Goal: Ask a question

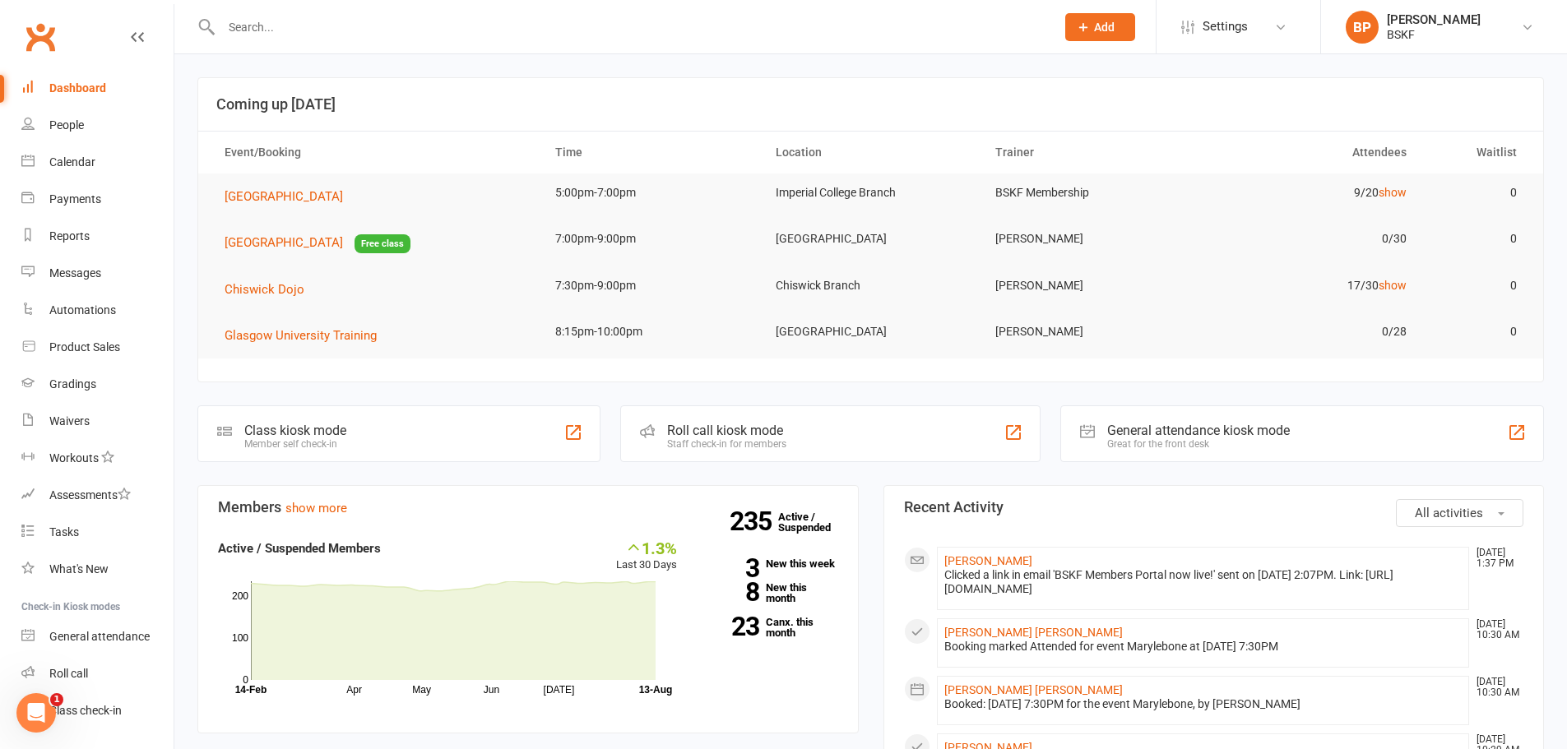
click at [40, 726] on div "Open Intercom Messenger" at bounding box center [36, 713] width 54 height 54
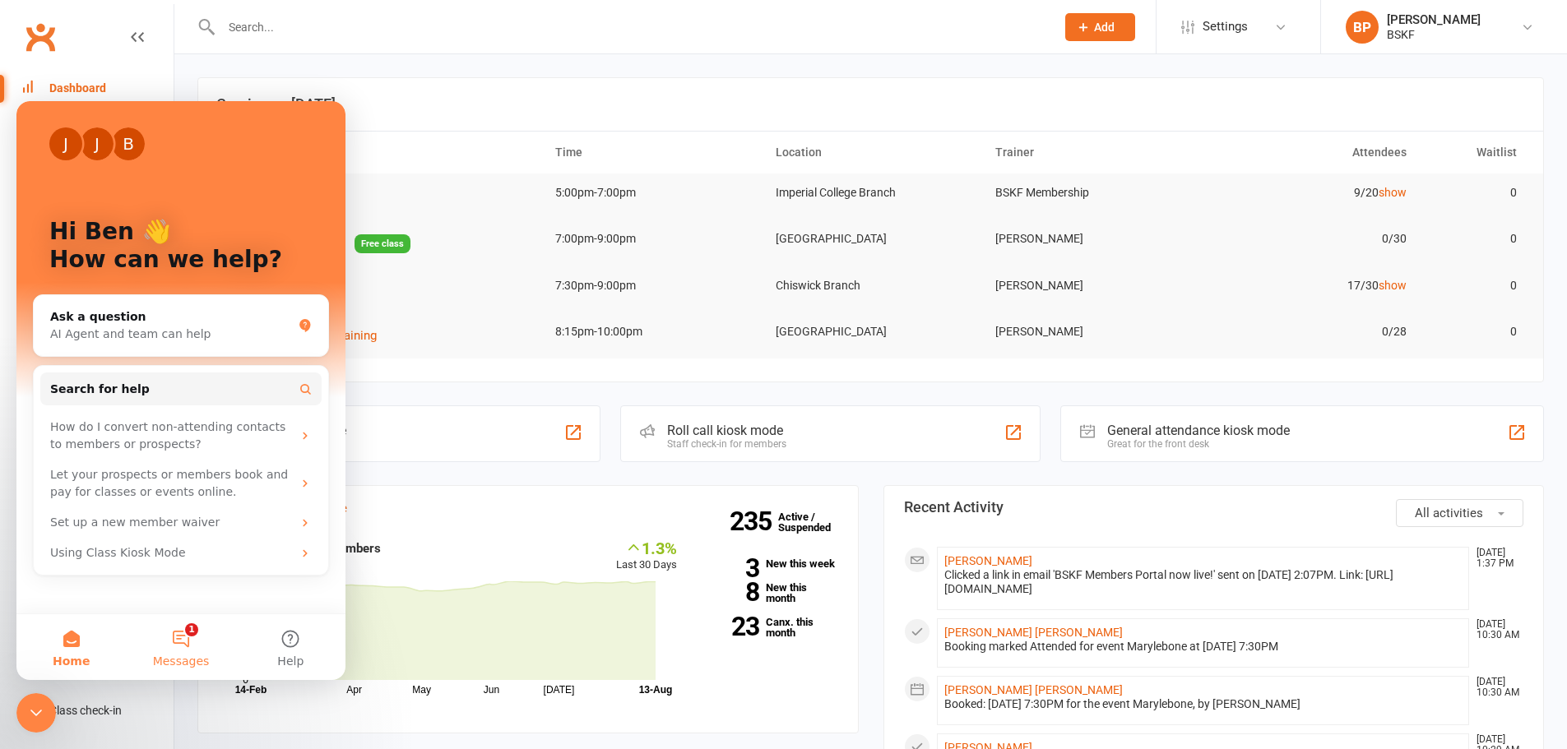
click at [180, 620] on button "1 Messages" at bounding box center [180, 647] width 109 height 66
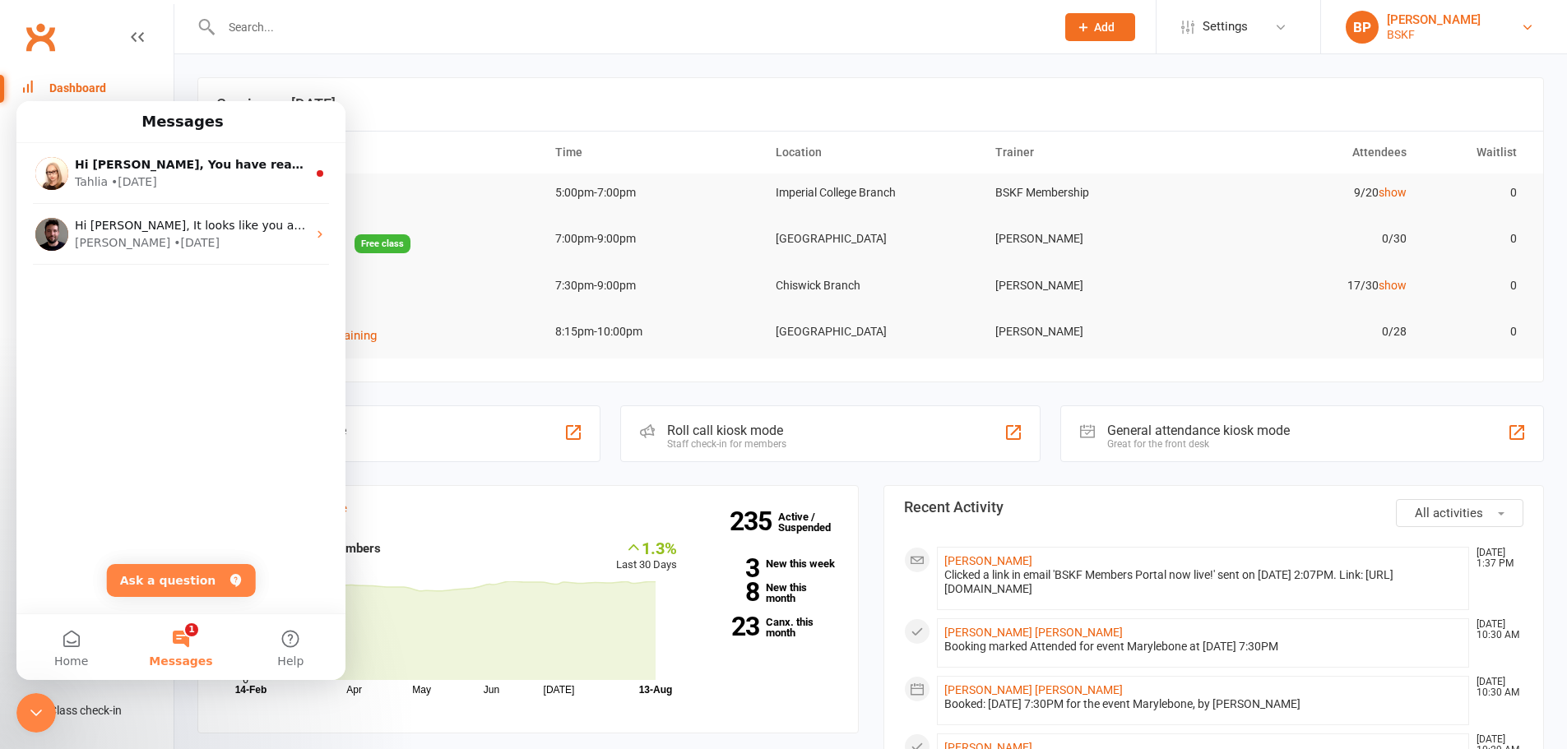
click at [1535, 21] on link "BP Ben Perkins BSKF" at bounding box center [1443, 27] width 197 height 33
click at [1353, 230] on link "Sign out" at bounding box center [1444, 228] width 246 height 38
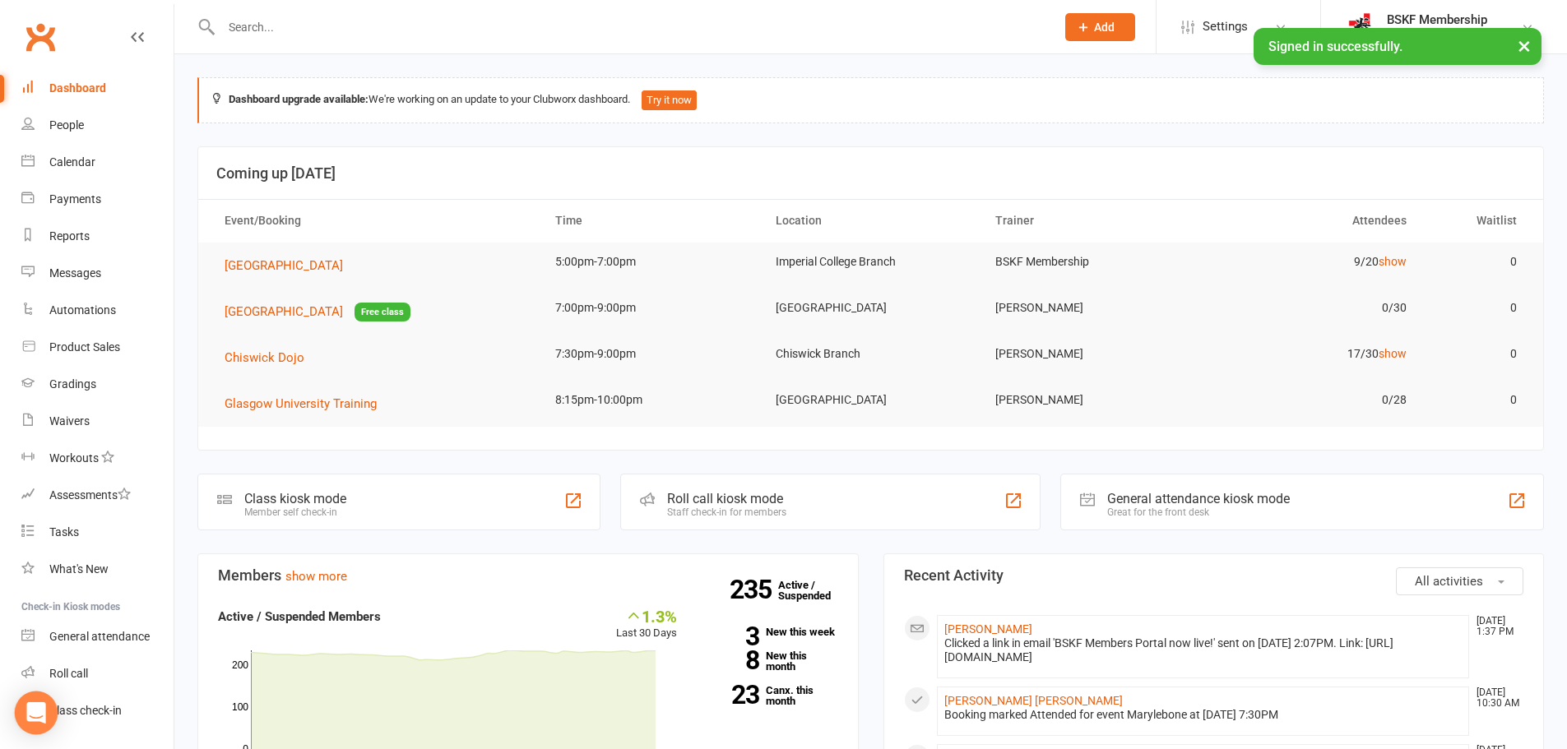
click at [33, 706] on icon "Open Intercom Messenger" at bounding box center [35, 712] width 19 height 21
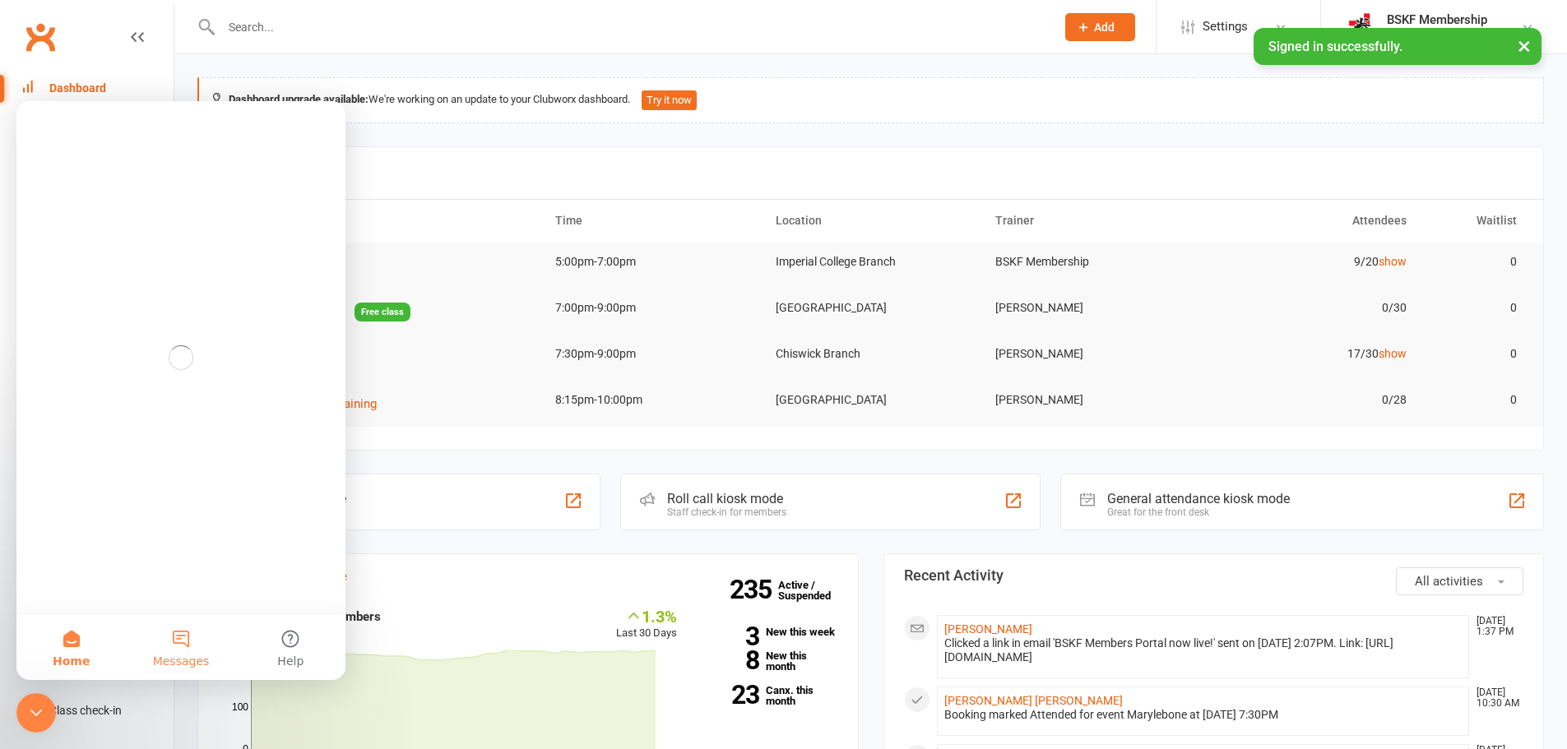
click at [183, 643] on button "Messages" at bounding box center [180, 647] width 109 height 66
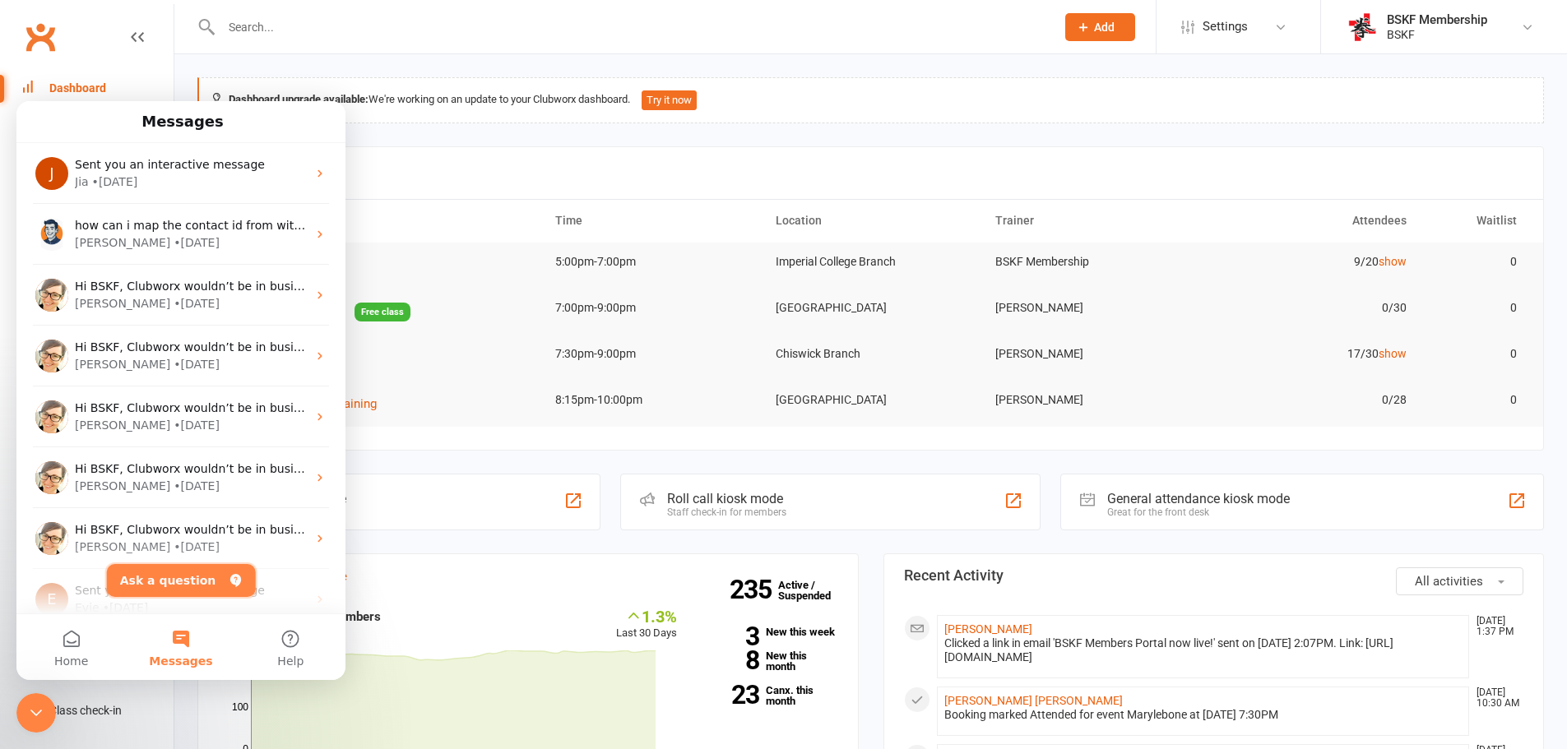
click at [164, 586] on button "Ask a question" at bounding box center [181, 580] width 149 height 33
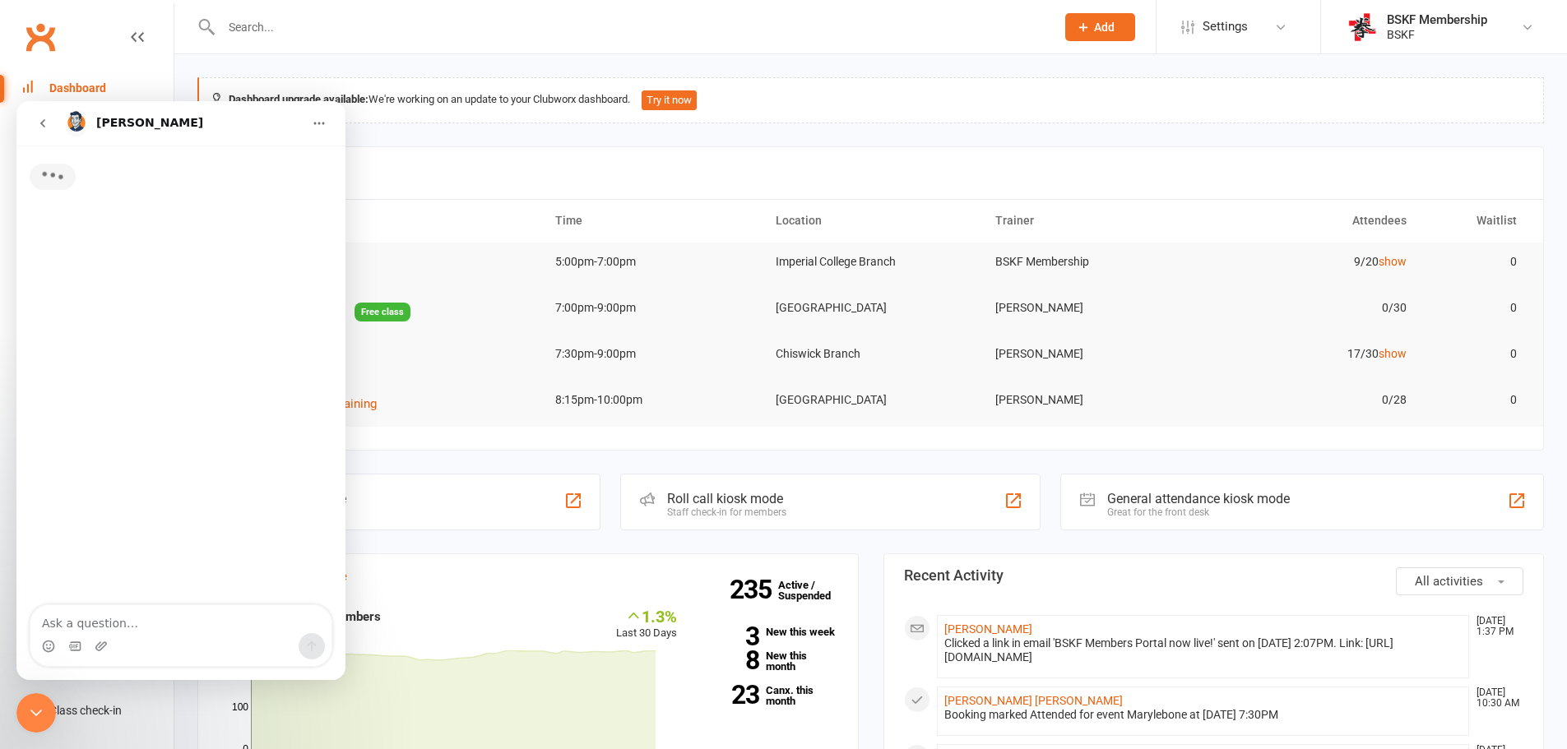
click at [140, 625] on textarea "Ask a question…" at bounding box center [180, 619] width 301 height 28
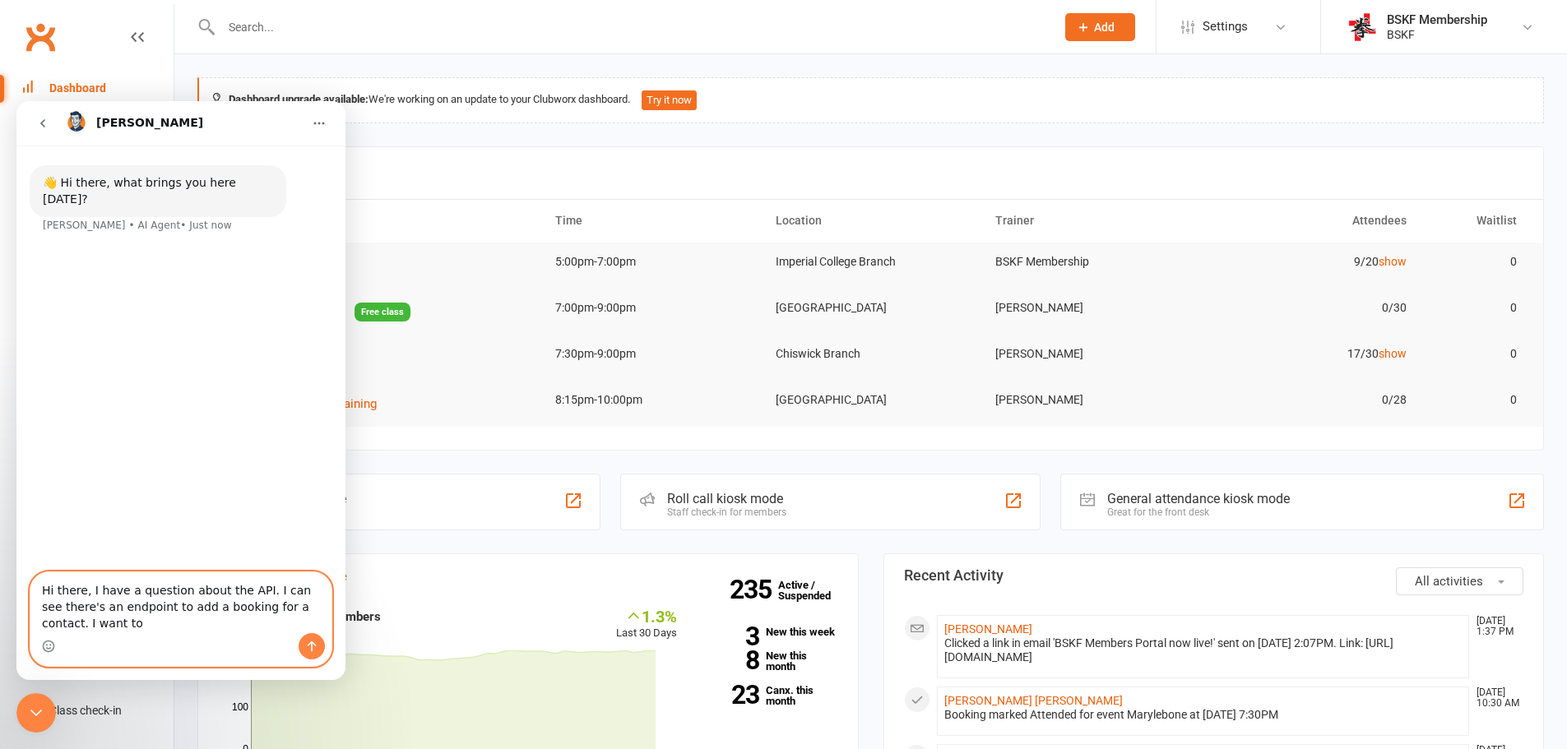
drag, startPoint x: 175, startPoint y: 628, endPoint x: 303, endPoint y: 609, distance: 129.7
click at [303, 609] on textarea "Hi there, I have a question about the API. I can see there's an endpoint to add…" at bounding box center [180, 602] width 301 height 61
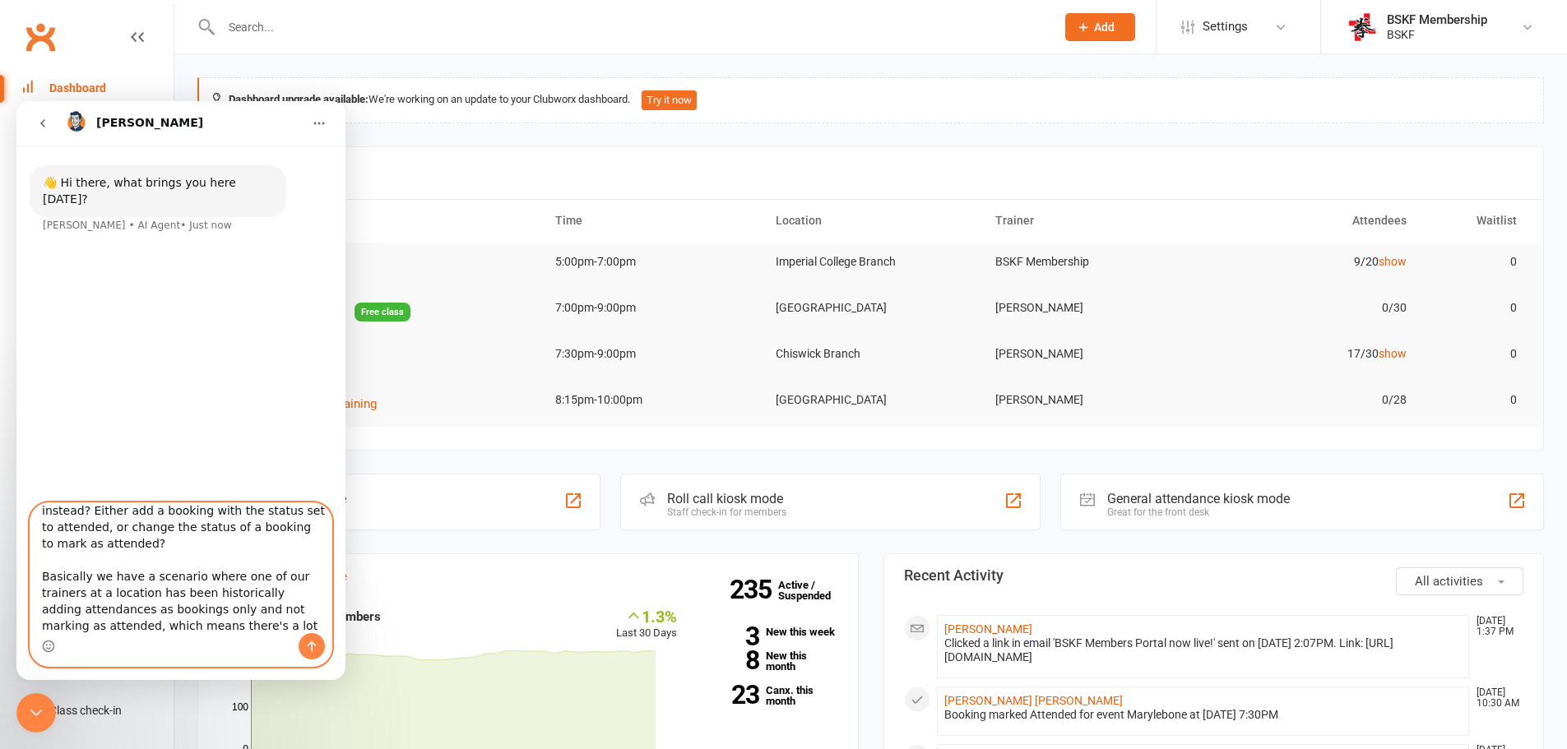
scroll to position [63, 0]
drag, startPoint x: 248, startPoint y: 625, endPoint x: 95, endPoint y: 624, distance: 153.0
click at [95, 624] on textarea "Hi there, I have a question about the API. I can see there's an endpoint to add…" at bounding box center [180, 568] width 301 height 130
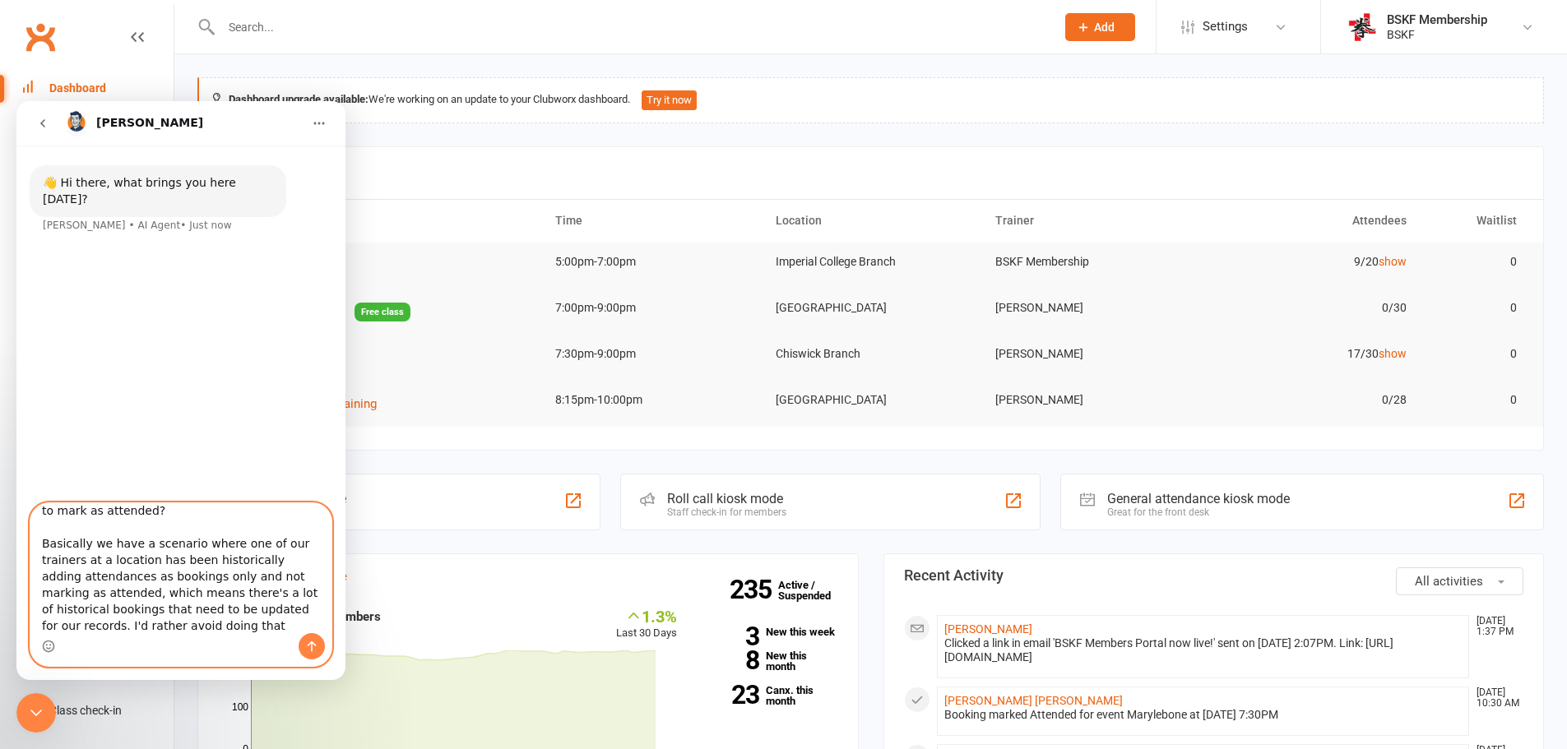
type textarea "Hi there, I have a question about the API. I can see there's an endpoint to add…"
click at [311, 641] on icon "Send a message…" at bounding box center [311, 646] width 13 height 13
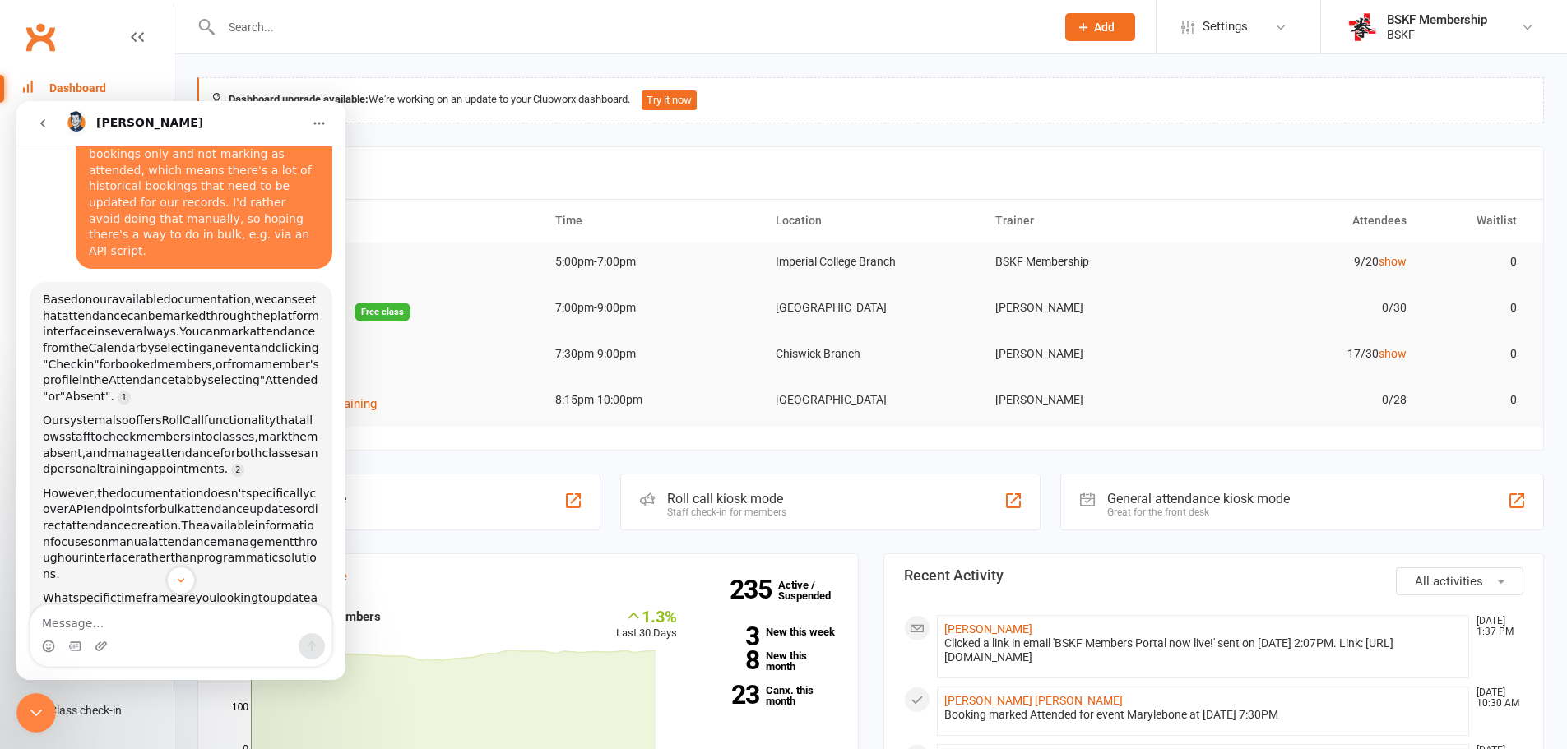
scroll to position [276, 0]
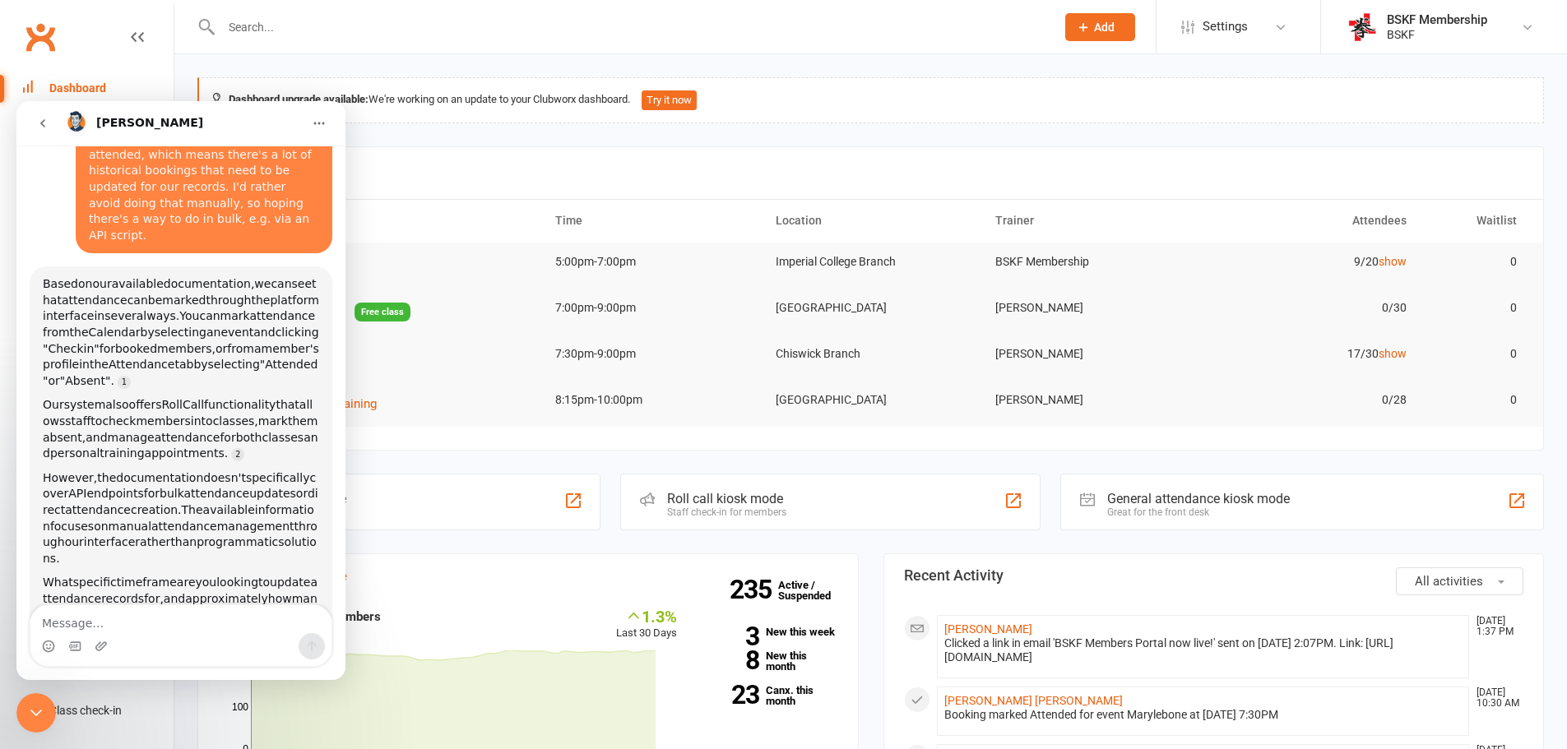
click at [137, 628] on textarea "Message…" at bounding box center [180, 619] width 301 height 28
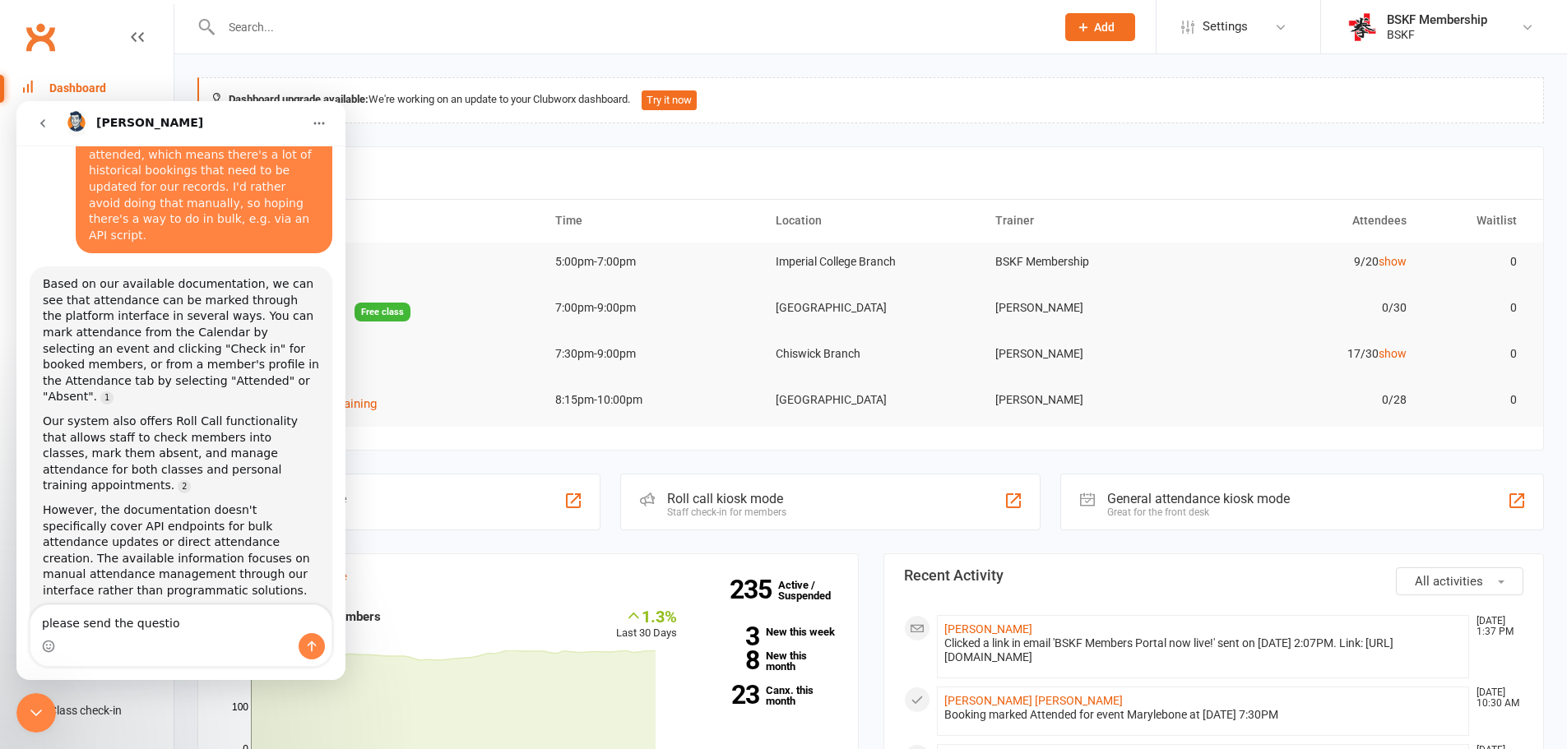
scroll to position [293, 0]
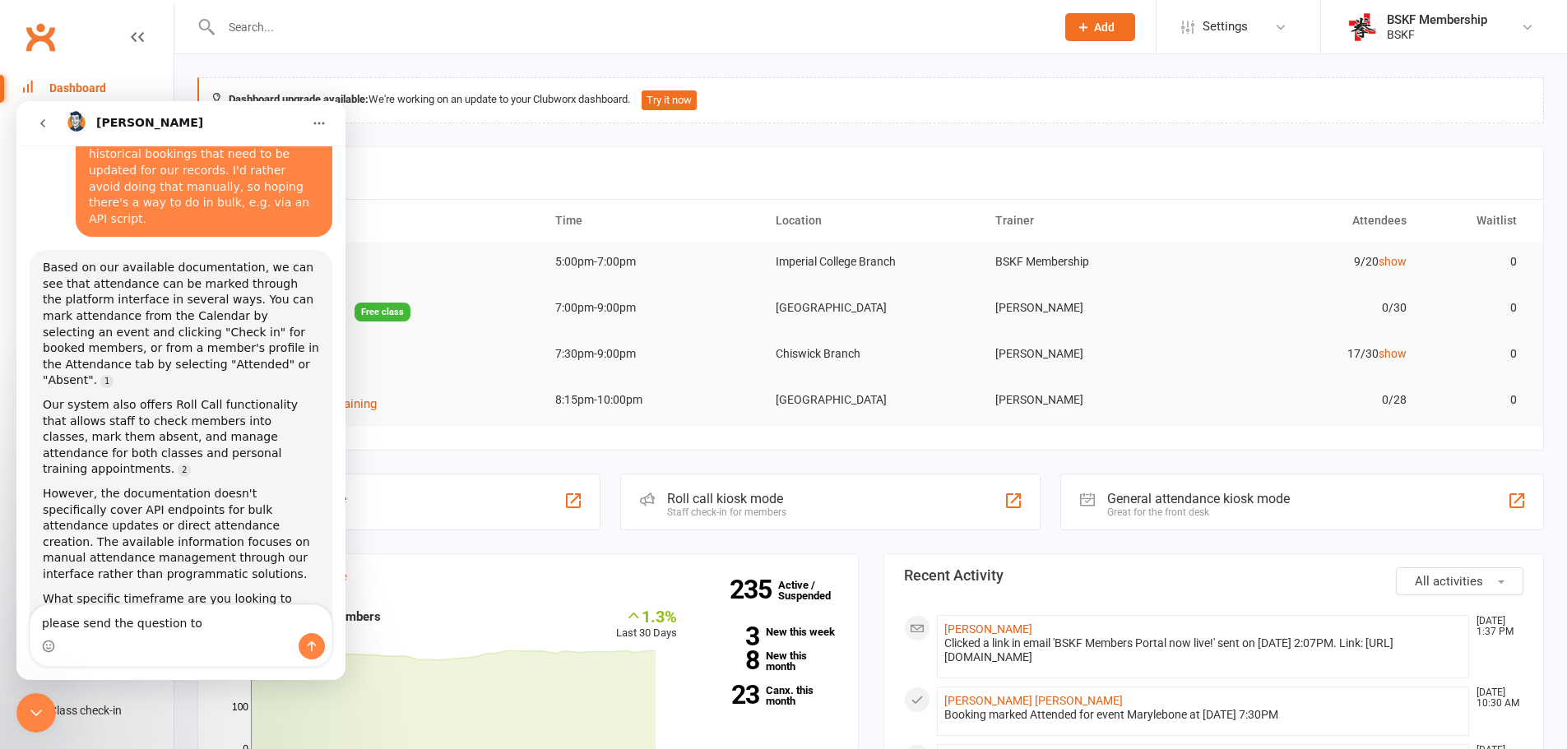
type textarea "please send the question to"
click at [214, 628] on textarea "please send the question to" at bounding box center [180, 619] width 301 height 28
click at [142, 624] on textarea "its over about 12 months, and probably a total of" at bounding box center [180, 611] width 301 height 44
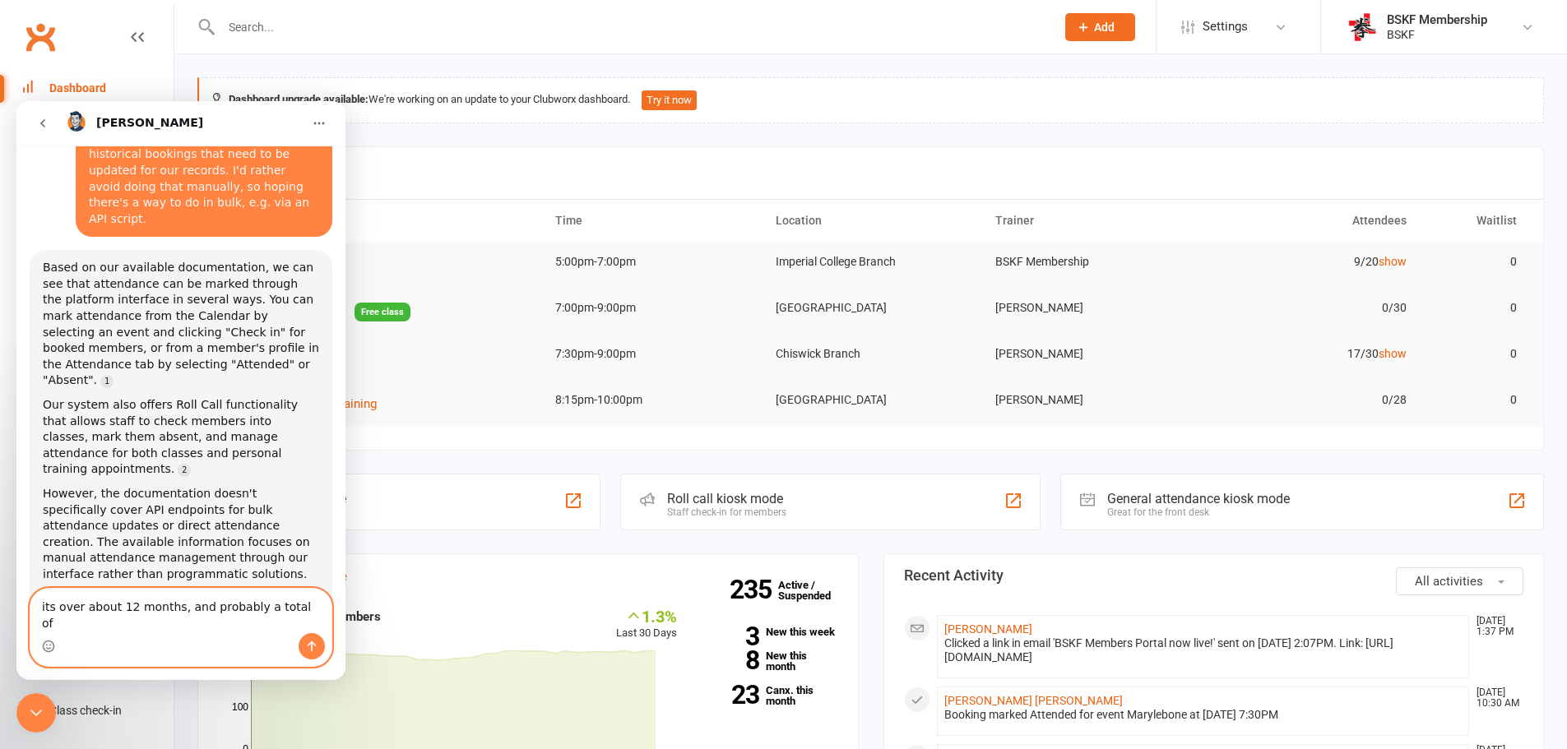
click at [142, 624] on textarea "its over about 12 months, and probably a total of" at bounding box center [180, 611] width 301 height 44
click at [187, 624] on textarea "its over about 12 months, and probably a total of" at bounding box center [180, 611] width 301 height 44
click at [295, 620] on textarea "its over about 12 months, and probably a total of" at bounding box center [180, 611] width 301 height 44
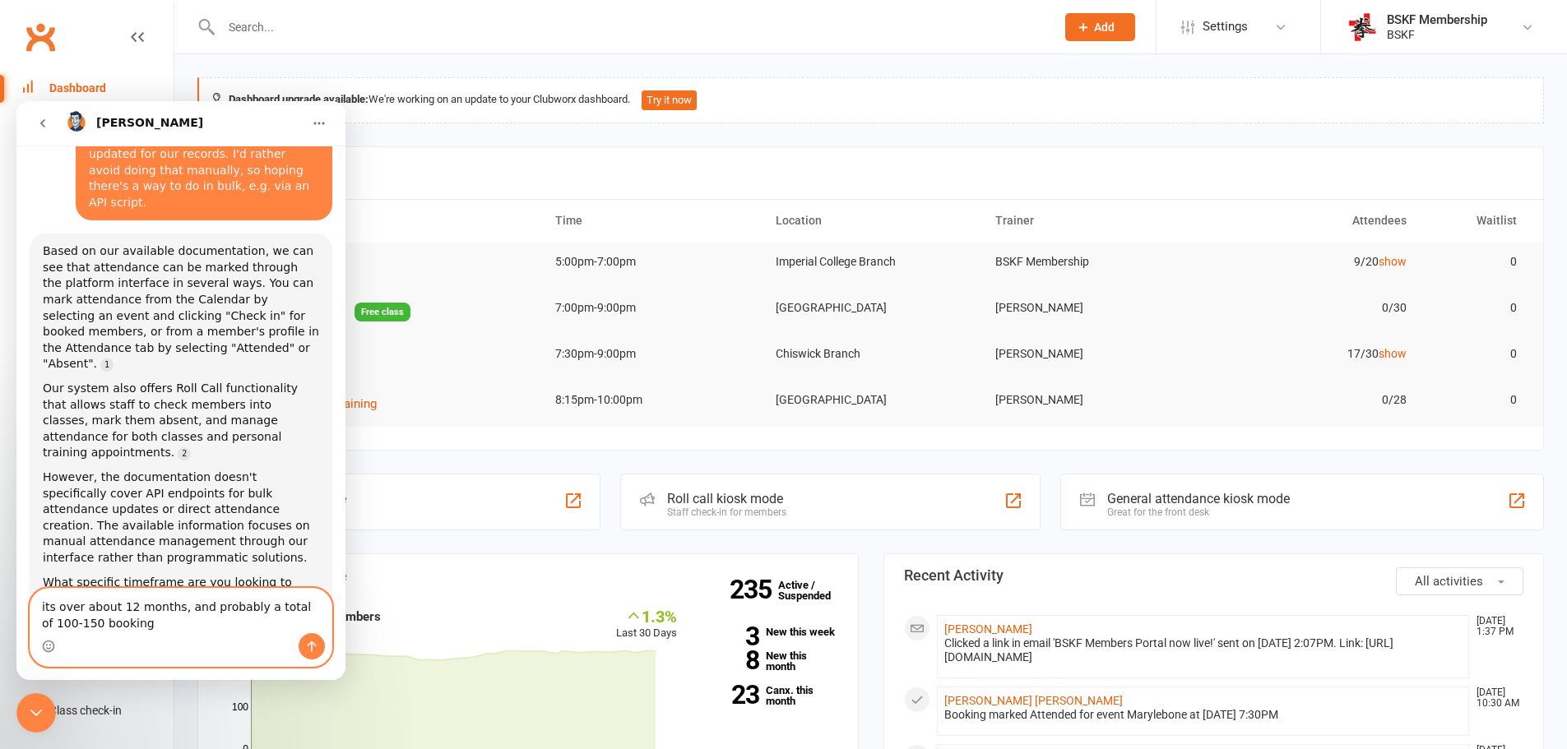
type textarea "its over about 12 months, and probably a total of 100-150 bookings"
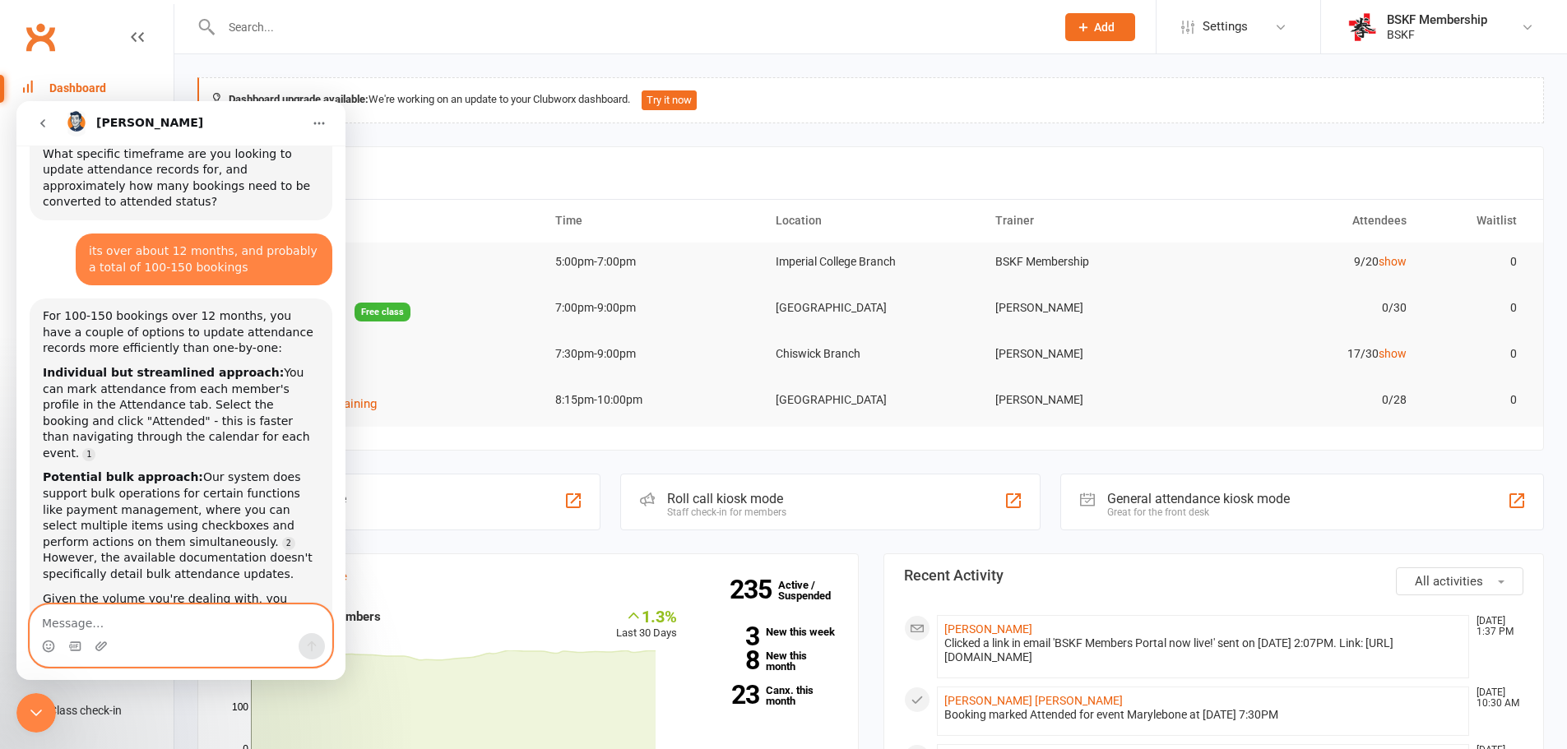
scroll to position [786, 0]
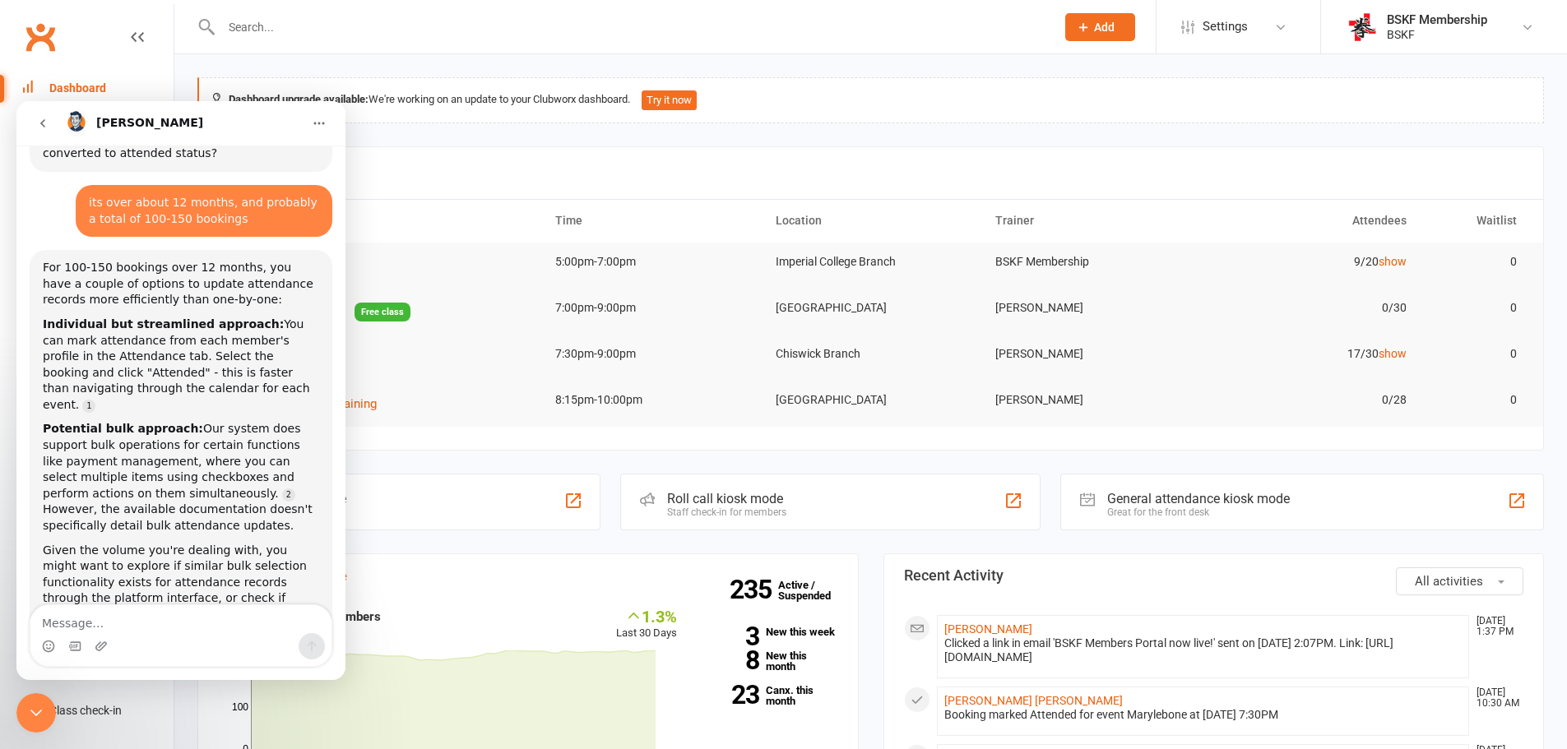
click at [35, 711] on icon "Close Intercom Messenger" at bounding box center [36, 713] width 20 height 20
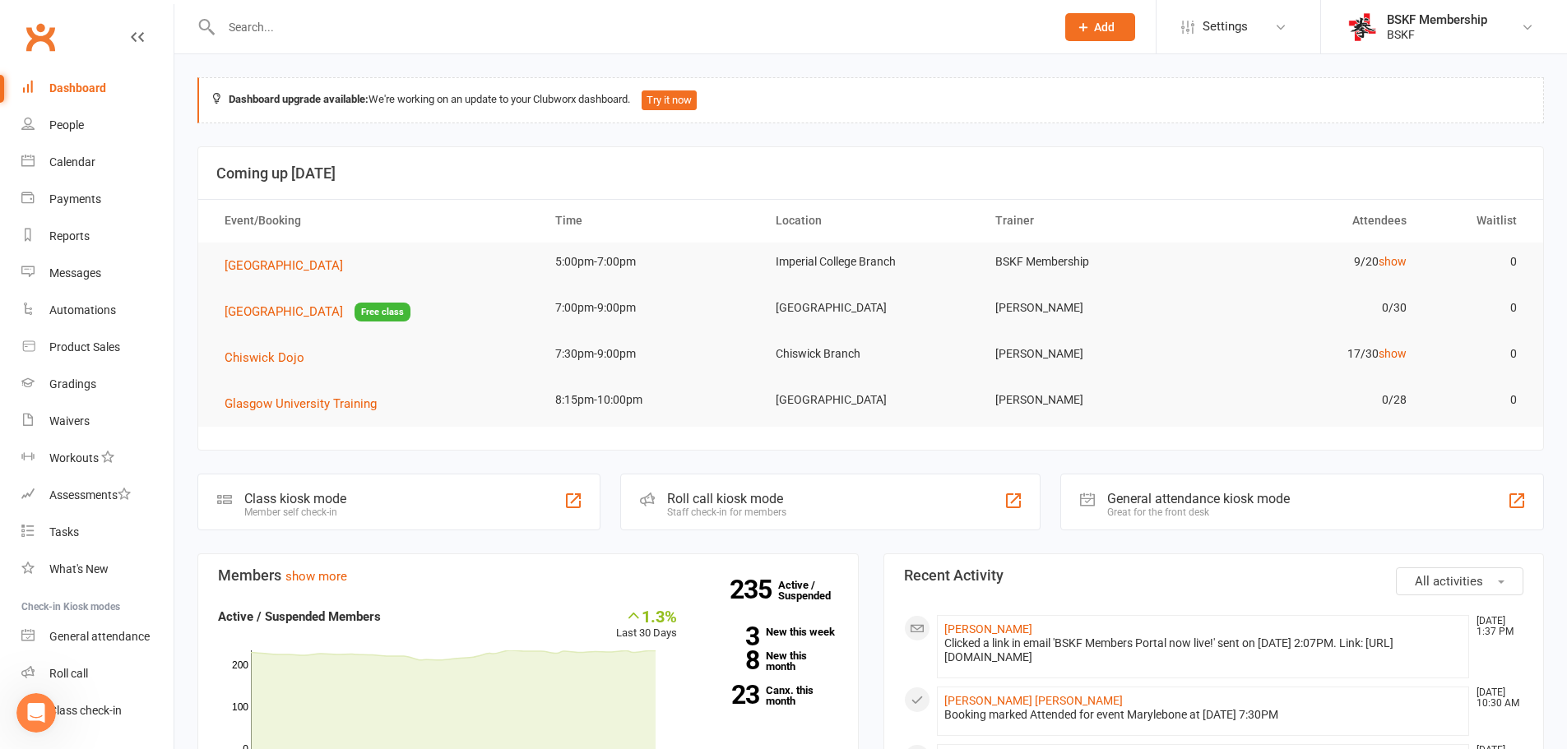
scroll to position [792, 0]
click at [57, 128] on div "People" at bounding box center [66, 124] width 35 height 13
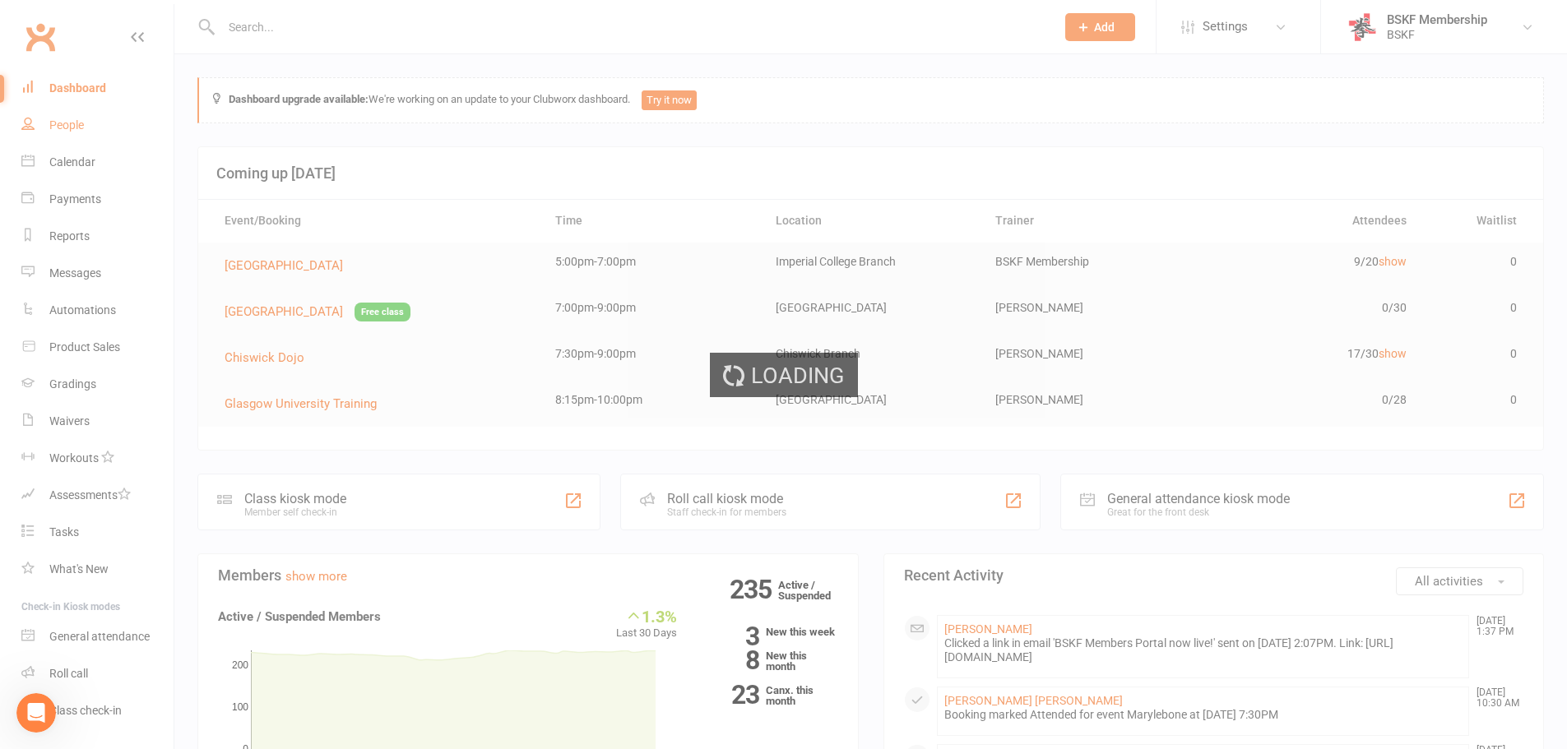
select select "25"
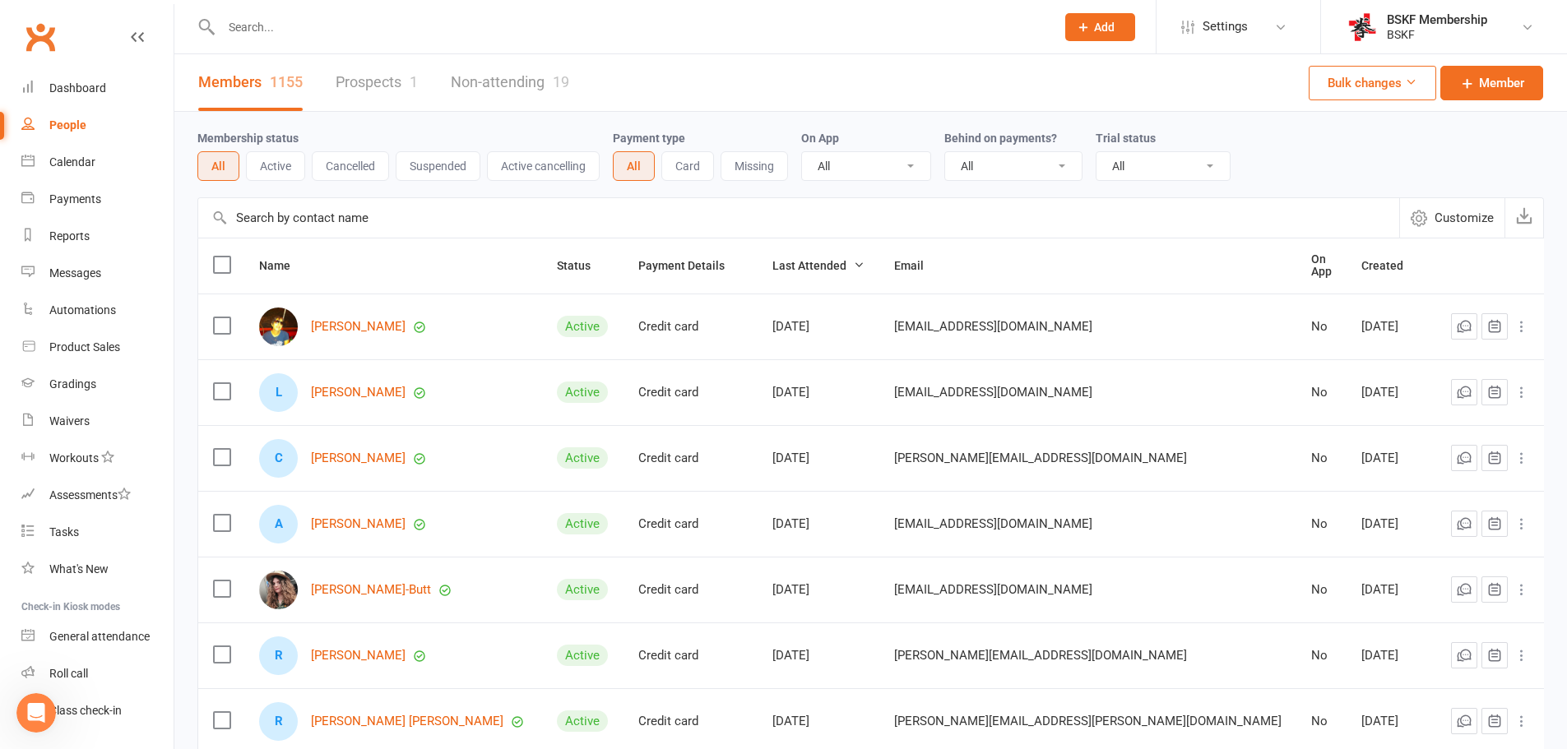
click at [262, 20] on input "text" at bounding box center [629, 27] width 827 height 23
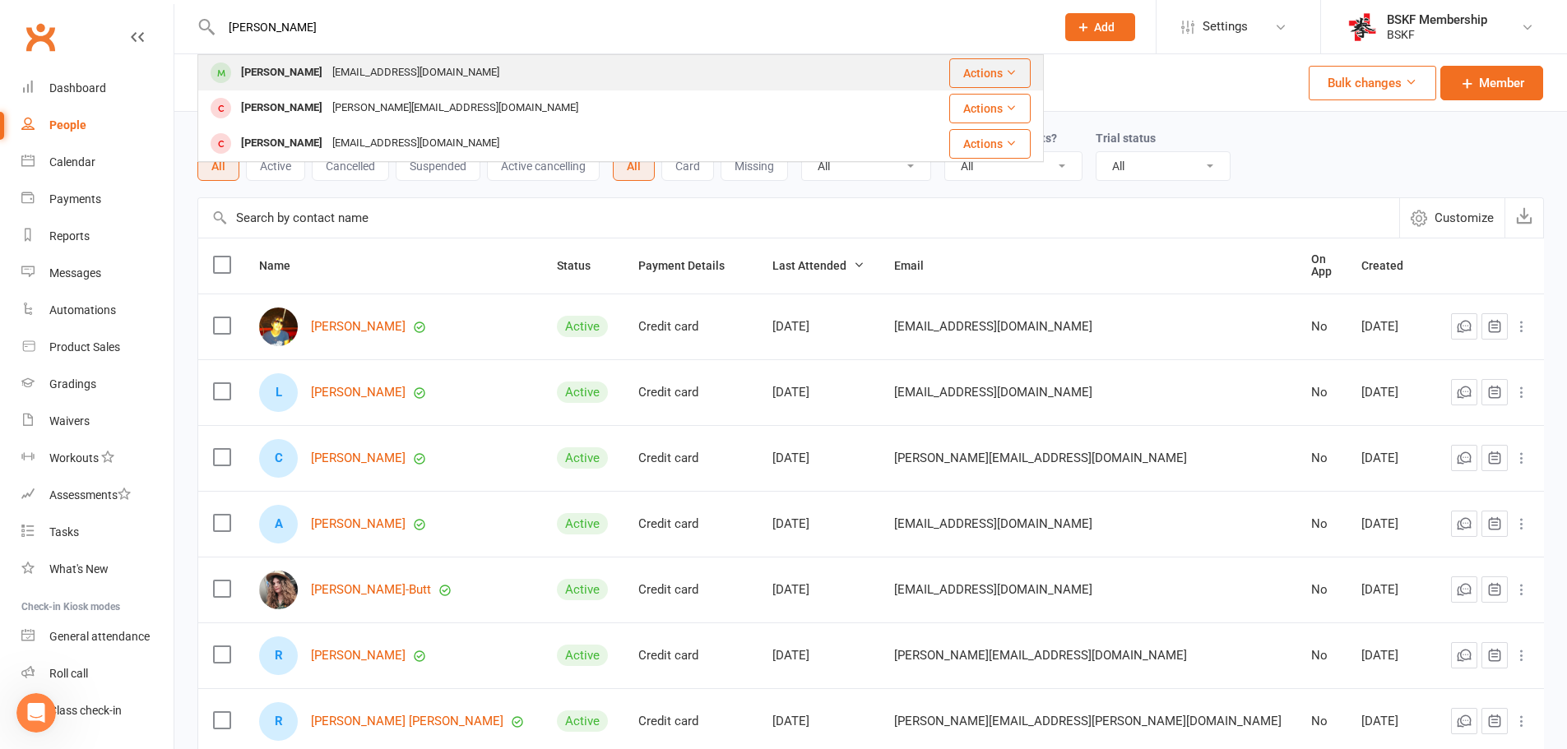
type input "[PERSON_NAME]"
click at [284, 69] on div "[PERSON_NAME]" at bounding box center [281, 73] width 91 height 24
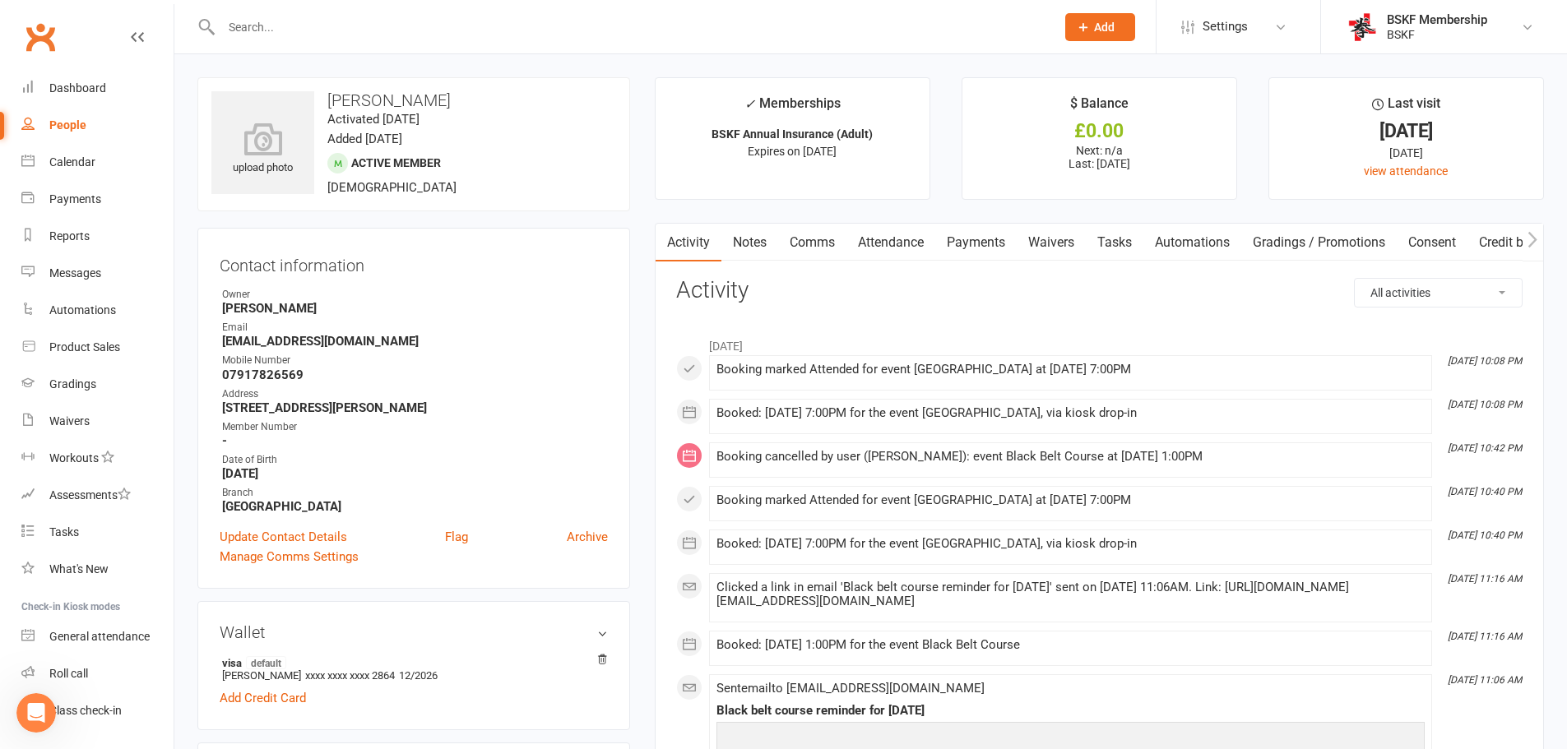
scroll to position [792, 0]
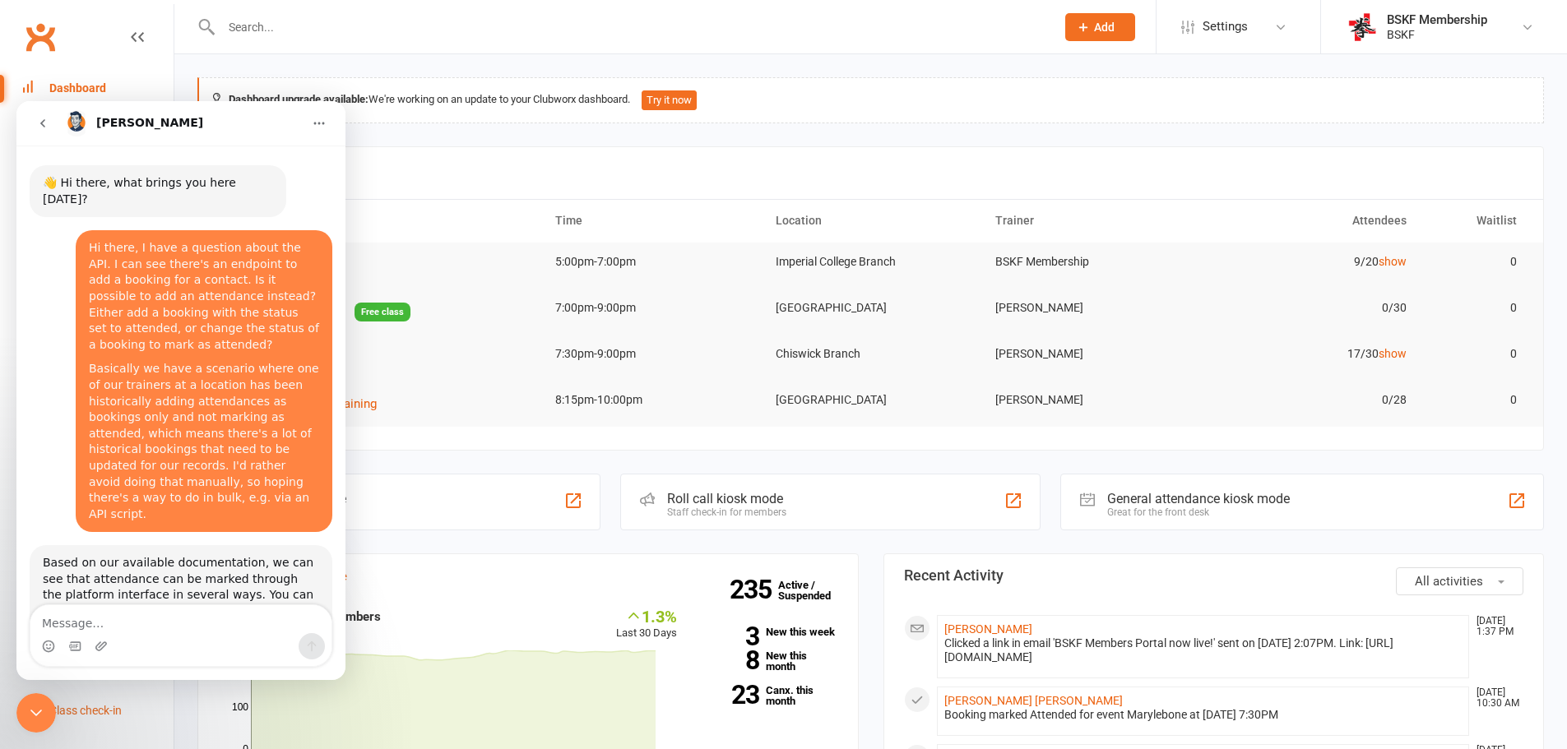
scroll to position [293, 0]
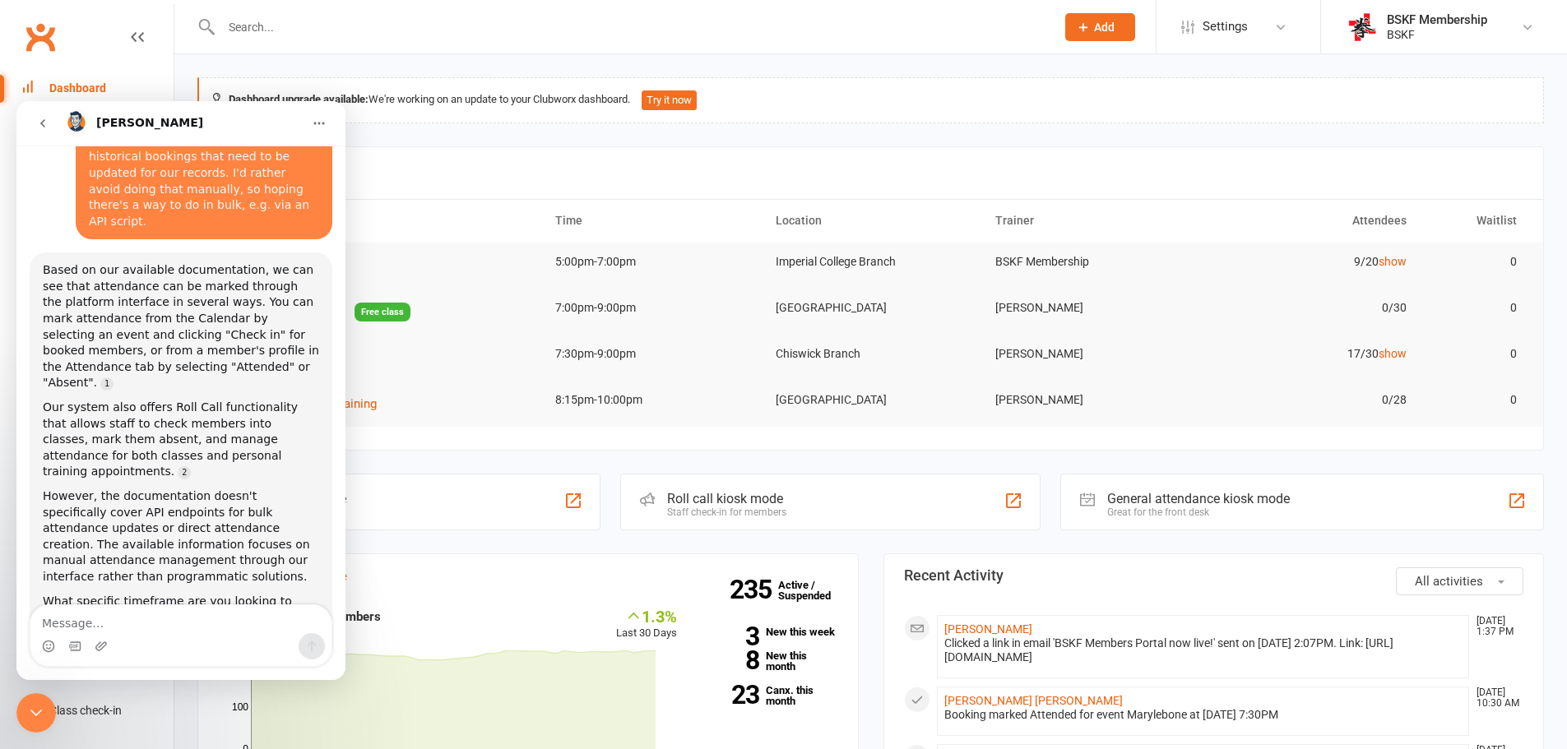
click at [38, 713] on icon "Close Intercom Messenger" at bounding box center [36, 713] width 12 height 7
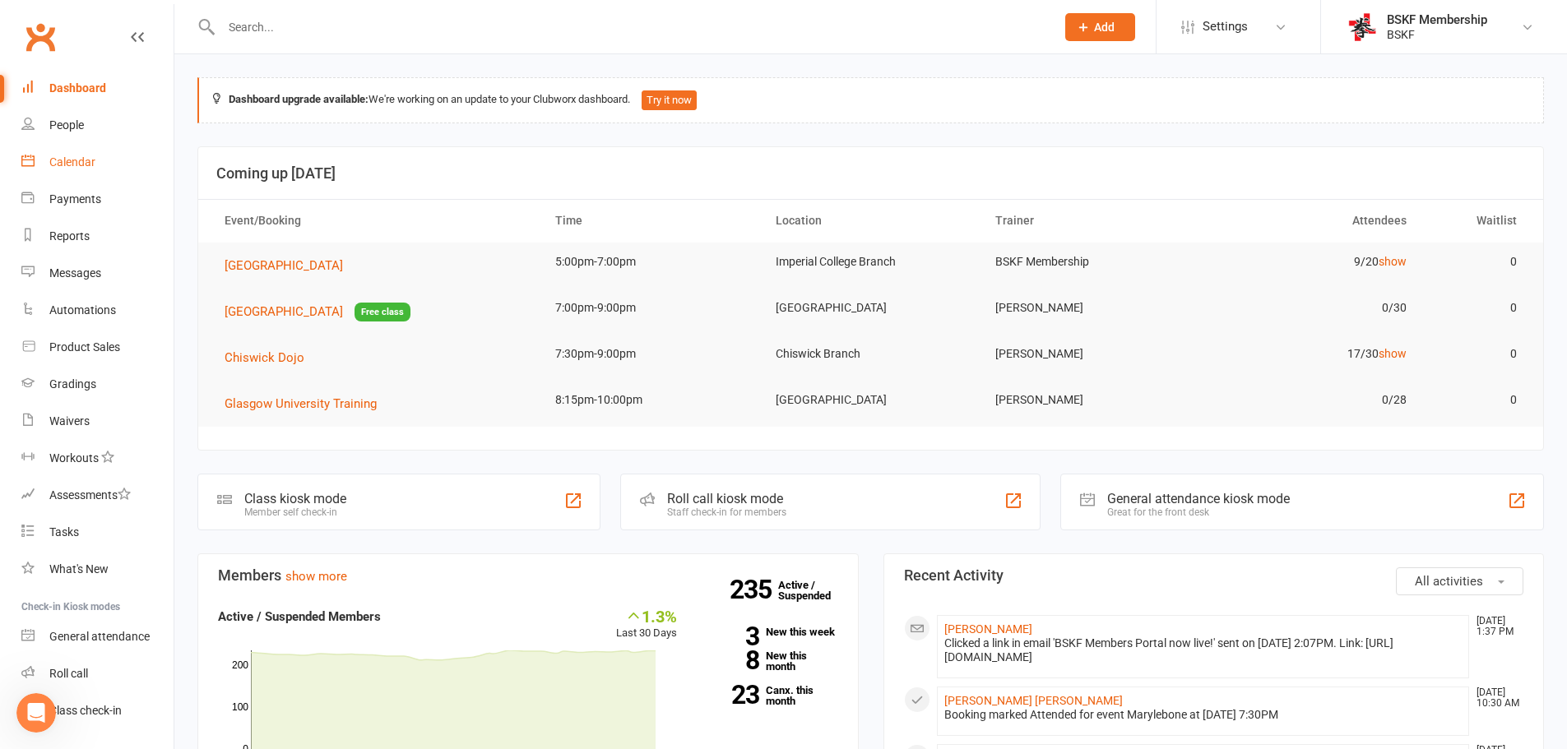
click at [72, 158] on div "Calendar" at bounding box center [72, 161] width 46 height 13
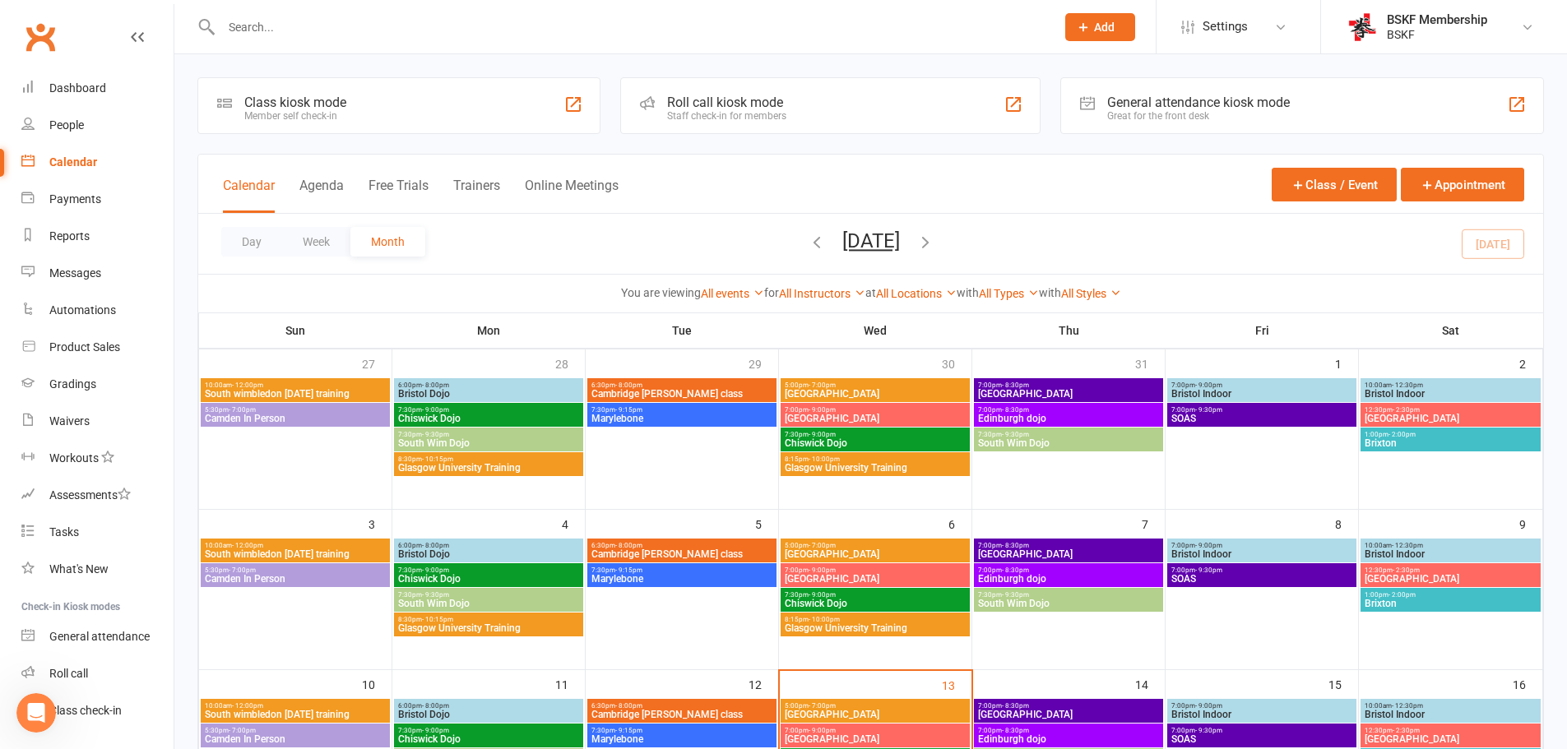
click at [808, 244] on icon "button" at bounding box center [817, 242] width 18 height 18
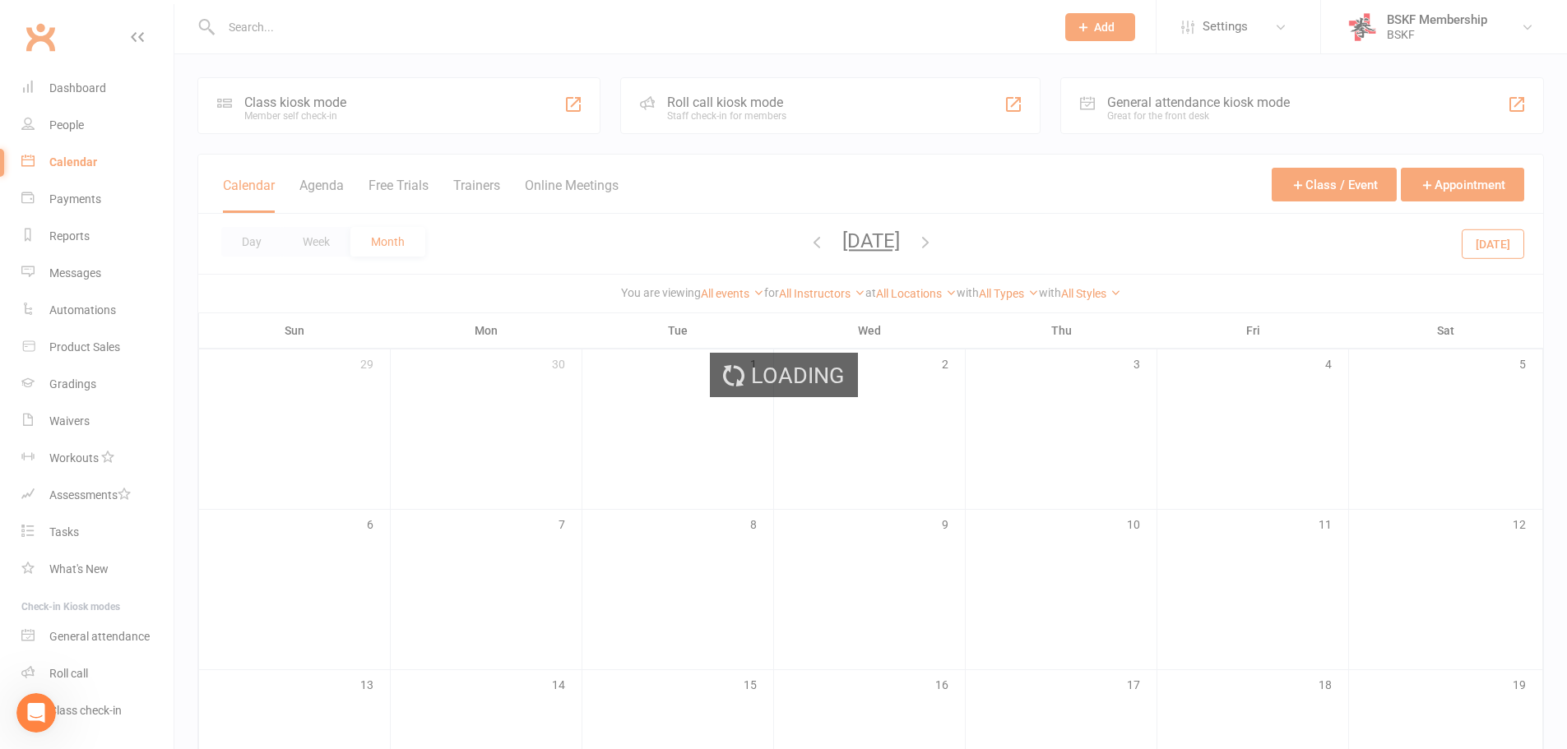
click at [790, 244] on div "Loading" at bounding box center [783, 374] width 1567 height 749
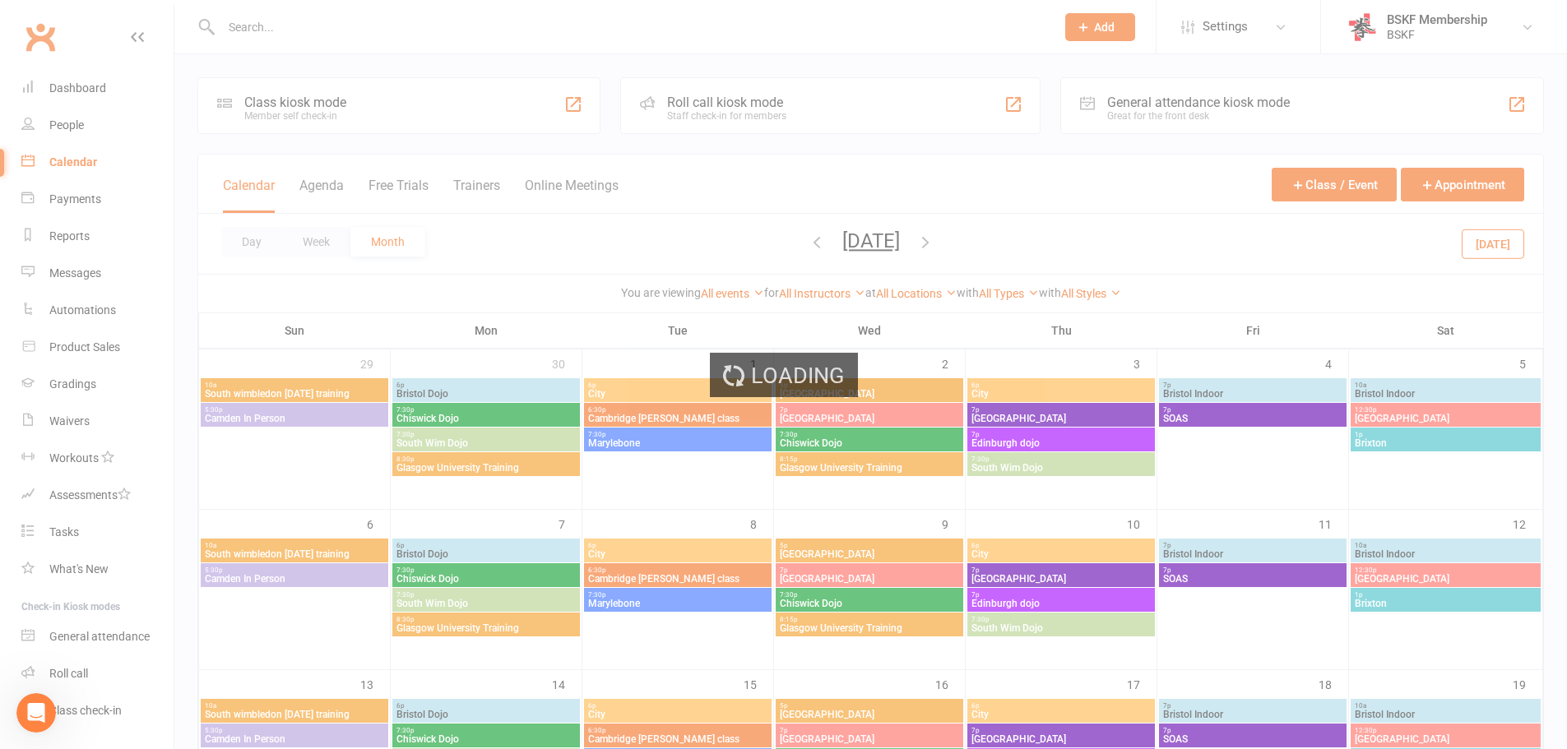
click at [790, 244] on ui-view "Prospect Member Non-attending contact Class / event Appointment Grading event T…" at bounding box center [783, 671] width 1567 height 1334
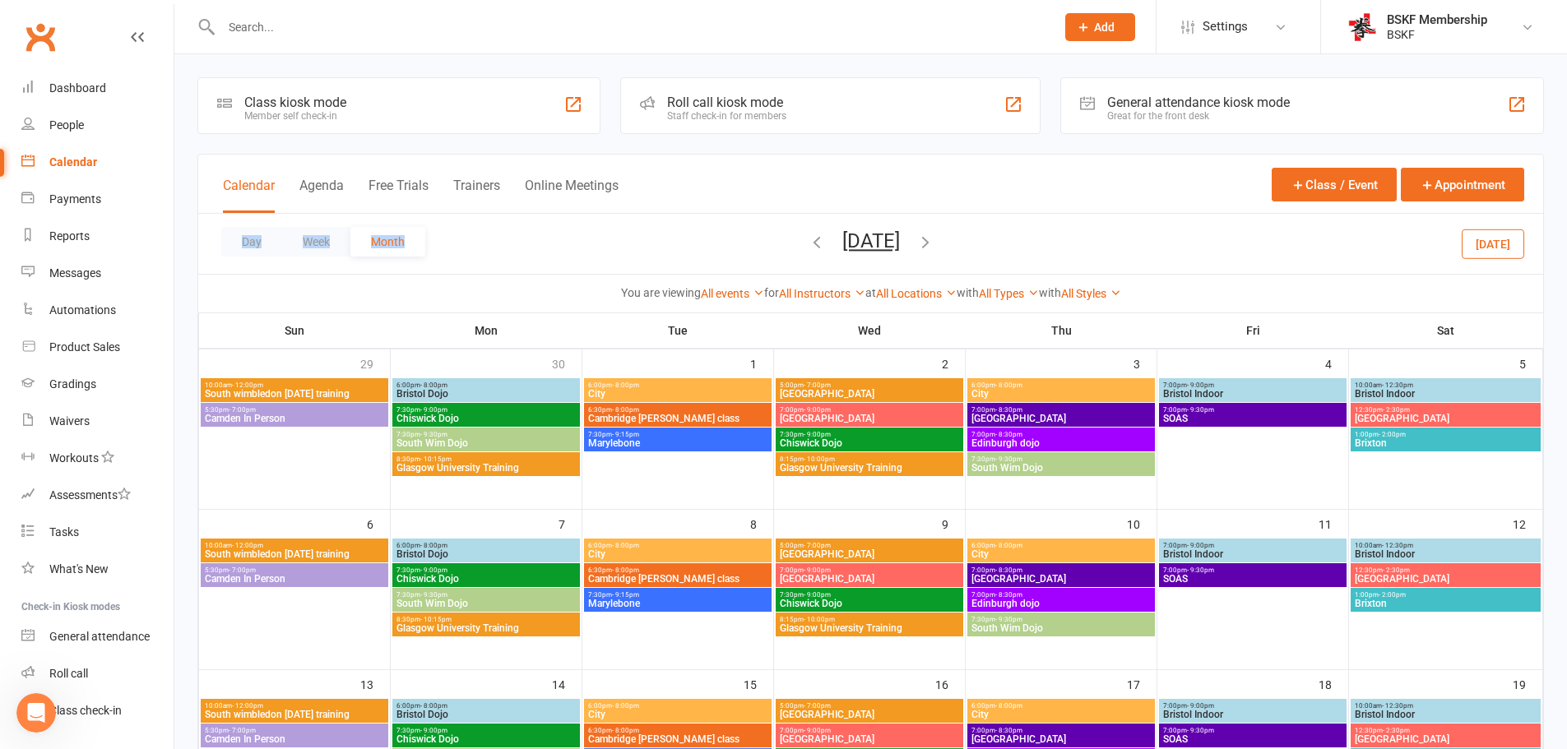
click at [790, 244] on div "Day Week Month July 2025 August 2025 Sun Mon Tue Wed Thu Fri Sat 27 28 29 30 31…" at bounding box center [870, 244] width 1345 height 60
click at [808, 244] on icon "button" at bounding box center [817, 242] width 18 height 18
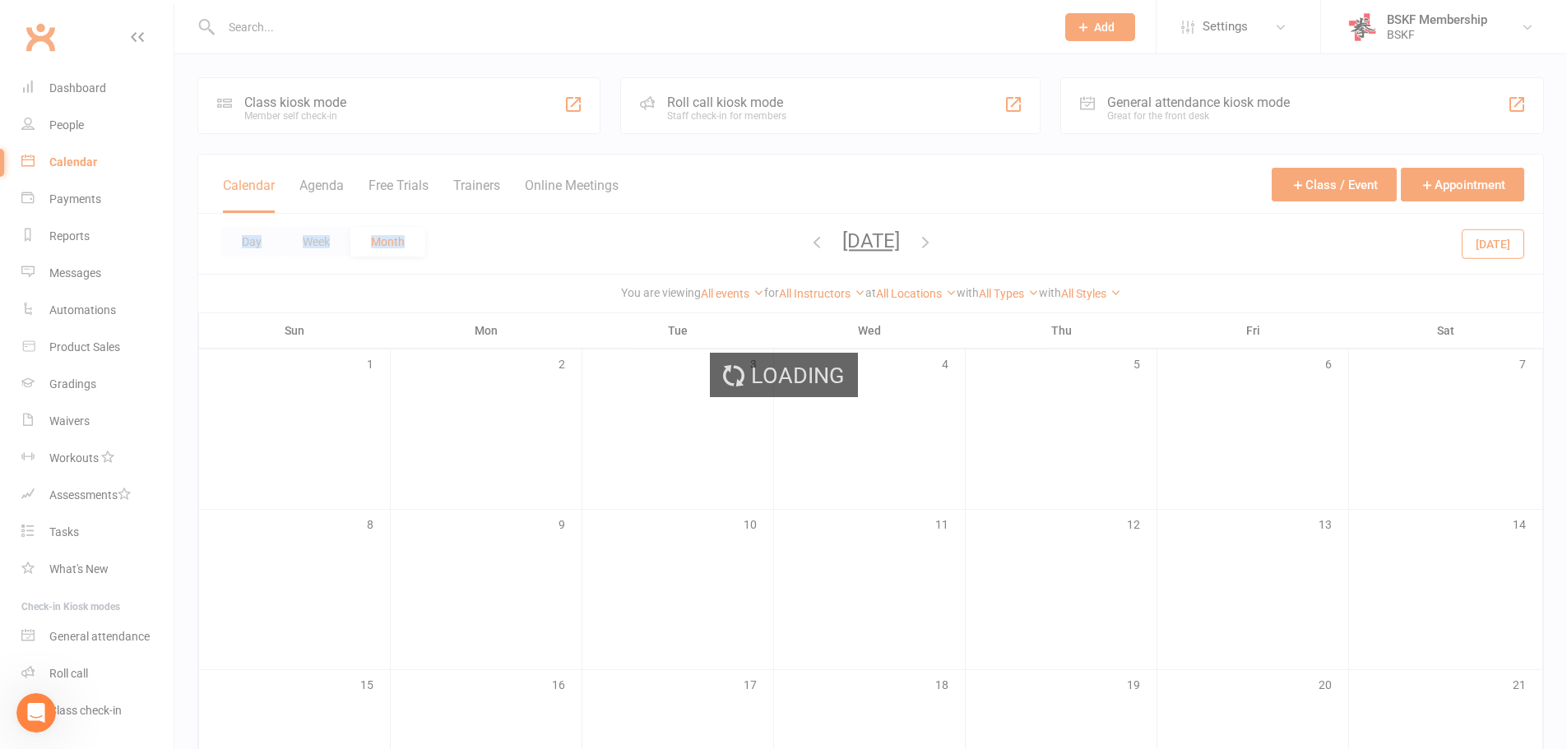
click at [804, 244] on div "Loading" at bounding box center [783, 374] width 1567 height 749
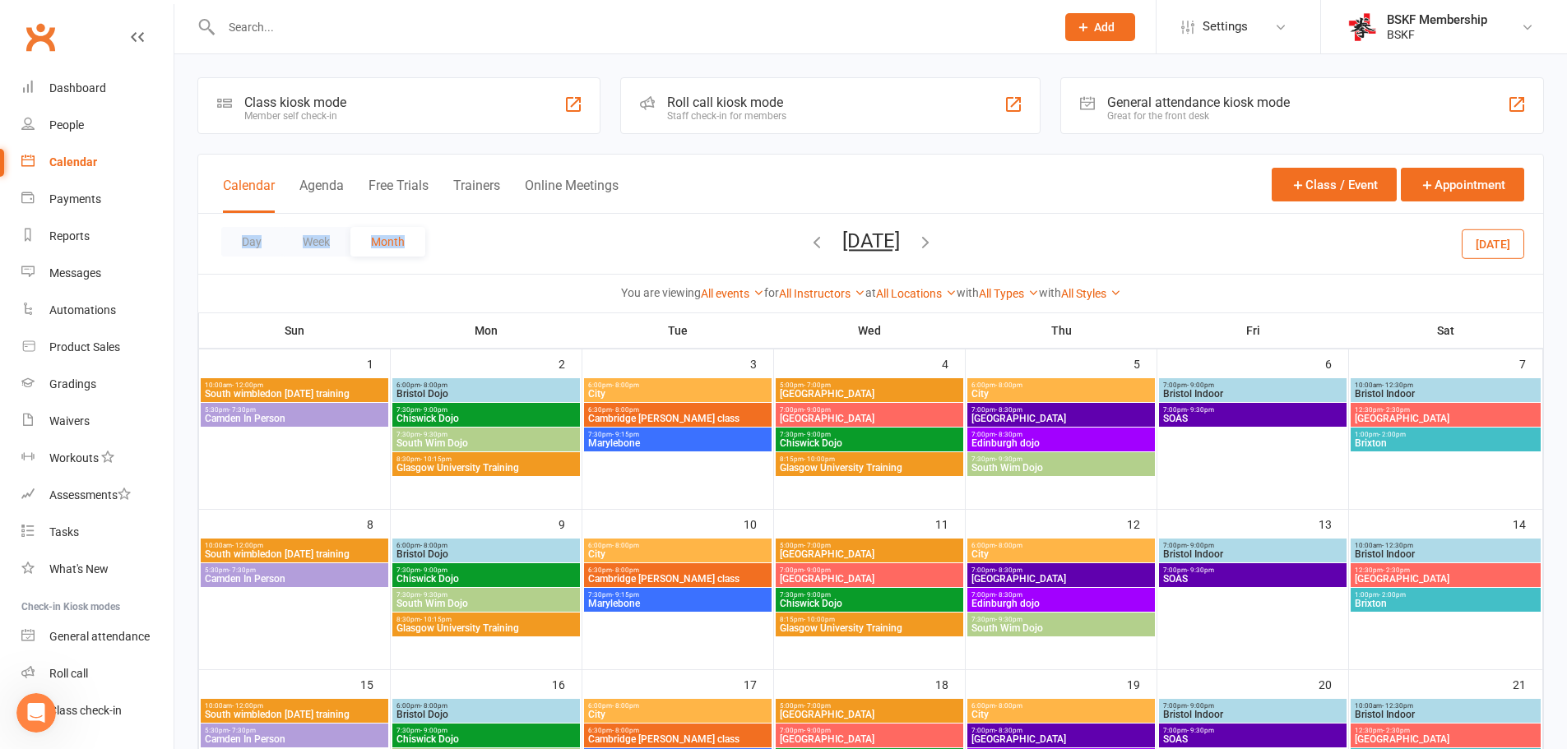
click at [808, 244] on icon "button" at bounding box center [817, 242] width 18 height 18
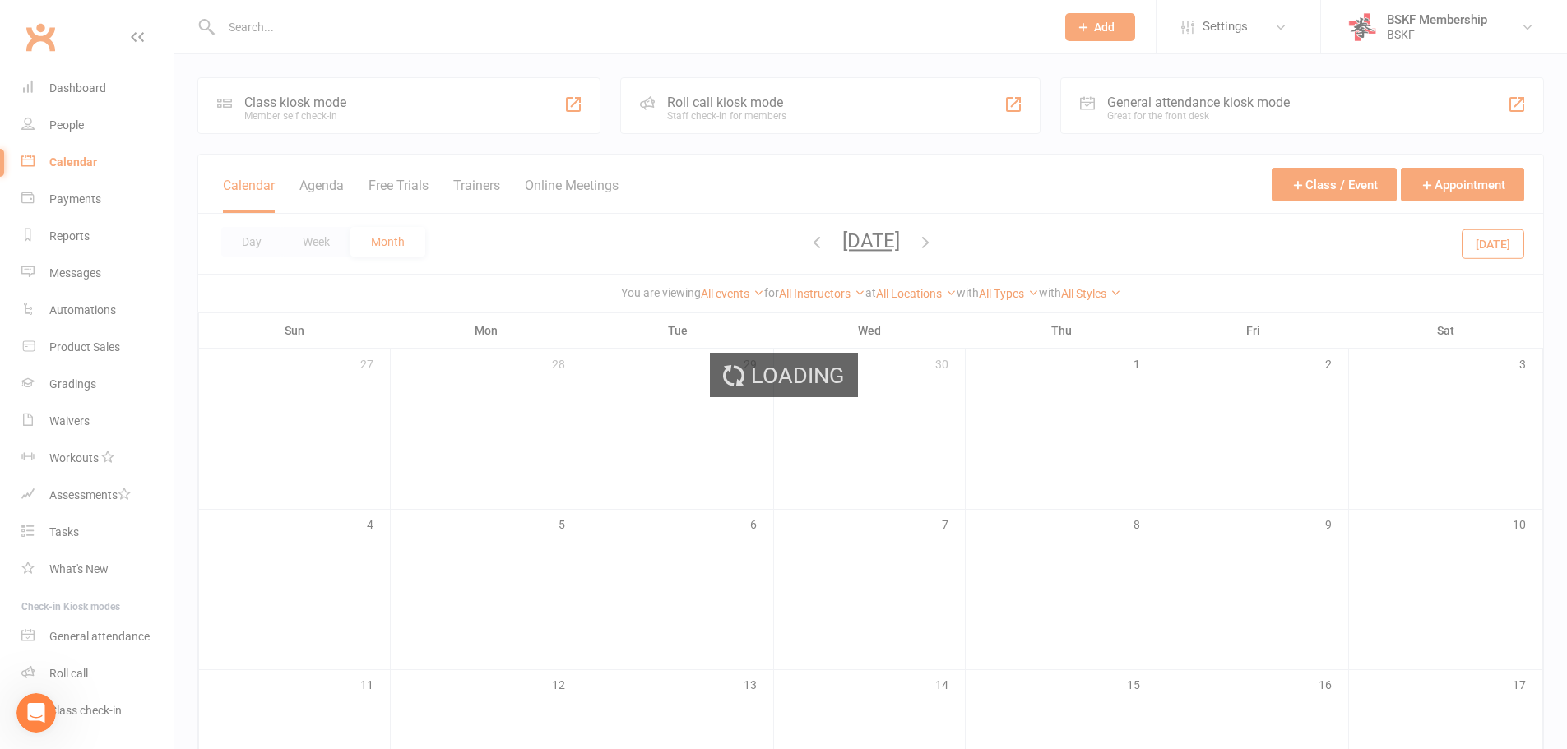
click at [802, 244] on div "Loading" at bounding box center [783, 374] width 1567 height 749
click at [808, 244] on icon "button" at bounding box center [817, 242] width 18 height 18
click at [802, 244] on div "Loading" at bounding box center [783, 374] width 1567 height 749
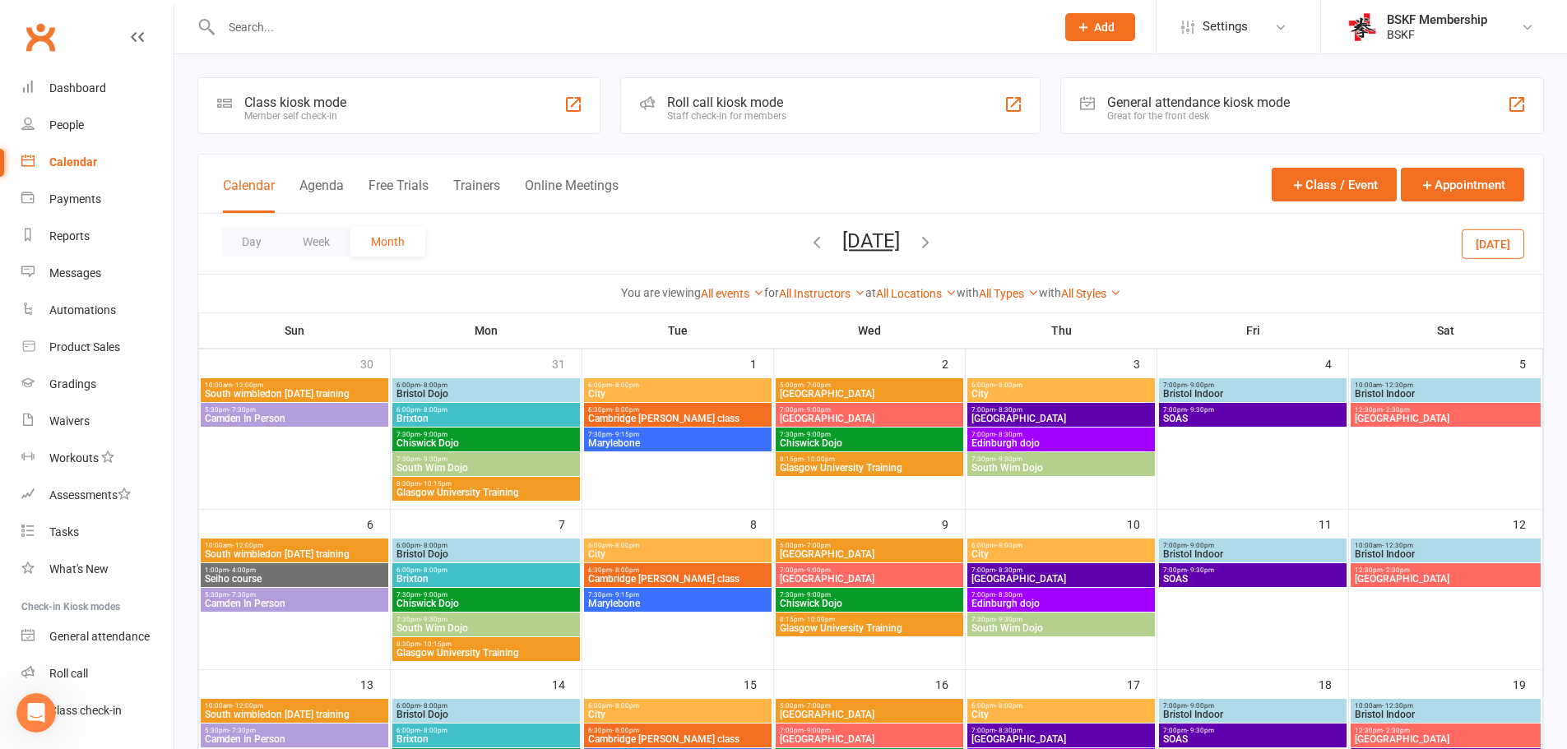
click at [808, 244] on icon "button" at bounding box center [817, 242] width 18 height 18
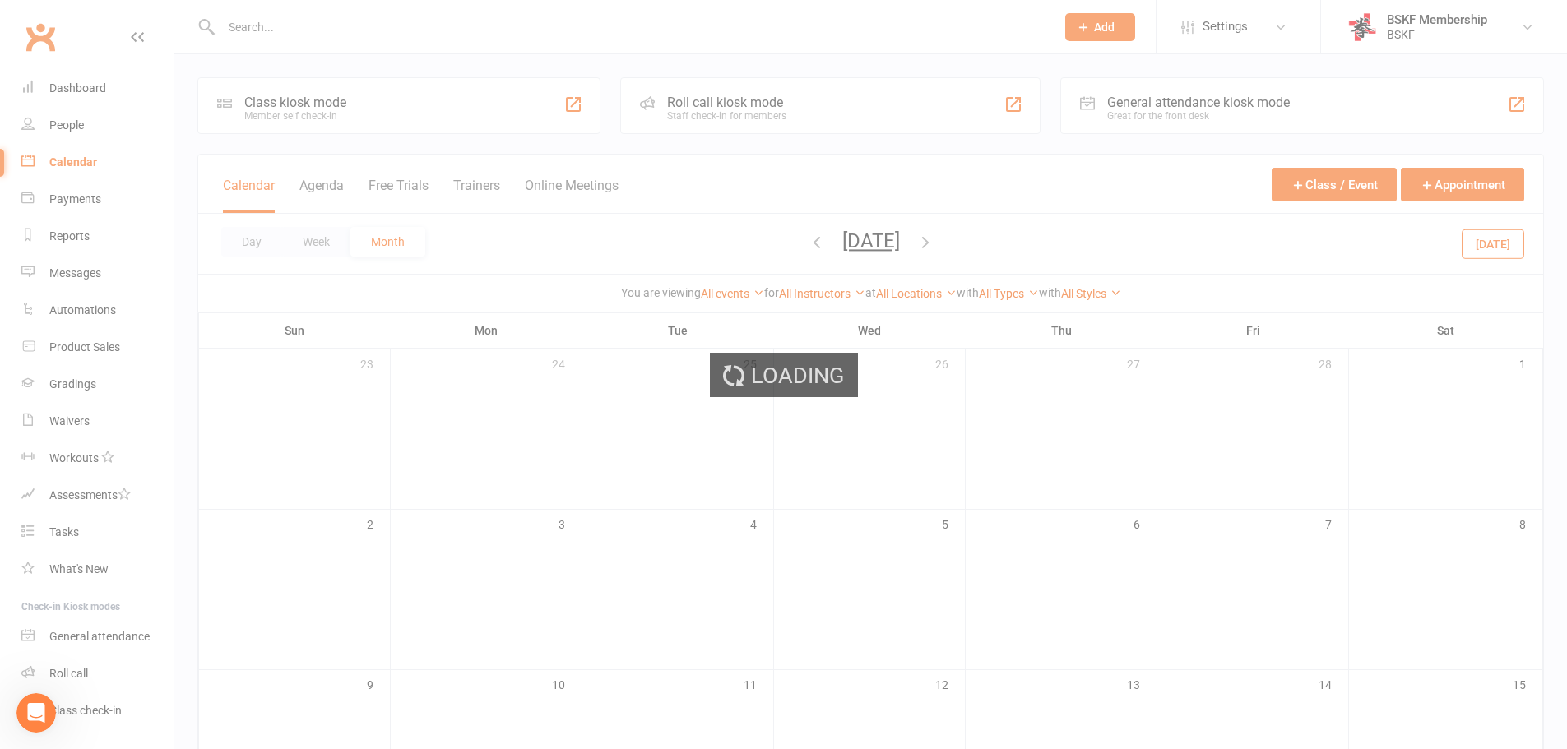
click at [802, 244] on div "Loading" at bounding box center [783, 374] width 1567 height 749
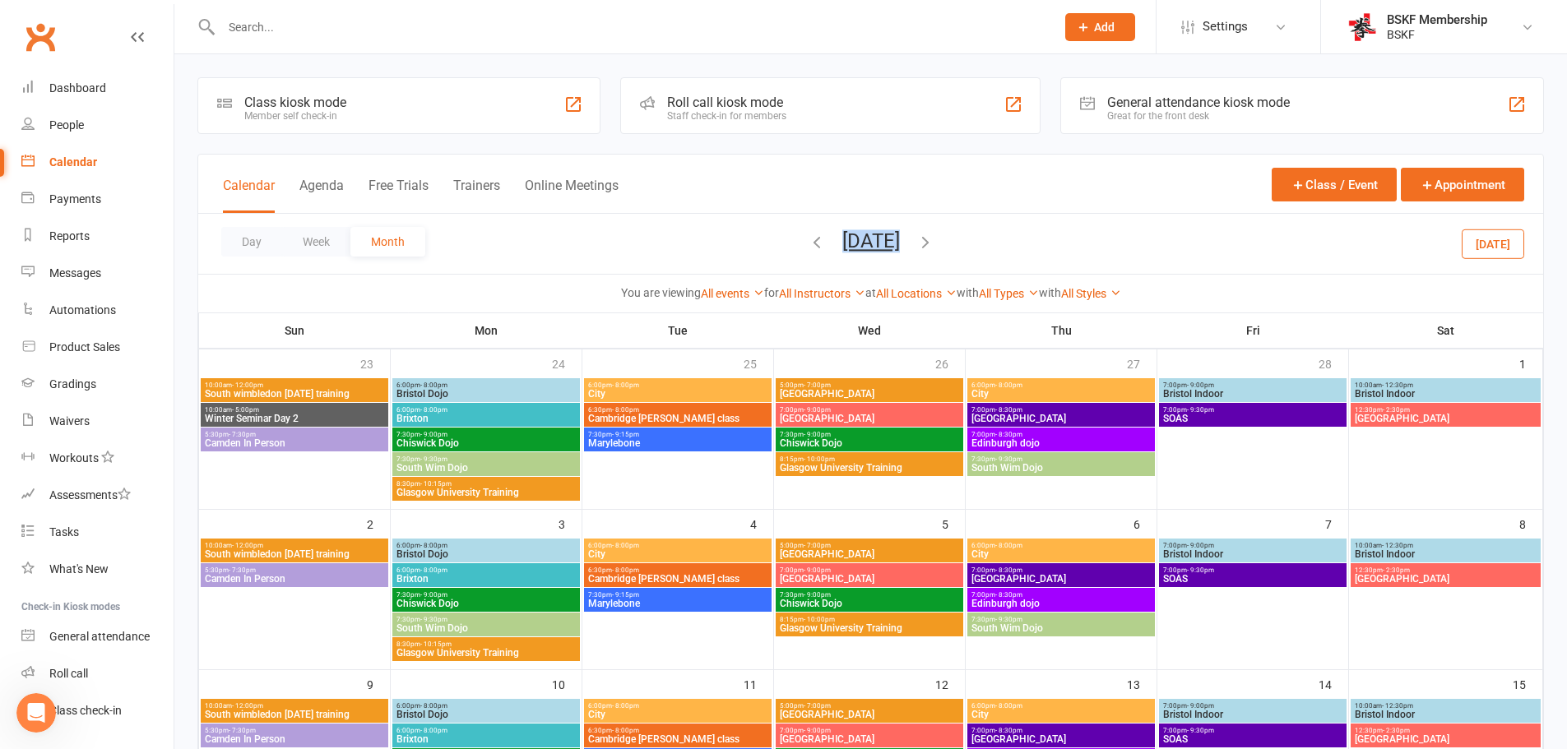
click at [826, 244] on span "March 2025 August 2025 Sun Mon Tue Wed Thu Fri Sat 27 28 29 30 31 01 02 03 04 0…" at bounding box center [871, 243] width 90 height 29
click at [808, 244] on icon "button" at bounding box center [817, 242] width 18 height 18
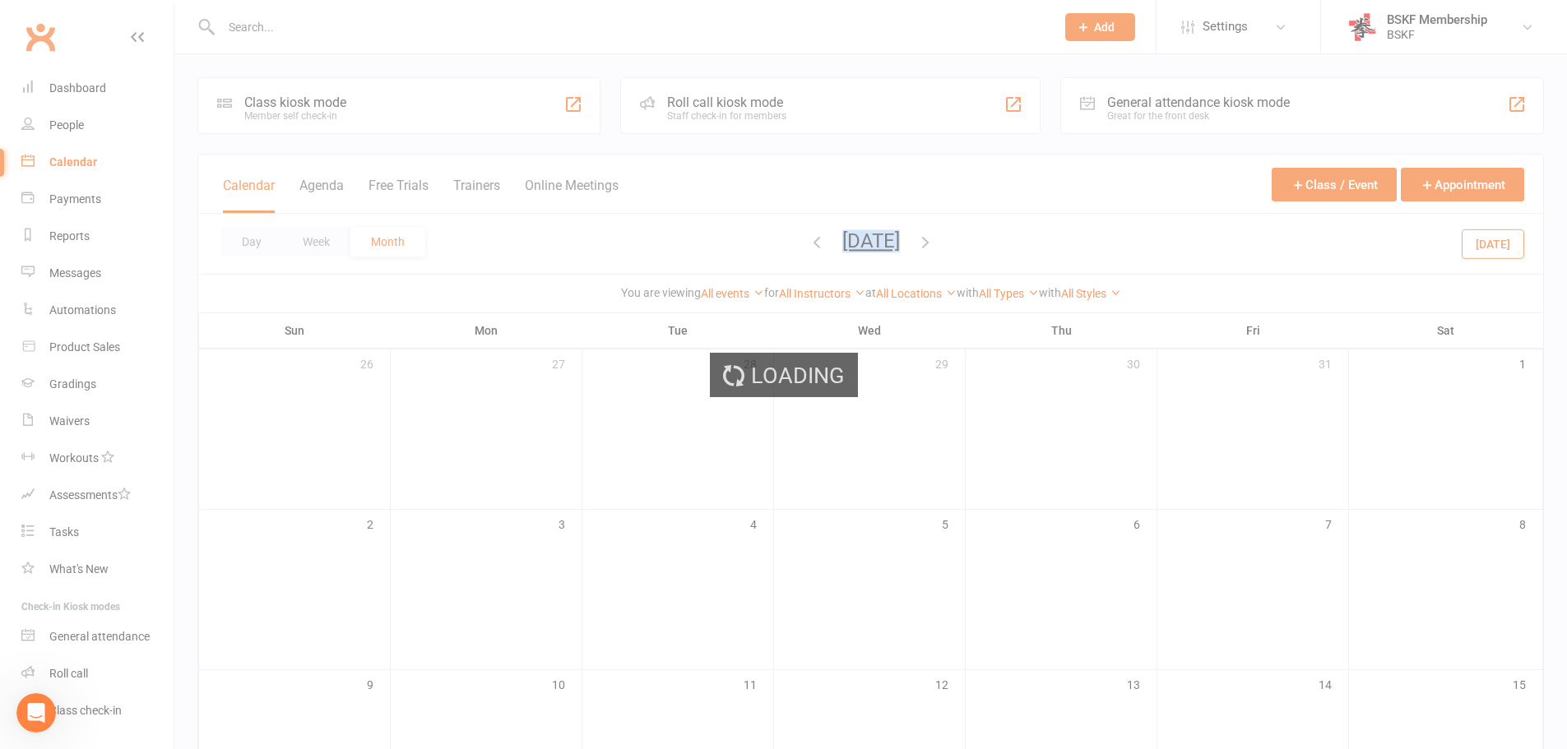
click at [794, 244] on div "Loading" at bounding box center [783, 374] width 1567 height 749
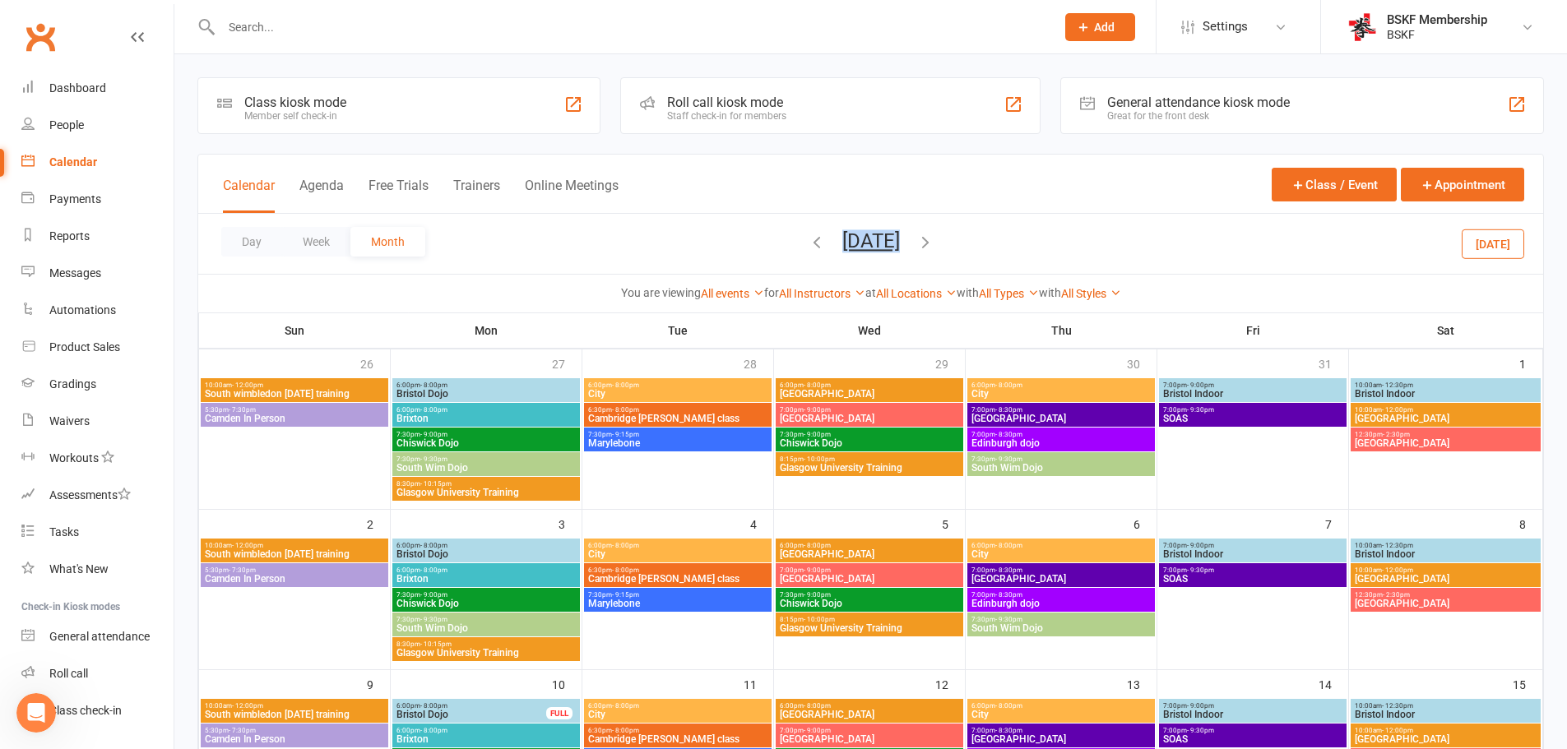
click at [808, 245] on icon "button" at bounding box center [817, 242] width 18 height 18
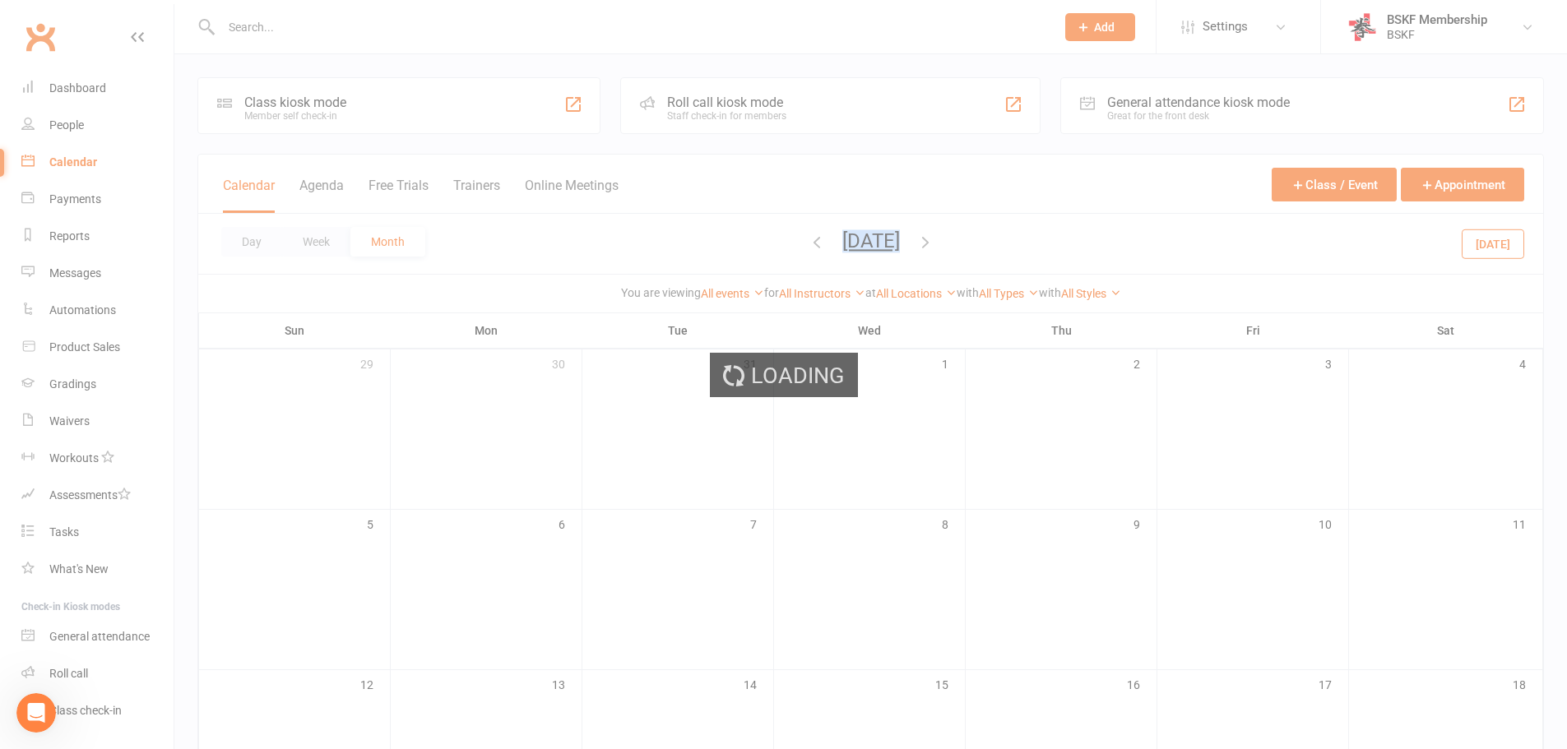
click at [785, 246] on div "Loading" at bounding box center [783, 374] width 1567 height 749
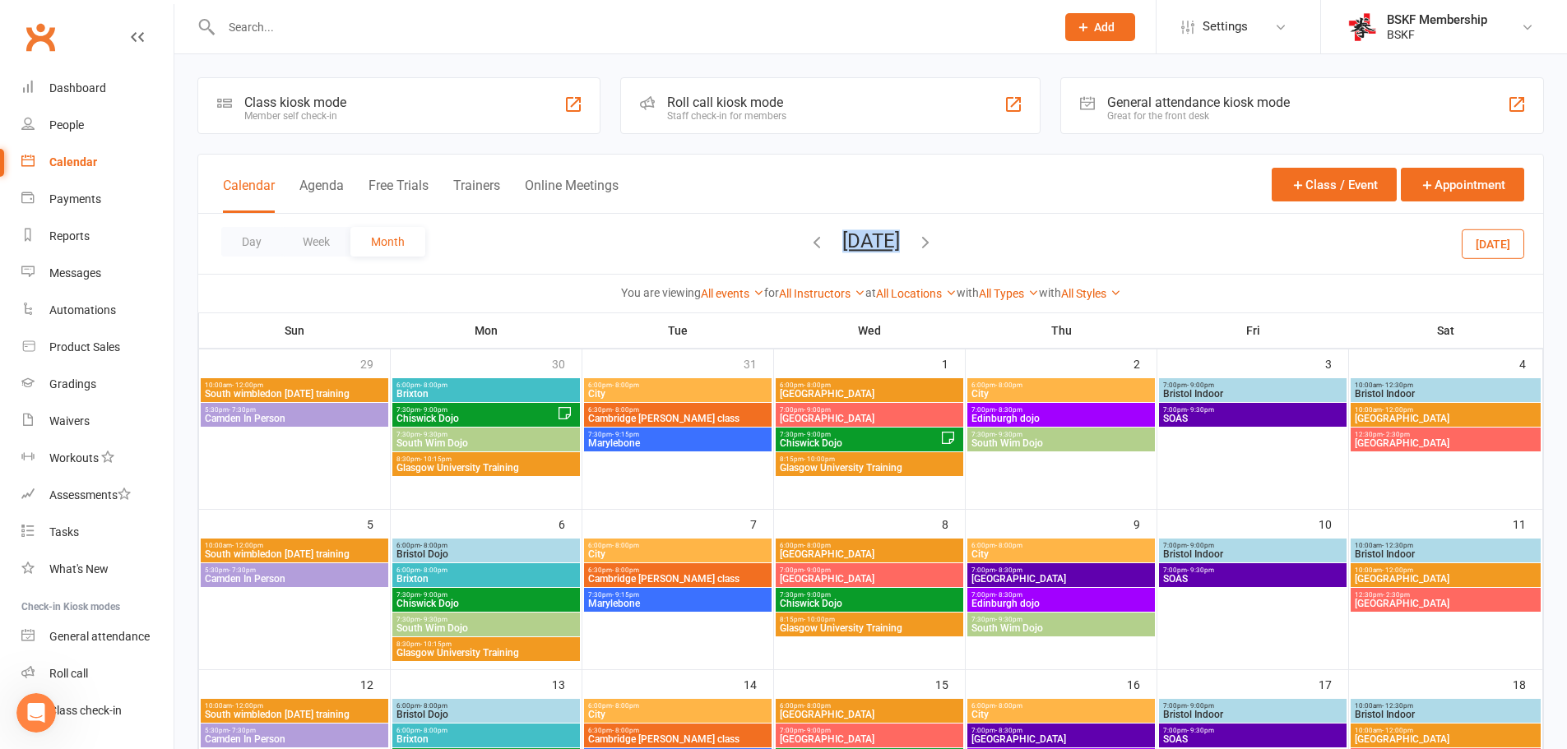
click at [434, 386] on span "- 8:00pm" at bounding box center [433, 385] width 27 height 7
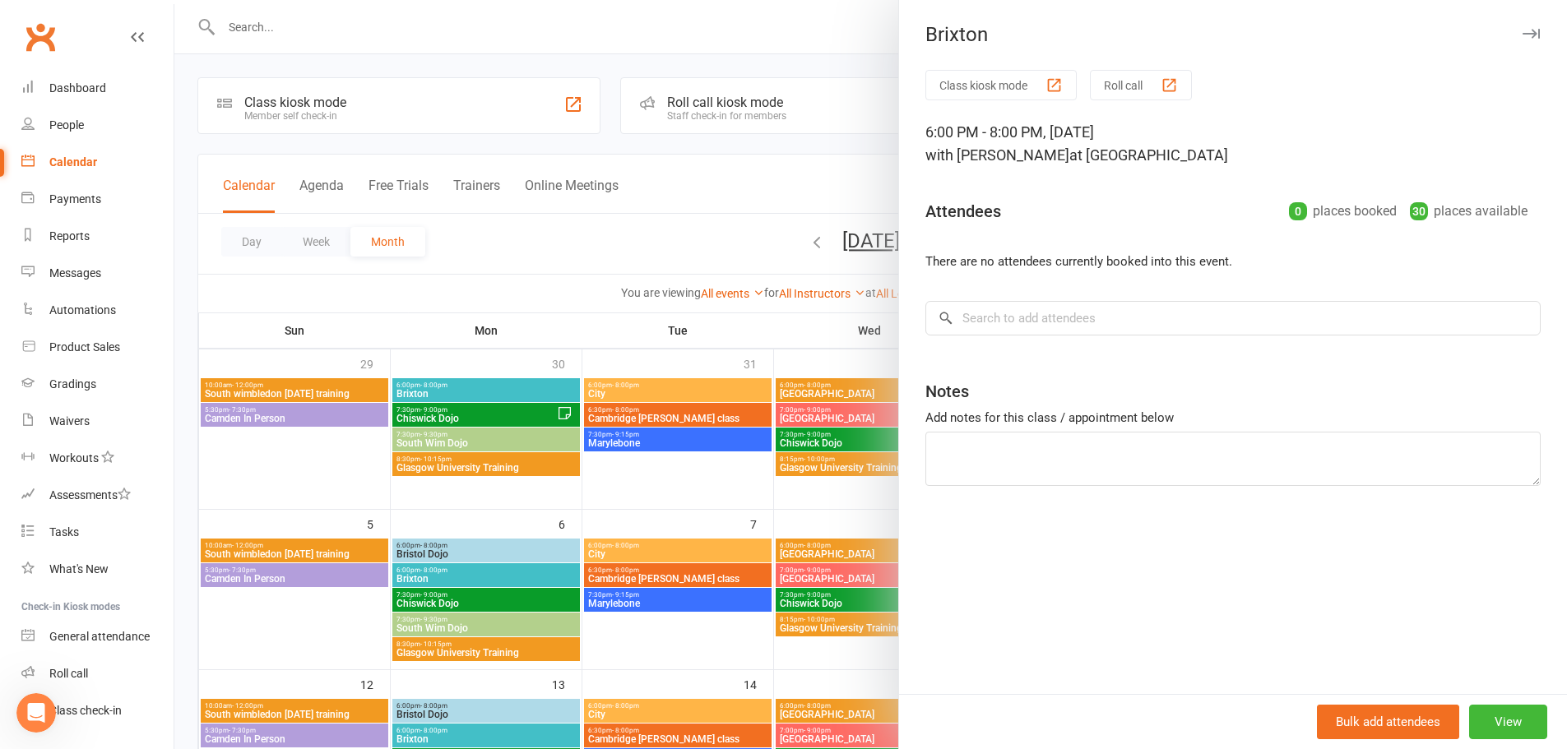
click at [451, 550] on div at bounding box center [870, 374] width 1392 height 749
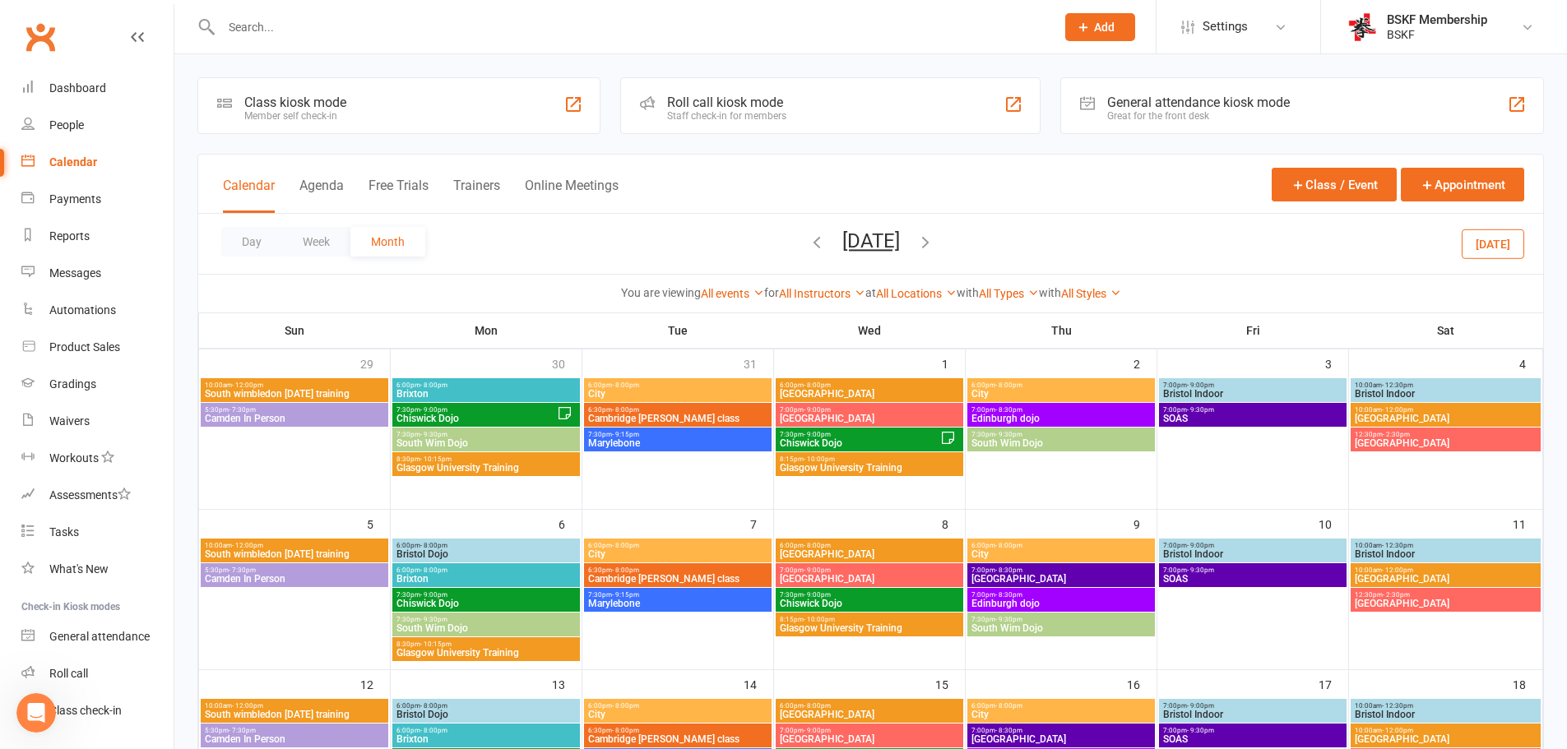
click at [428, 578] on span "Brixton" at bounding box center [486, 579] width 181 height 10
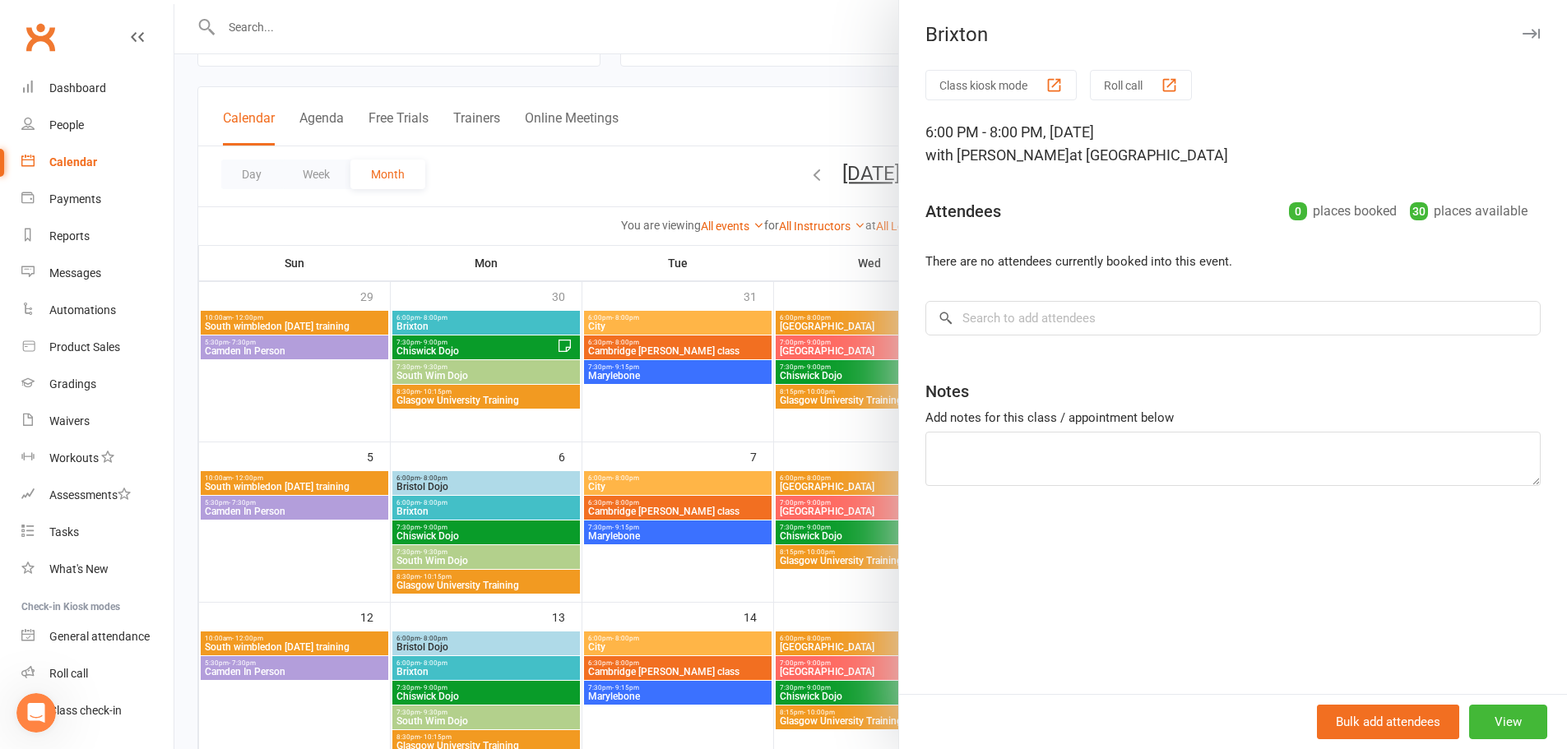
scroll to position [164, 0]
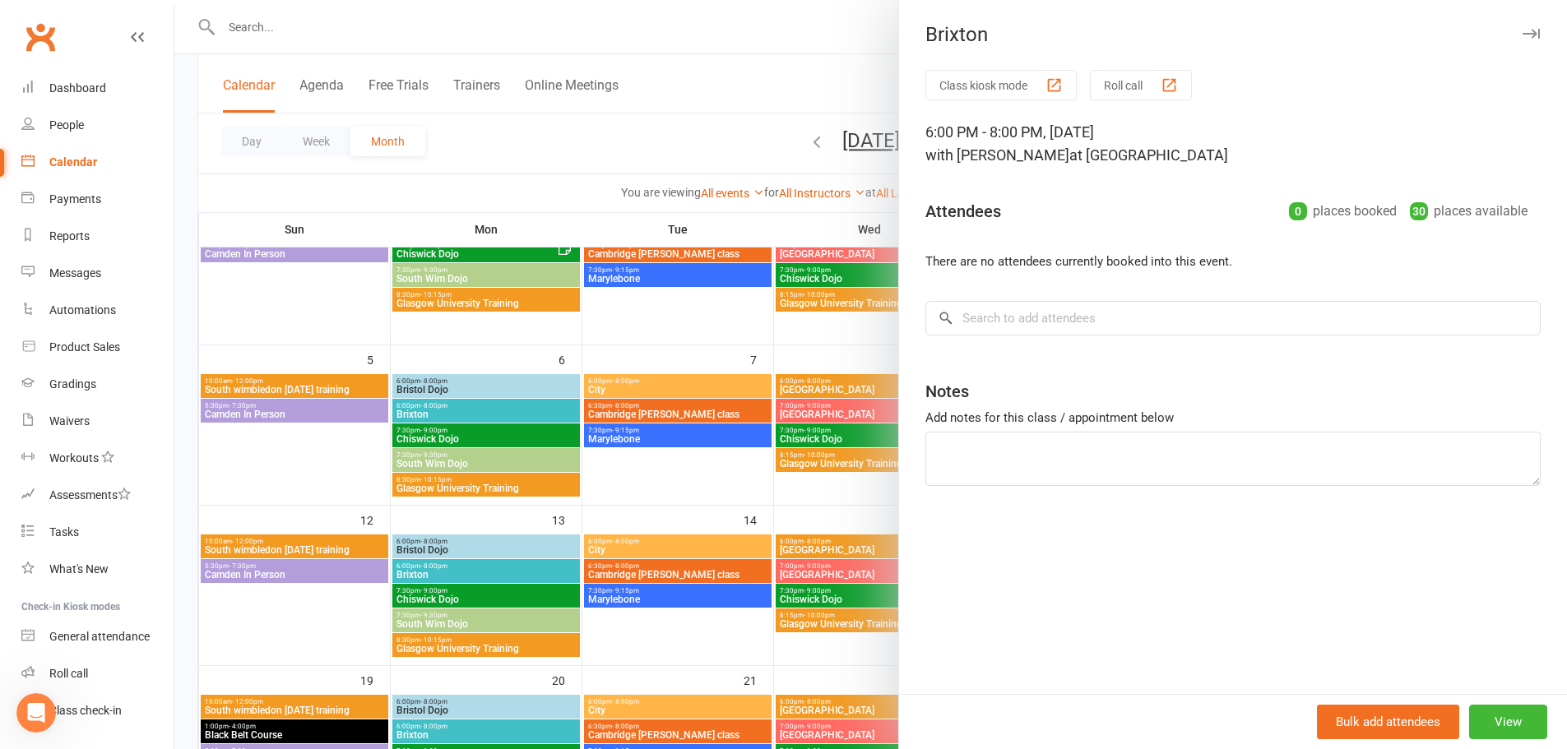
click at [447, 578] on div at bounding box center [870, 374] width 1392 height 749
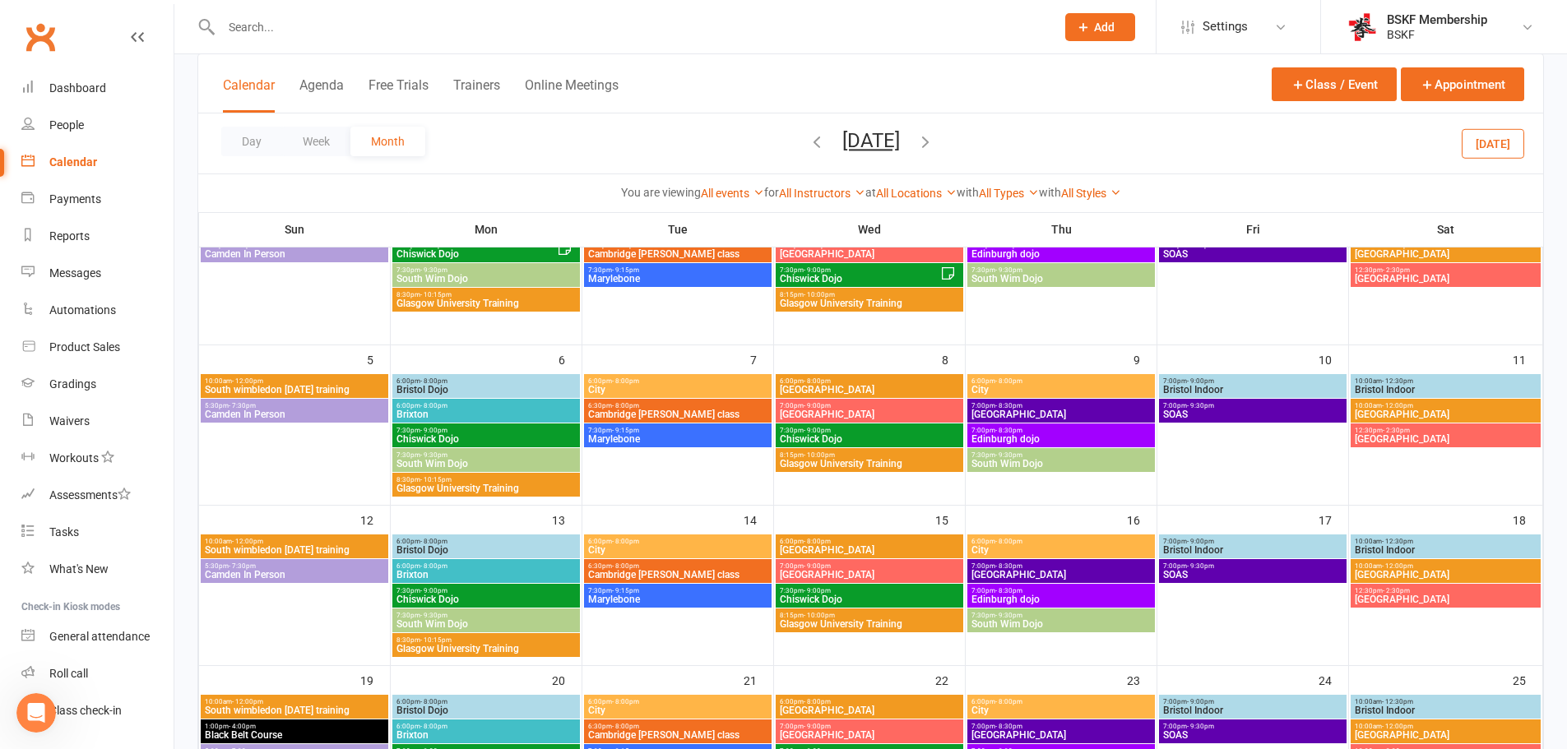
click at [456, 577] on span "Brixton" at bounding box center [486, 575] width 181 height 10
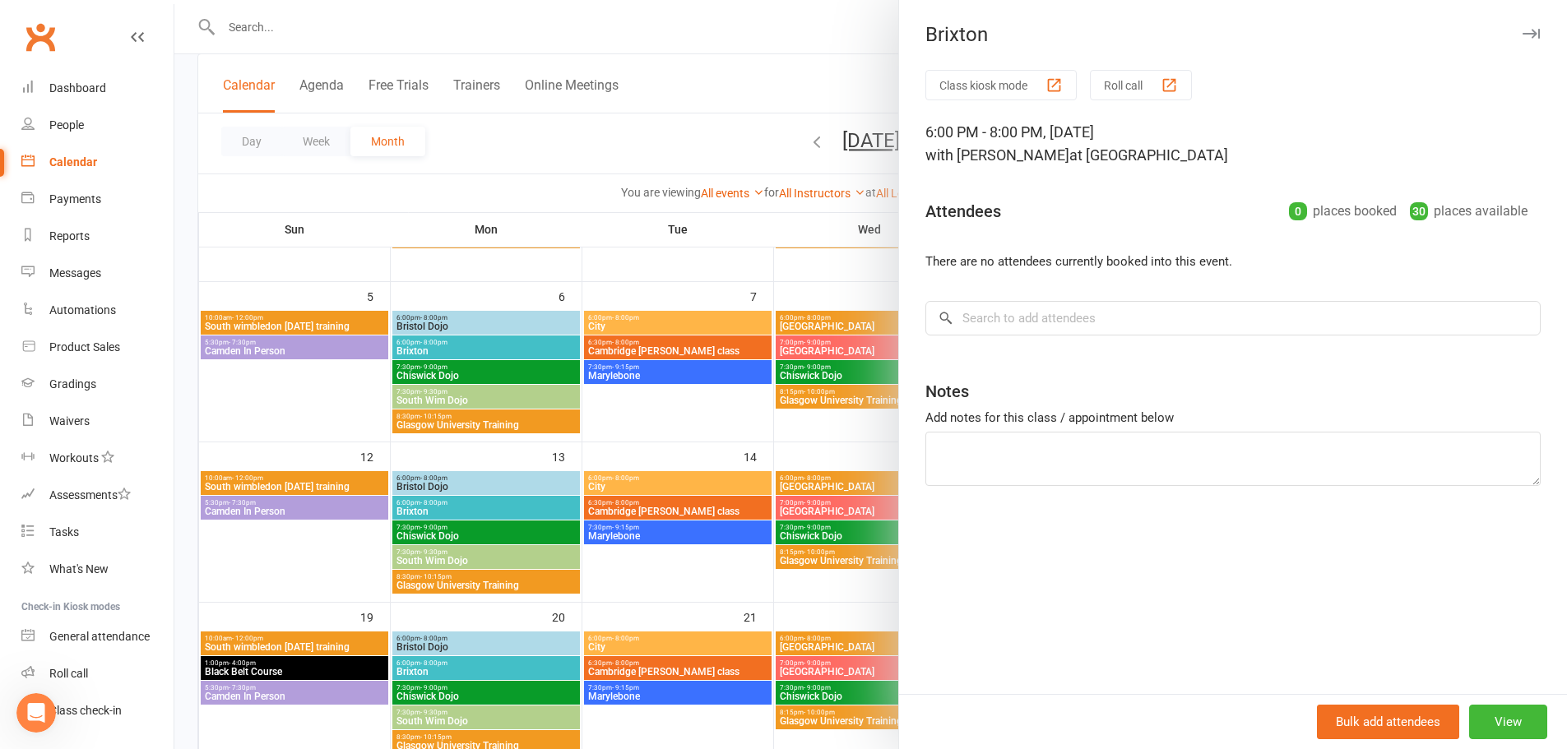
scroll to position [411, 0]
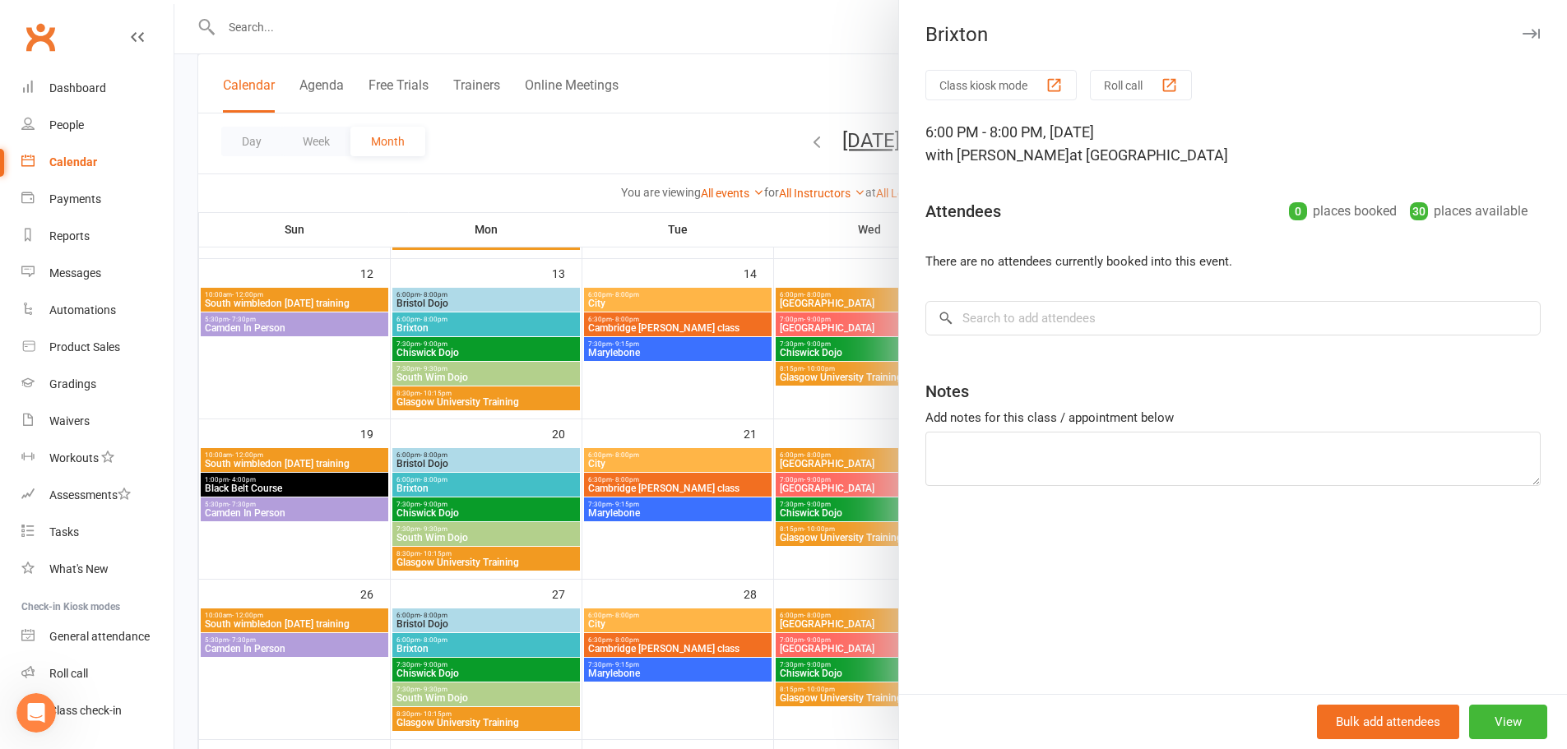
click at [442, 649] on div at bounding box center [870, 374] width 1392 height 749
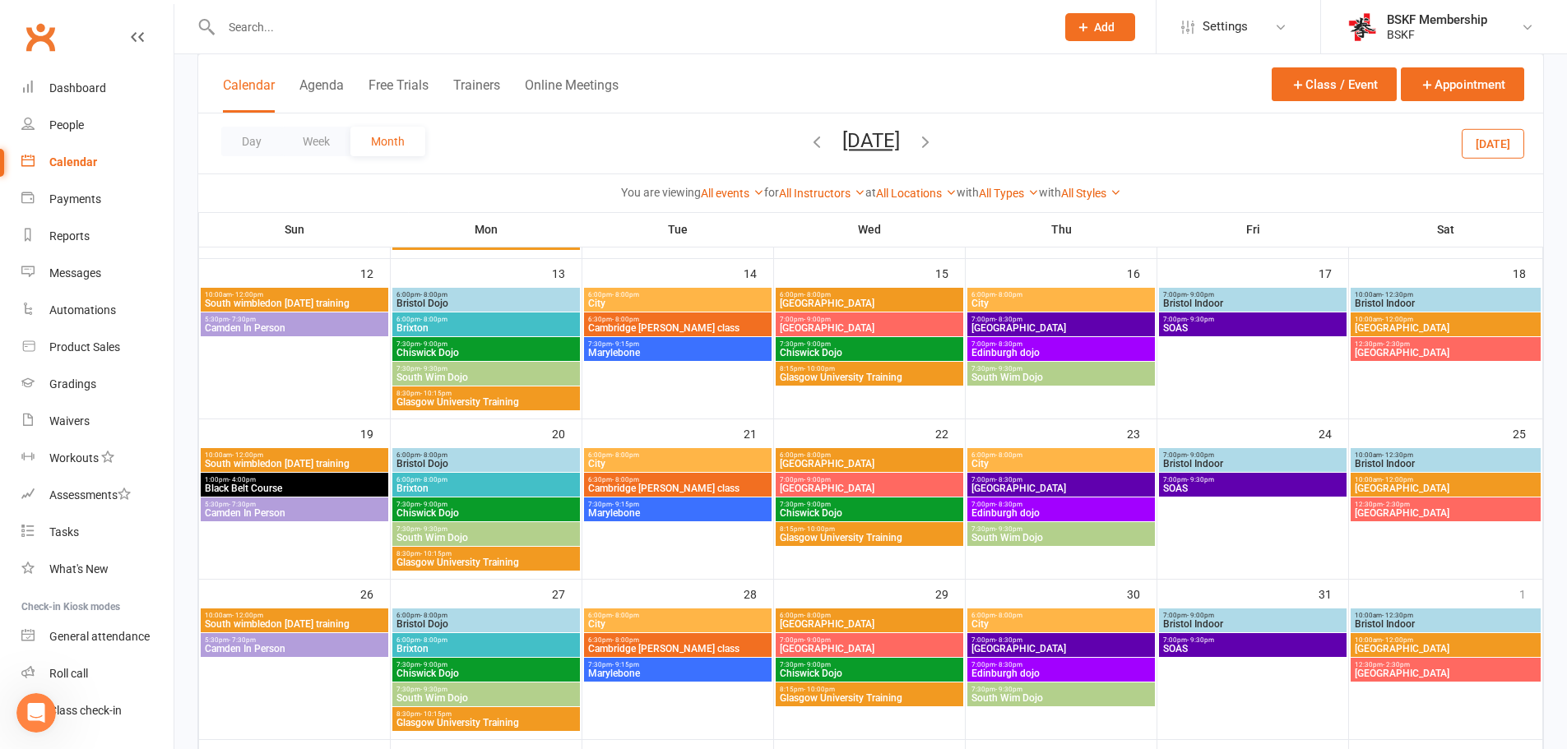
click at [444, 644] on span "Brixton" at bounding box center [486, 649] width 181 height 10
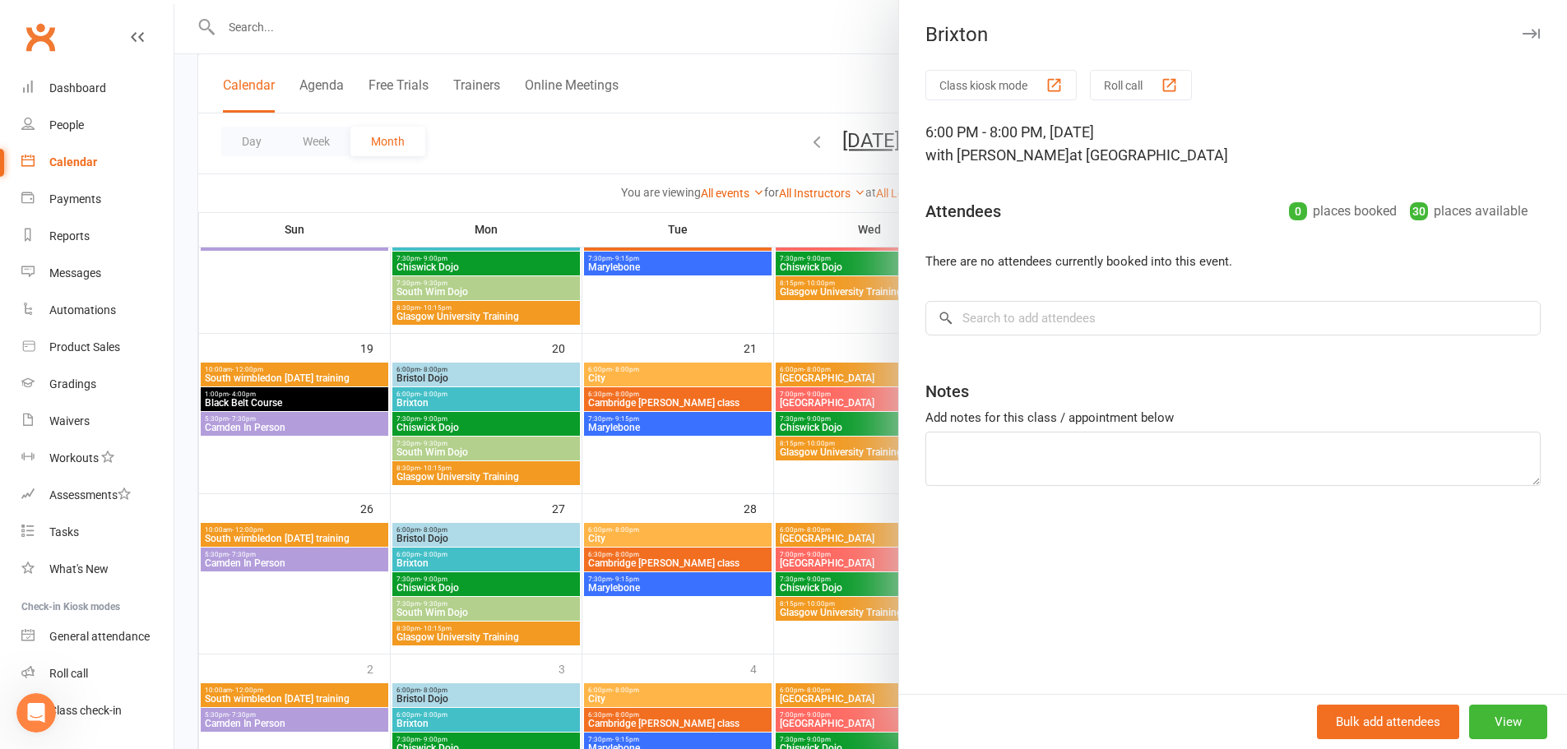
scroll to position [613, 0]
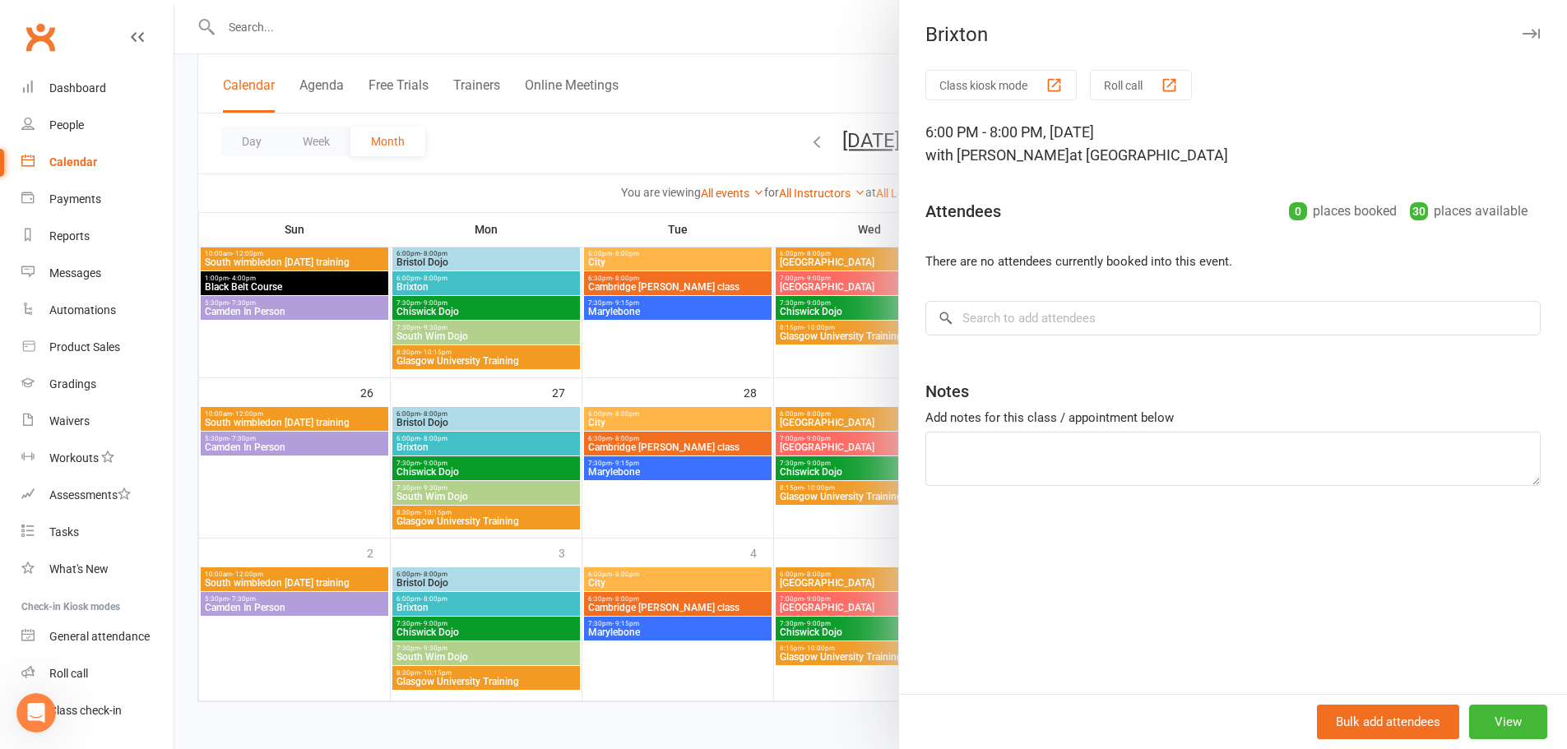
click at [443, 609] on div at bounding box center [870, 374] width 1392 height 749
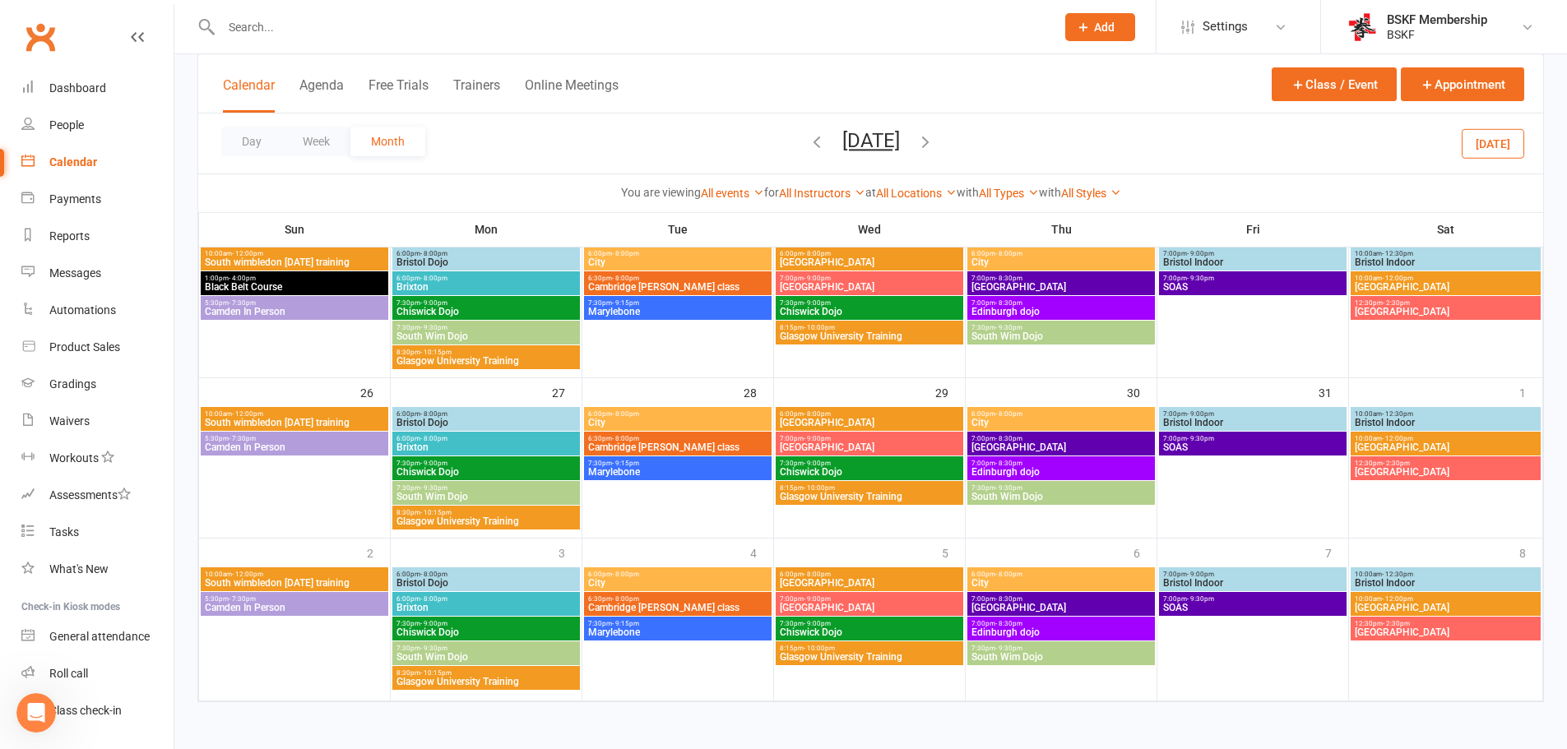
click at [476, 606] on span "Brixton" at bounding box center [486, 608] width 181 height 10
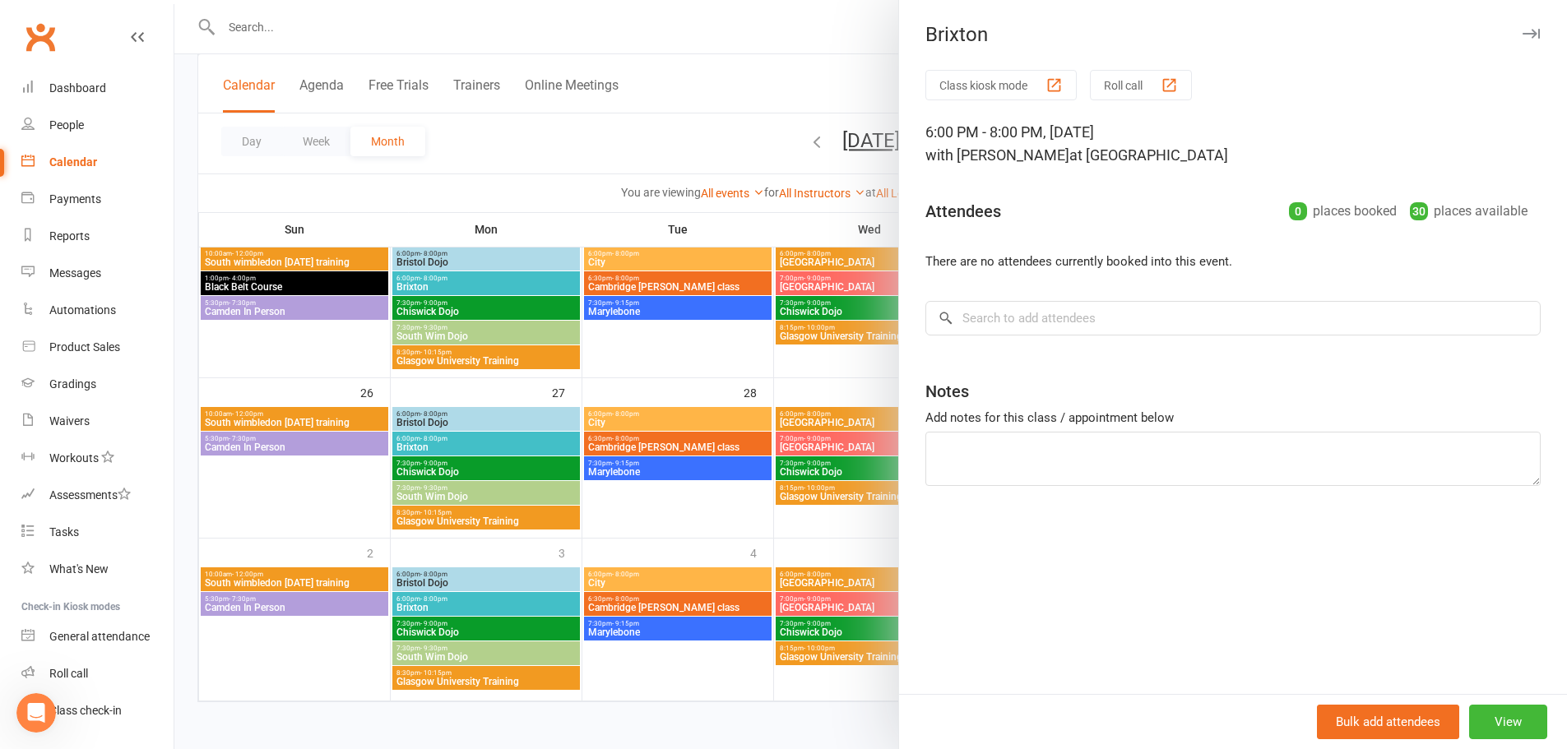
click at [700, 132] on div at bounding box center [870, 374] width 1392 height 749
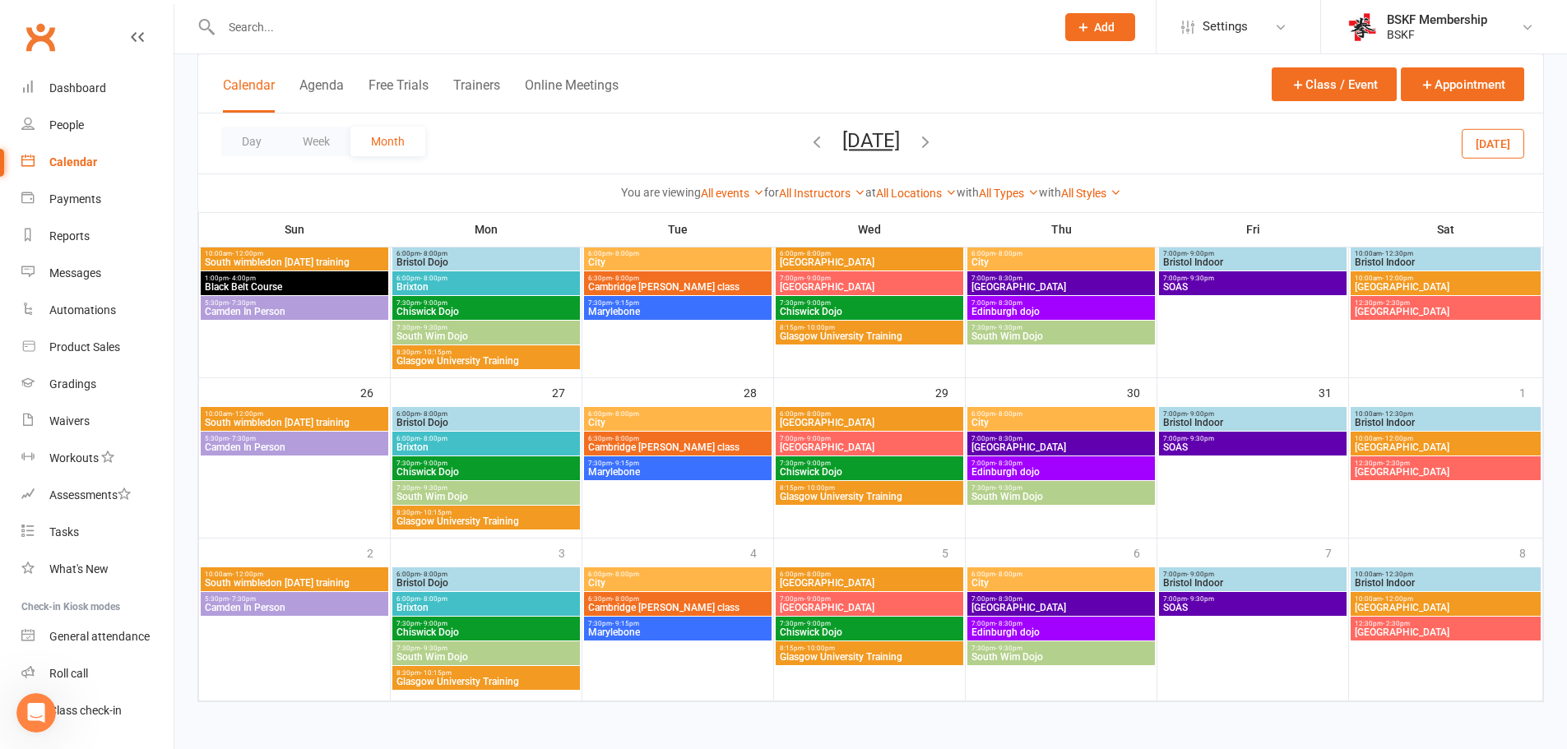
click at [934, 142] on icon "button" at bounding box center [925, 141] width 18 height 18
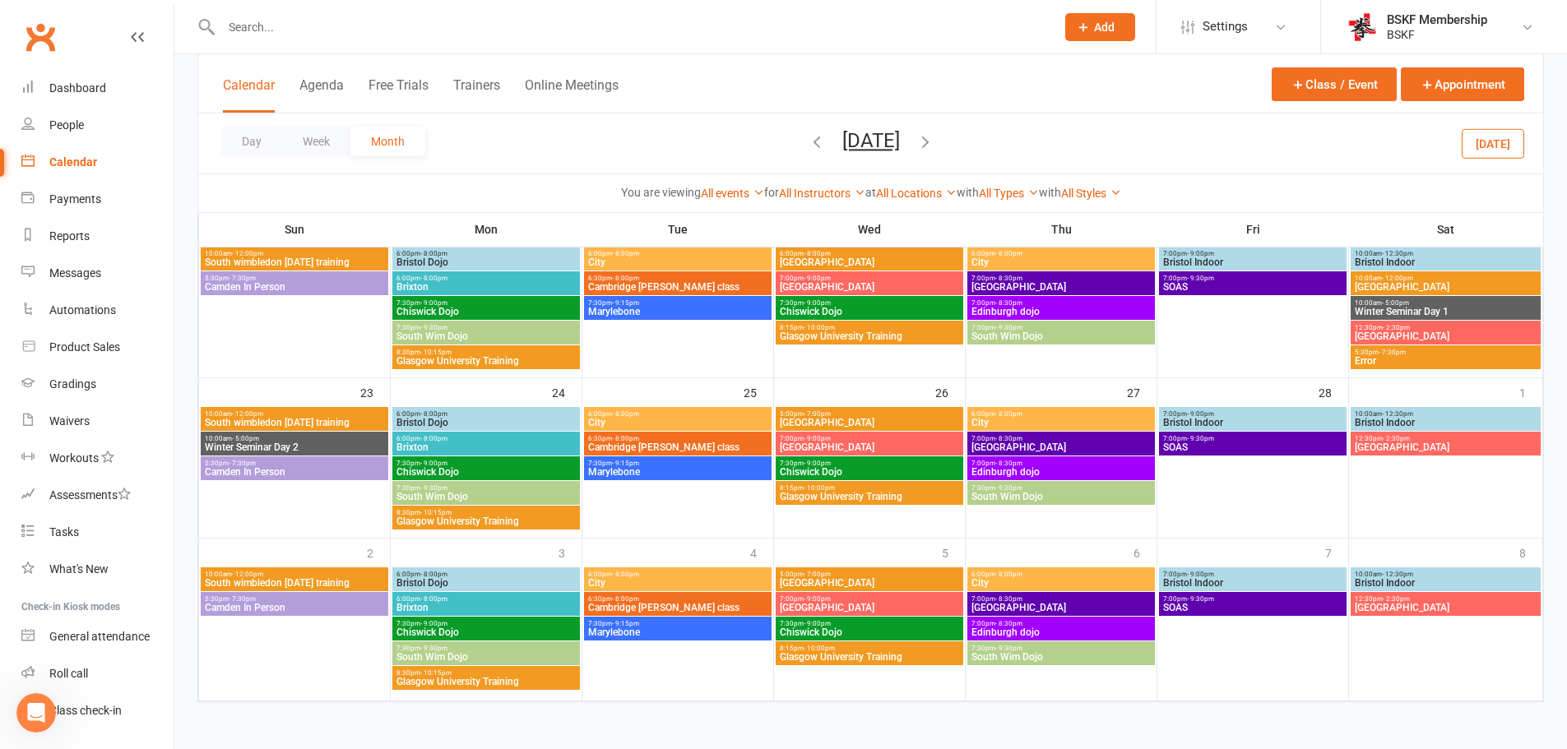
click at [459, 438] on span "6:00pm - 8:00pm" at bounding box center [486, 438] width 181 height 7
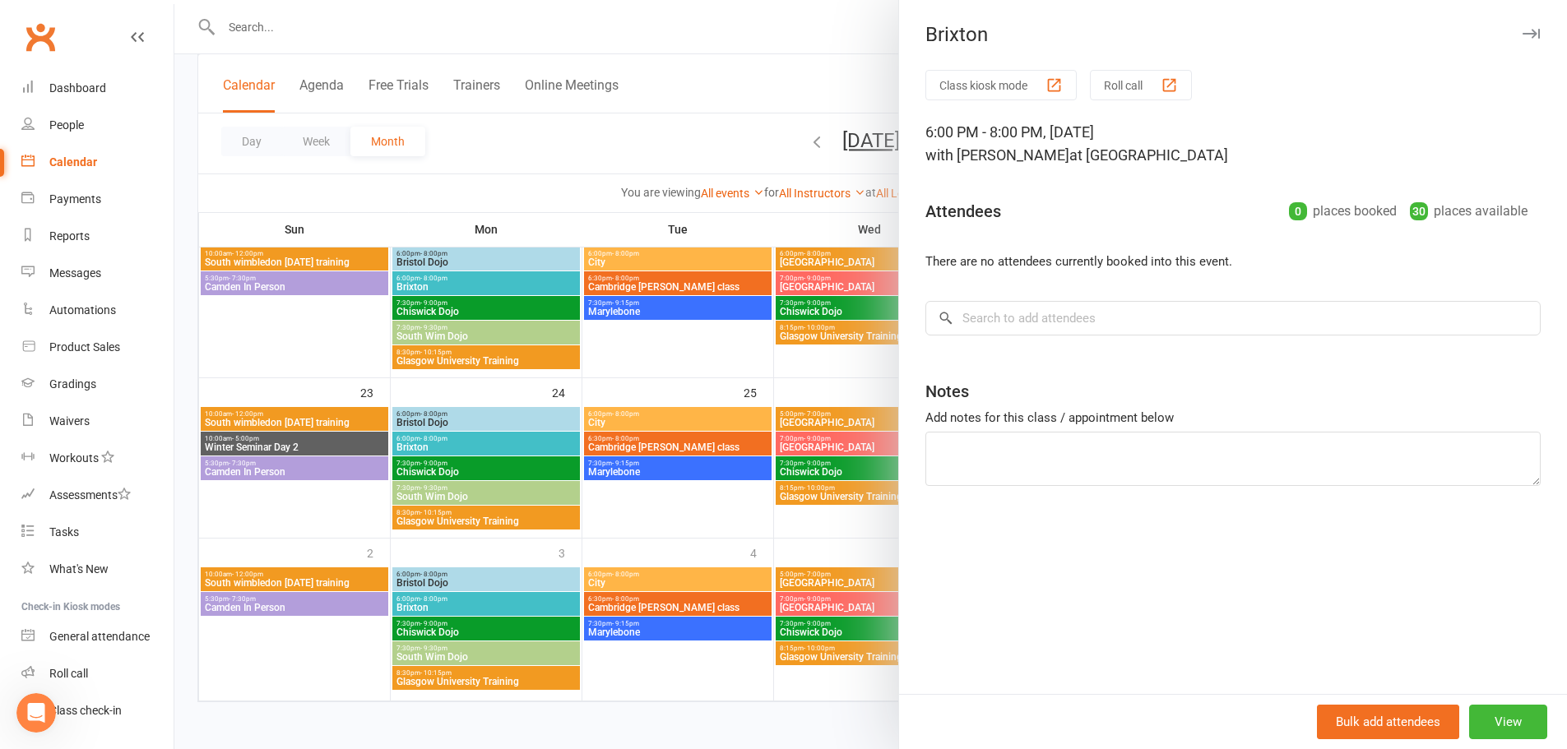
click at [643, 131] on div at bounding box center [870, 374] width 1392 height 749
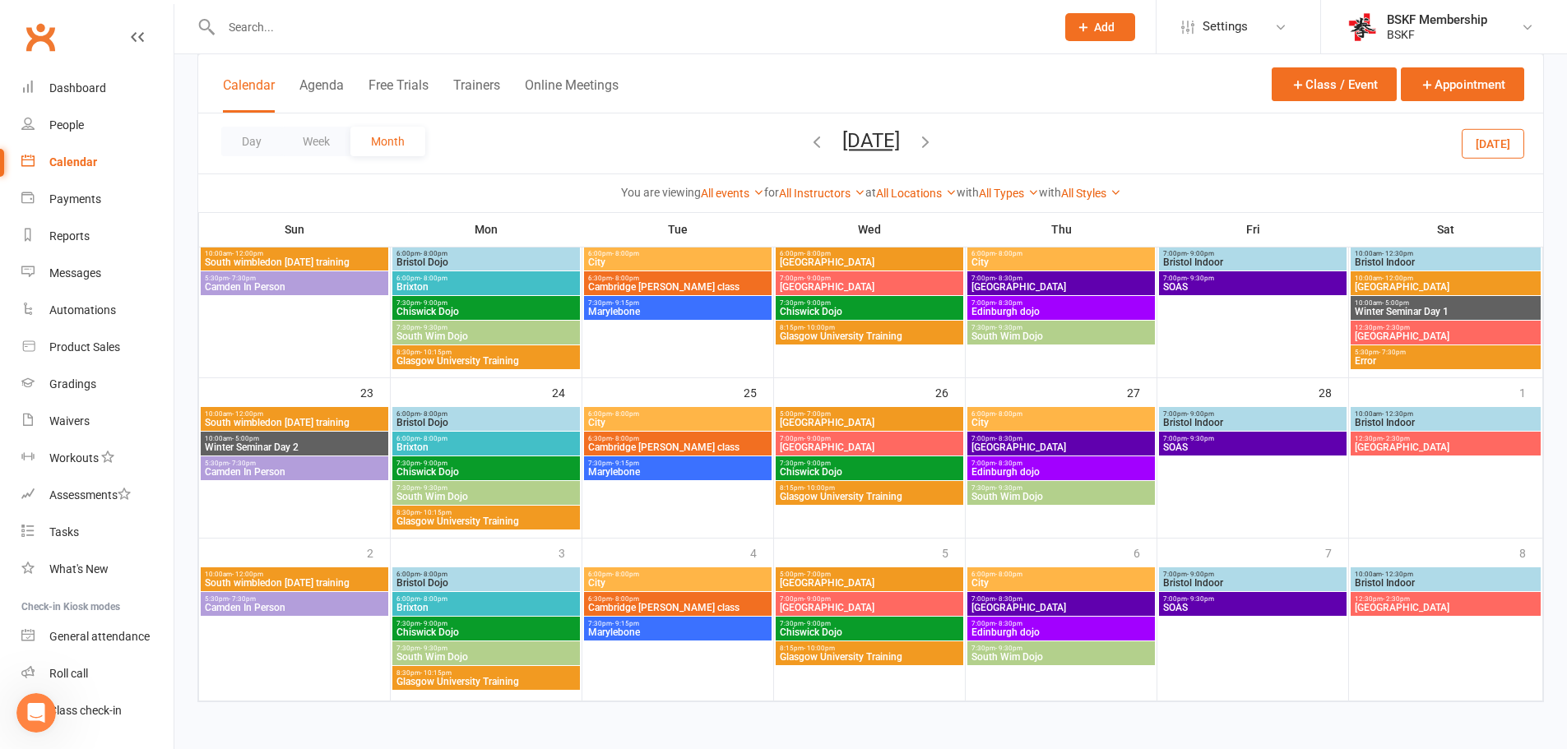
click at [934, 140] on icon "button" at bounding box center [925, 141] width 18 height 18
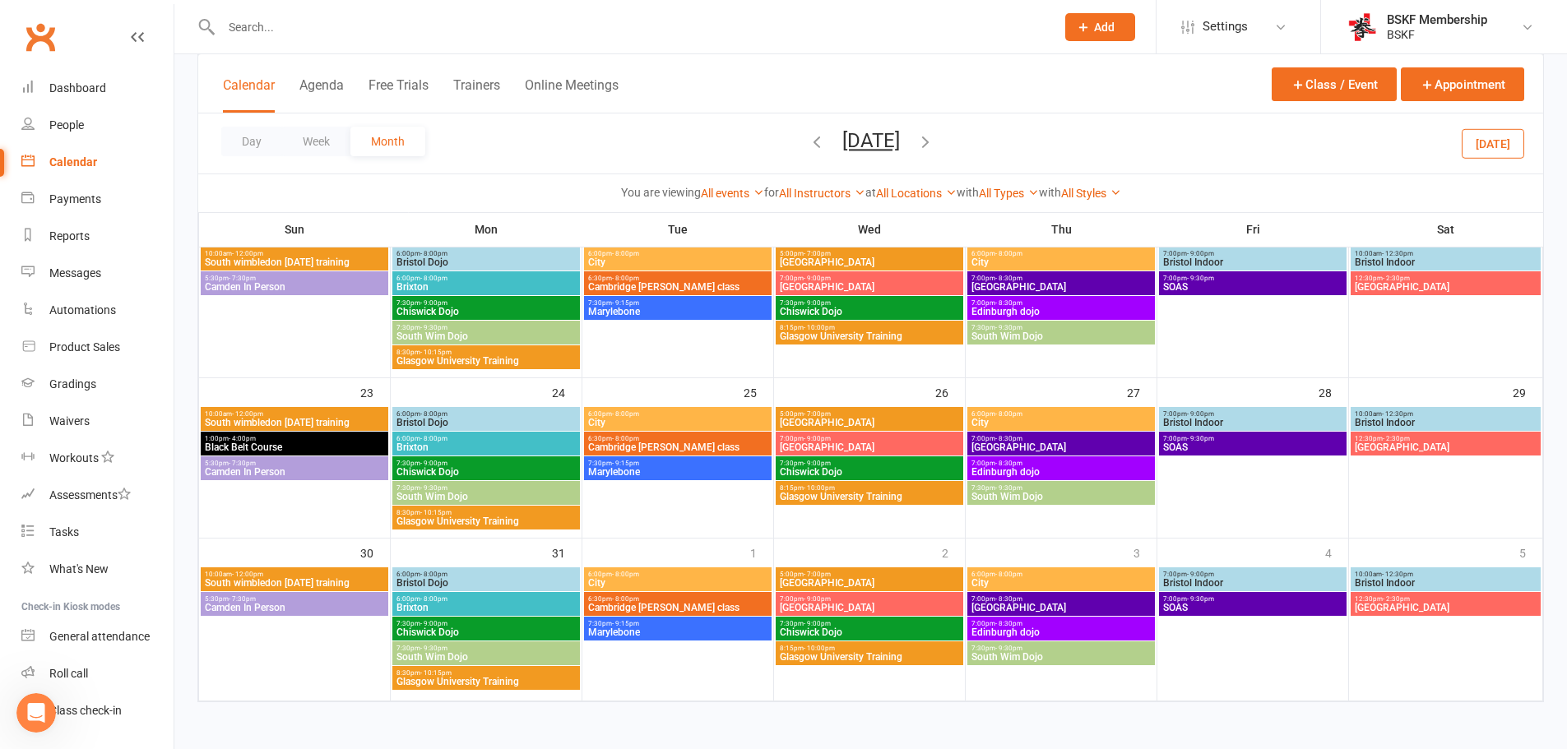
click at [456, 442] on span "Brixton" at bounding box center [486, 447] width 181 height 10
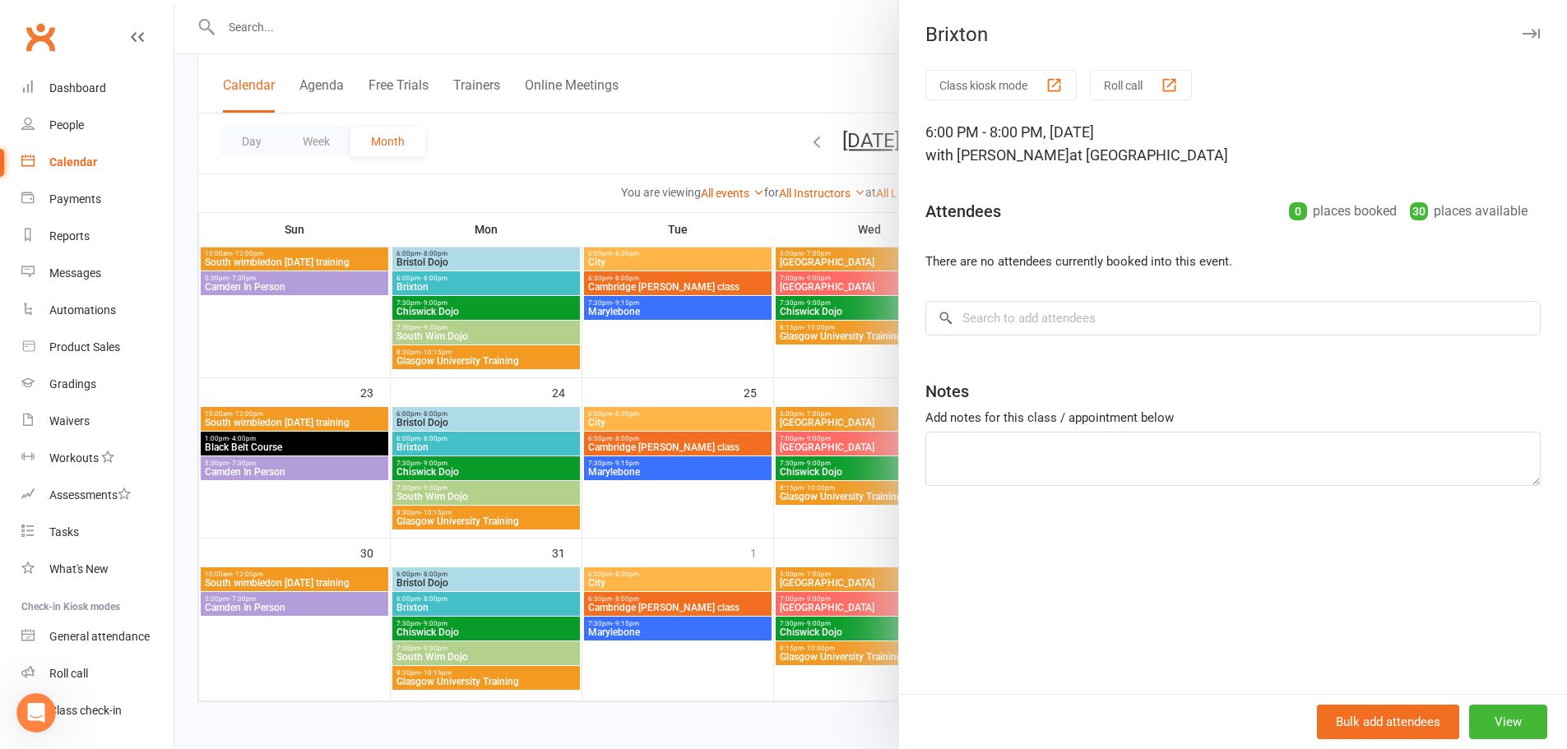
click at [842, 171] on div at bounding box center [870, 374] width 1392 height 749
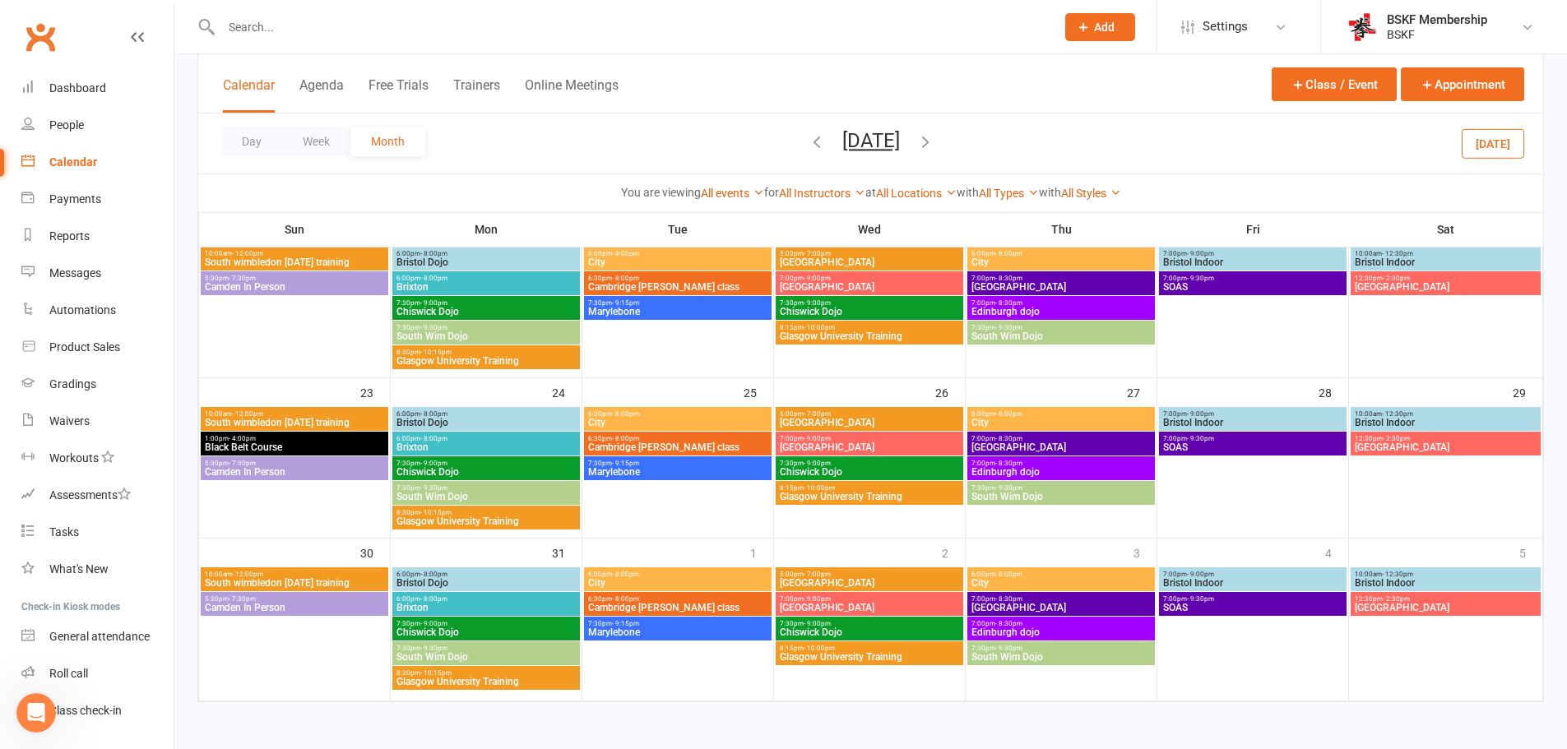
click at [934, 145] on icon "button" at bounding box center [925, 141] width 18 height 18
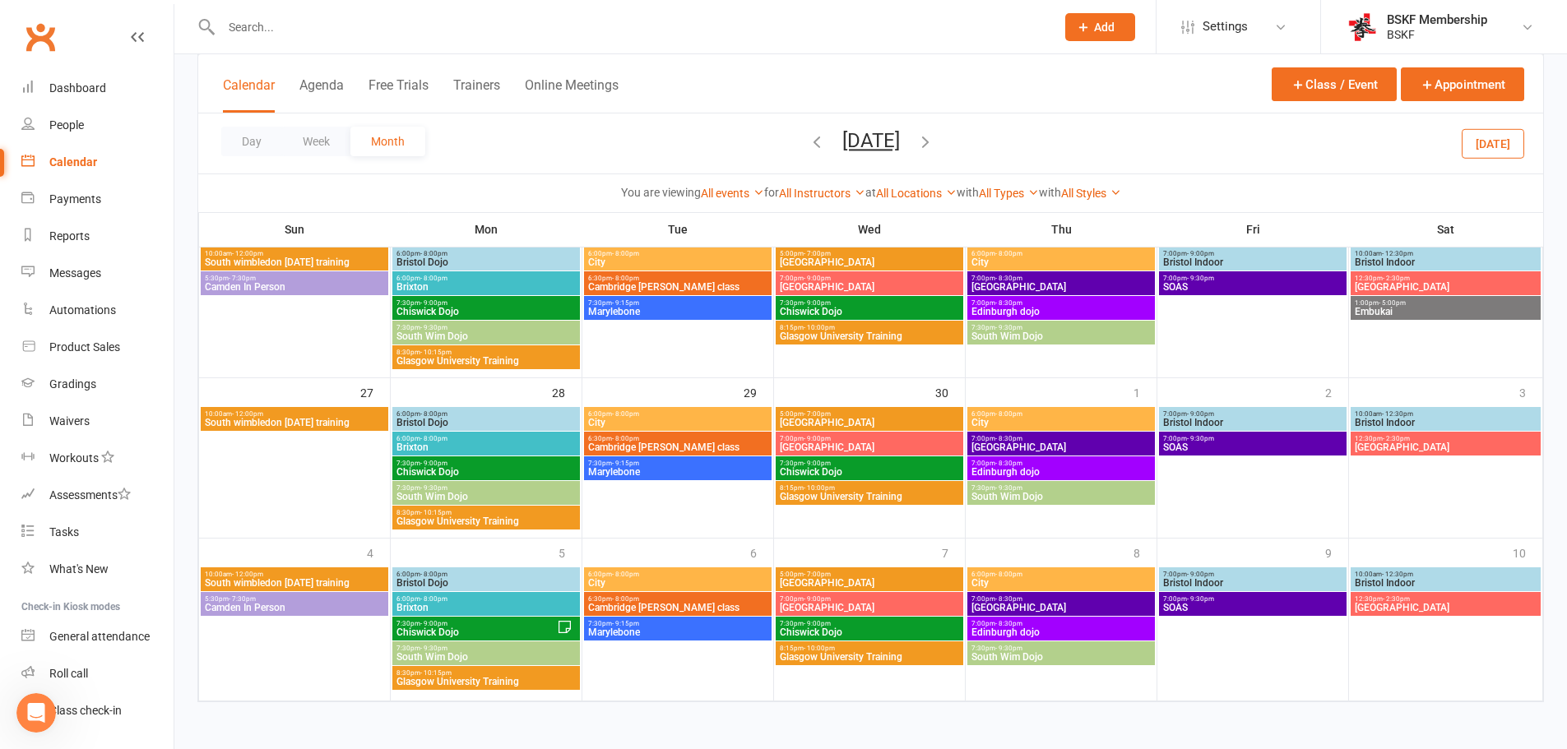
click at [446, 596] on span "- 8:00pm" at bounding box center [433, 598] width 27 height 7
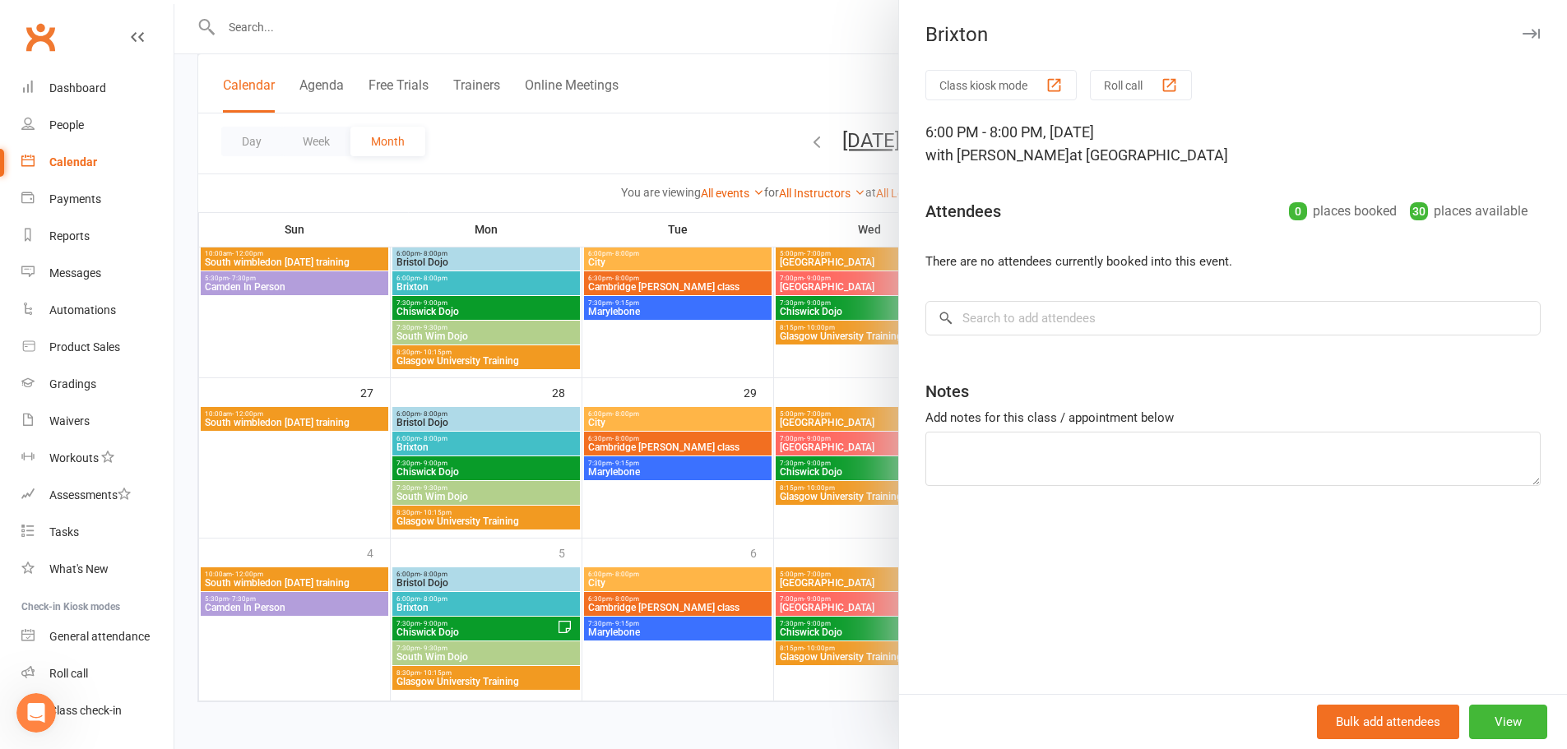
click at [762, 135] on div at bounding box center [870, 374] width 1392 height 749
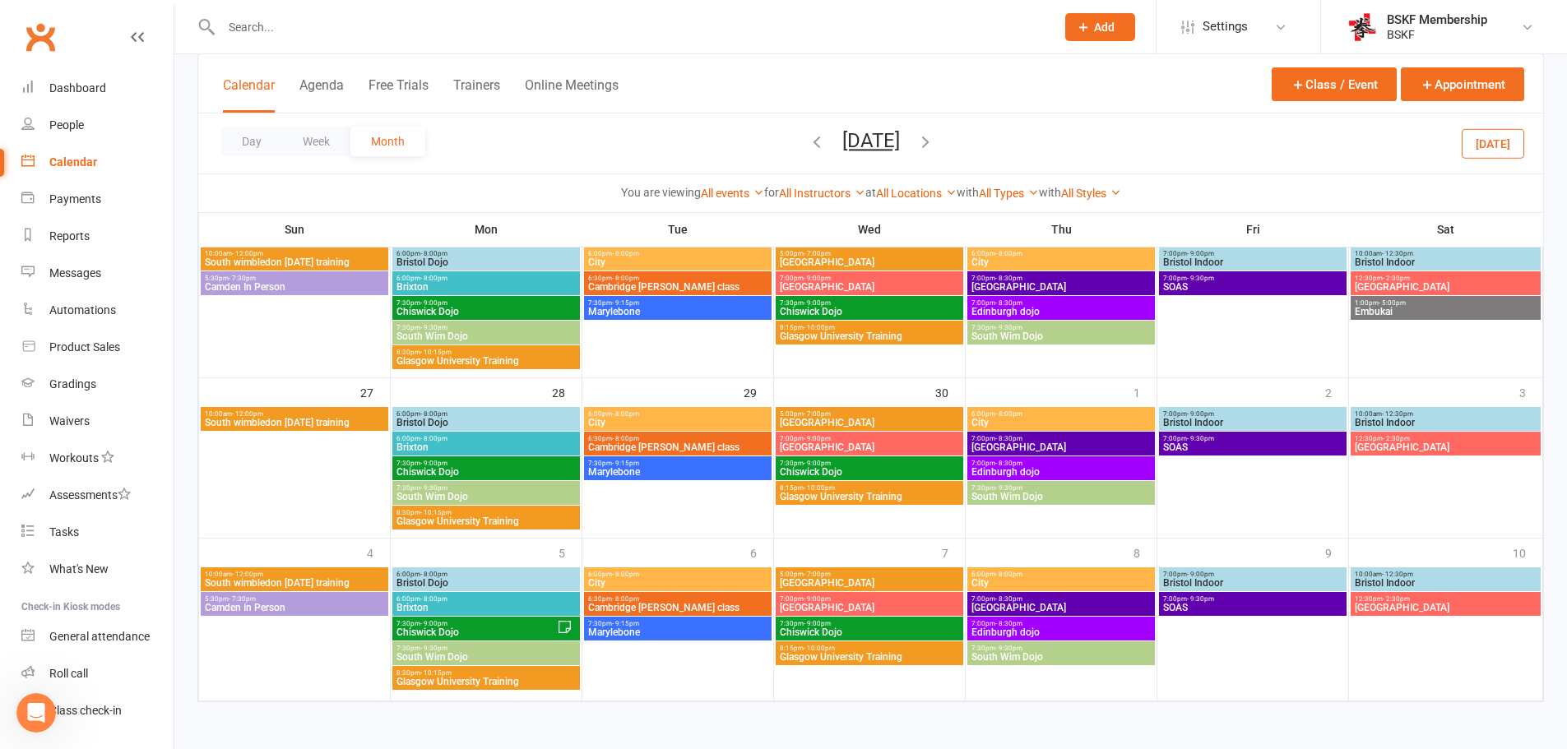
click at [934, 143] on icon "button" at bounding box center [925, 141] width 18 height 18
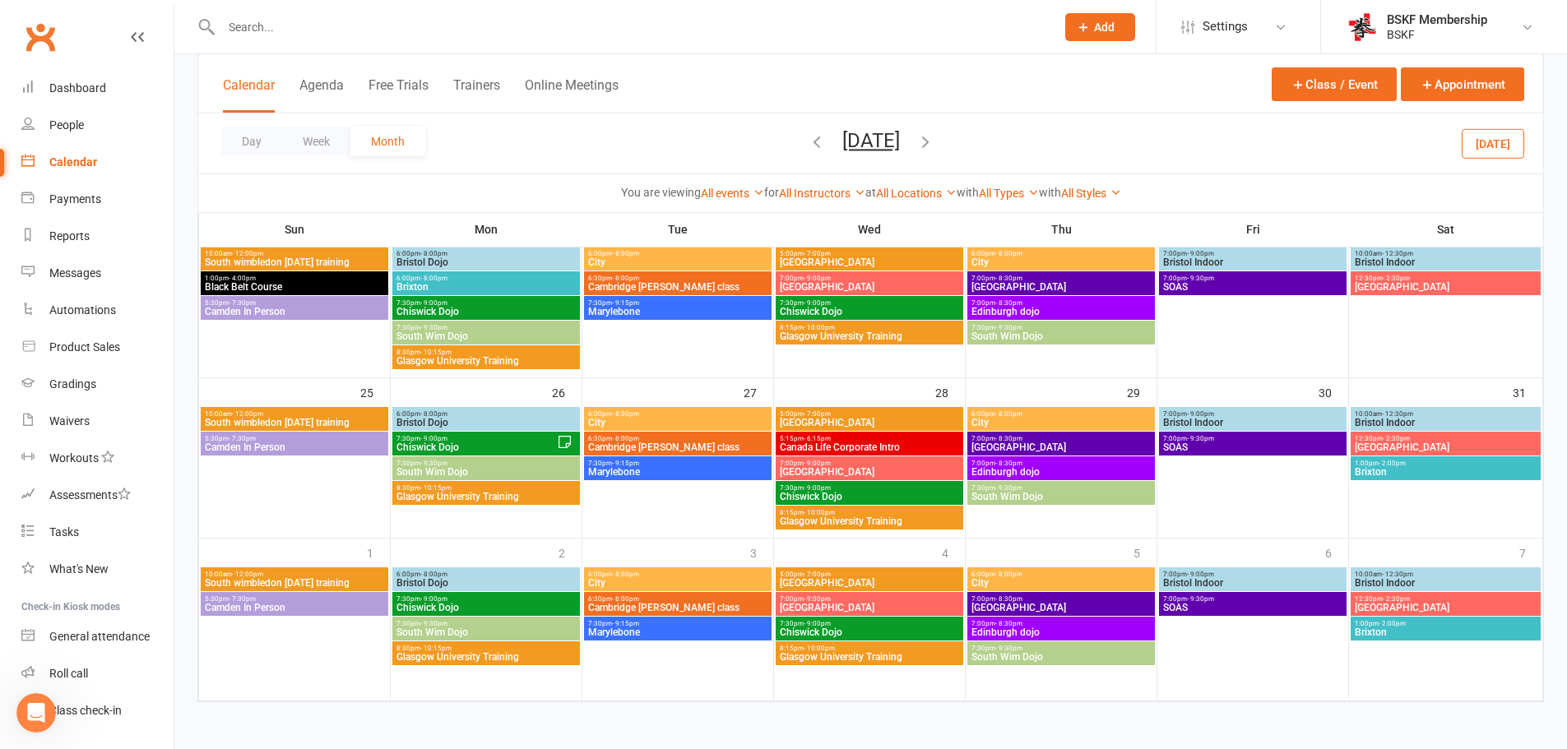
click at [438, 277] on span "- 8:00pm" at bounding box center [433, 278] width 27 height 7
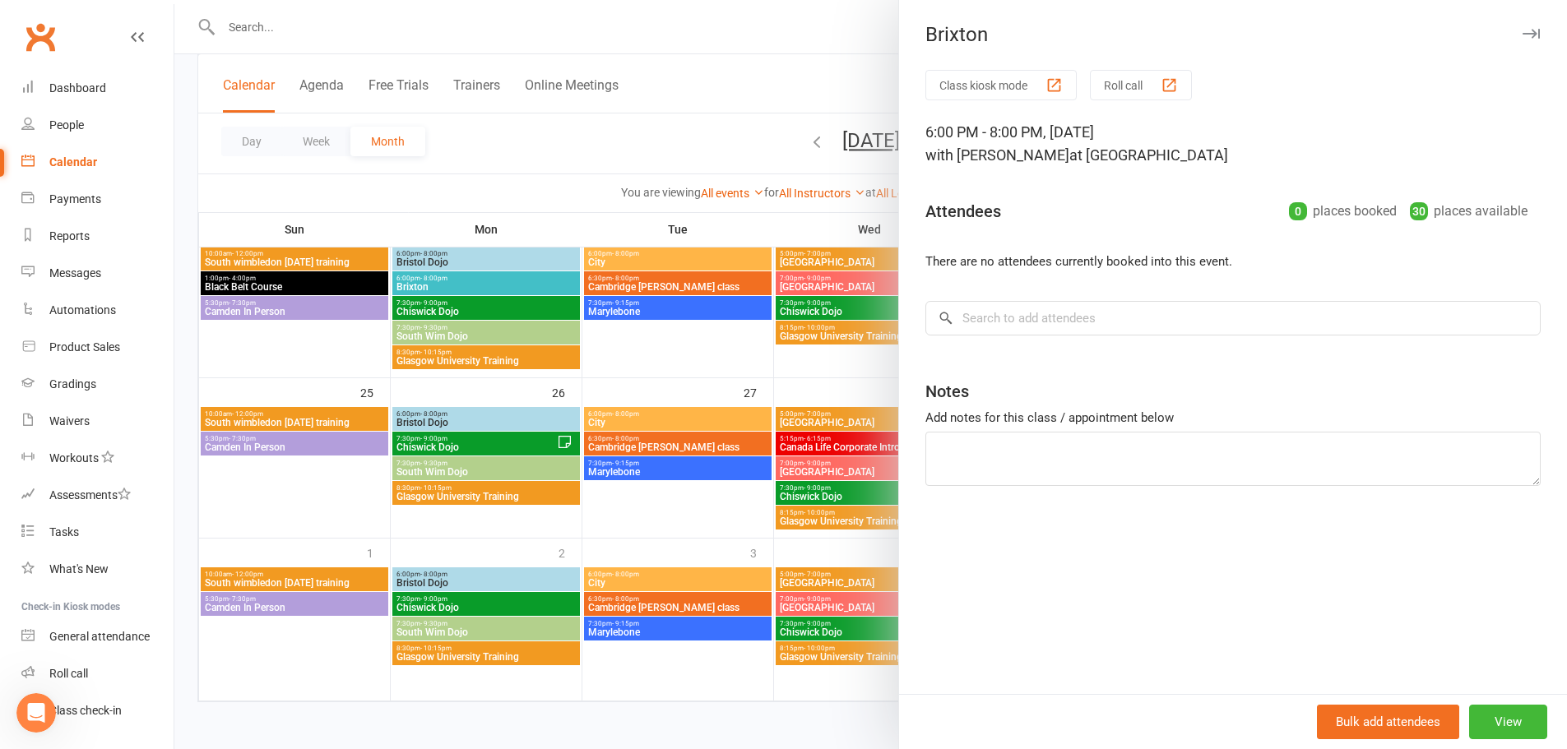
click at [666, 133] on div at bounding box center [870, 374] width 1392 height 749
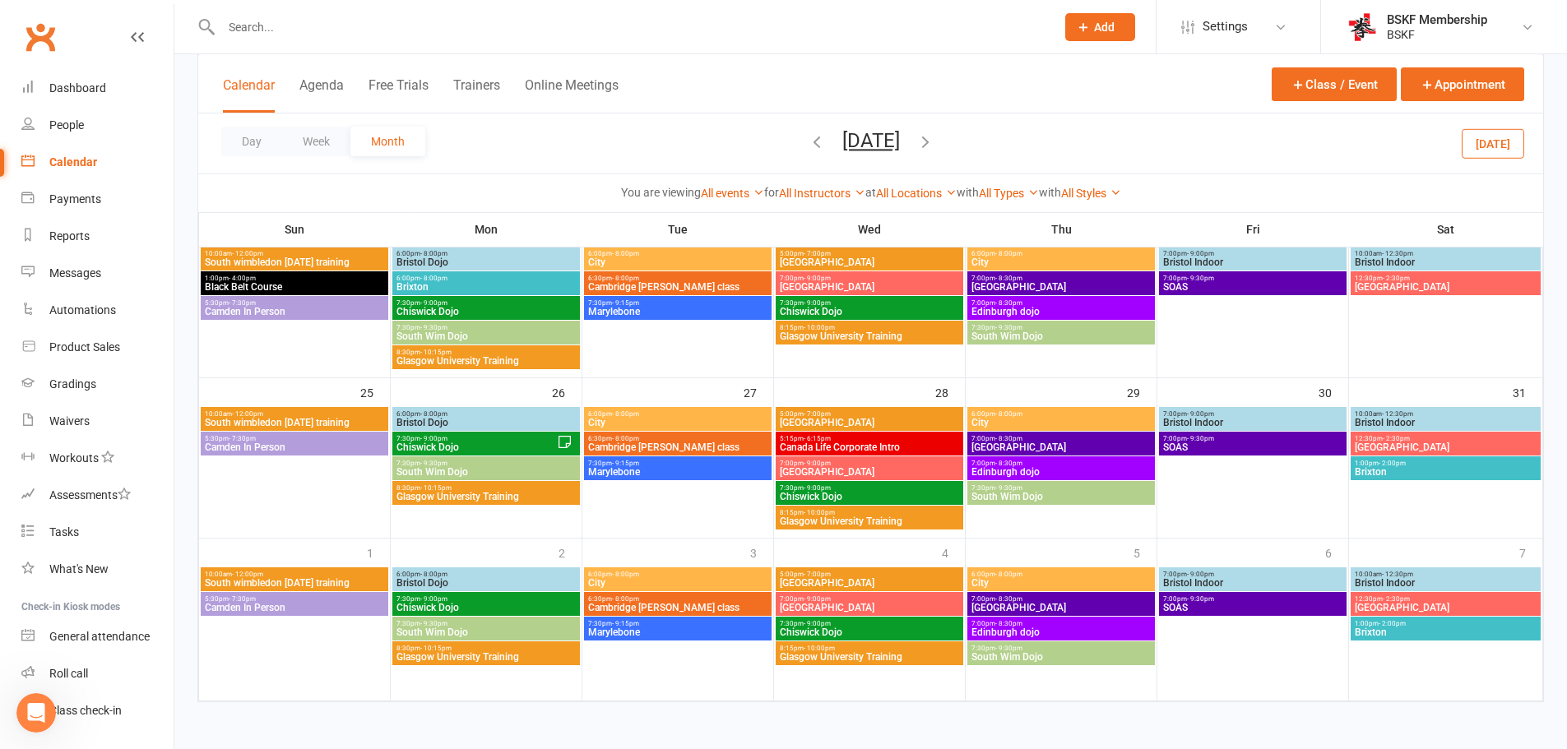
click at [911, 578] on div "10:00am - 12:00pm South wimbledon Sunday training 6:00pm - 8:00pm Brixton 6:00p…" at bounding box center [870, 201] width 1345 height 1001
click at [1389, 465] on span "- 2:00pm" at bounding box center [1391, 463] width 27 height 7
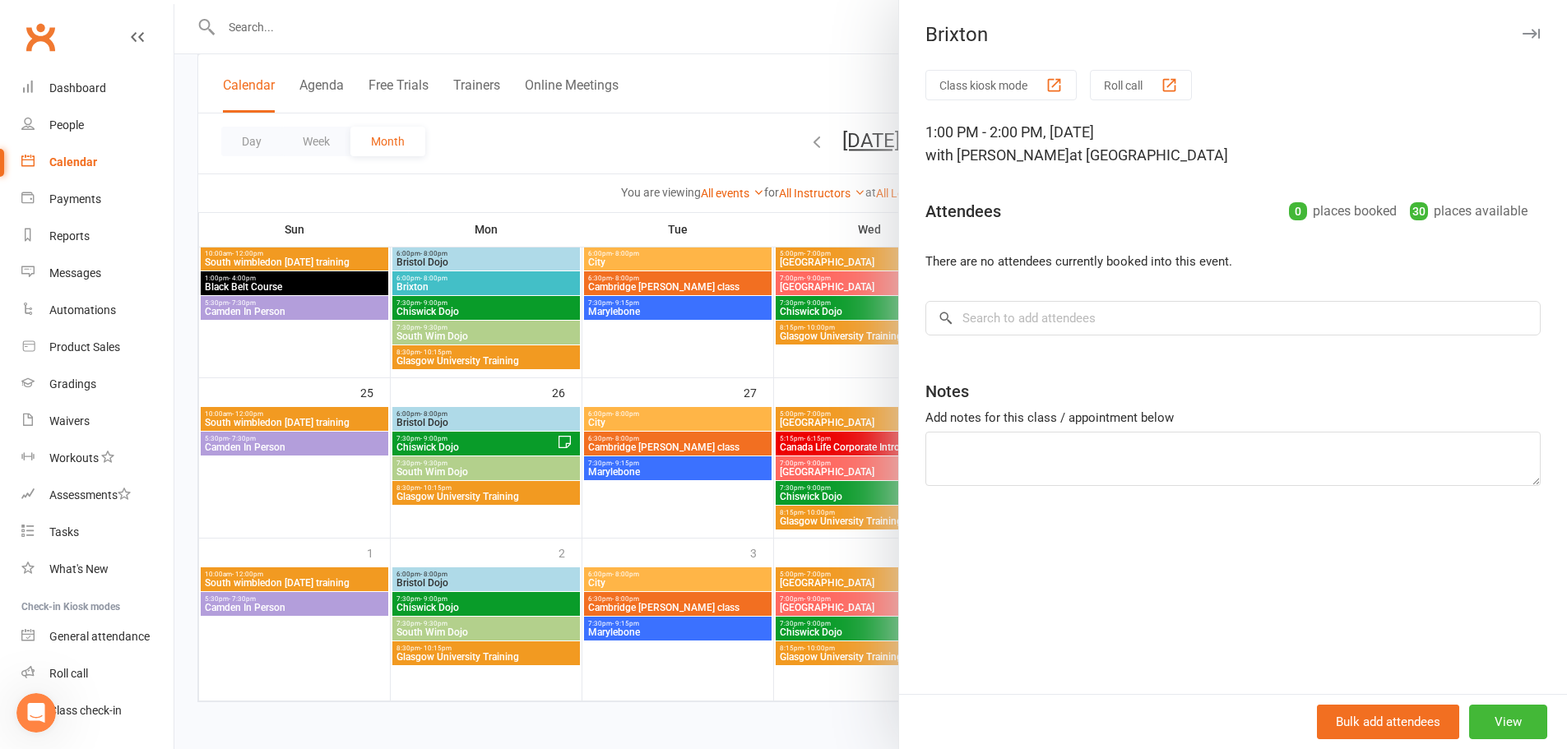
click at [695, 131] on div at bounding box center [870, 374] width 1392 height 749
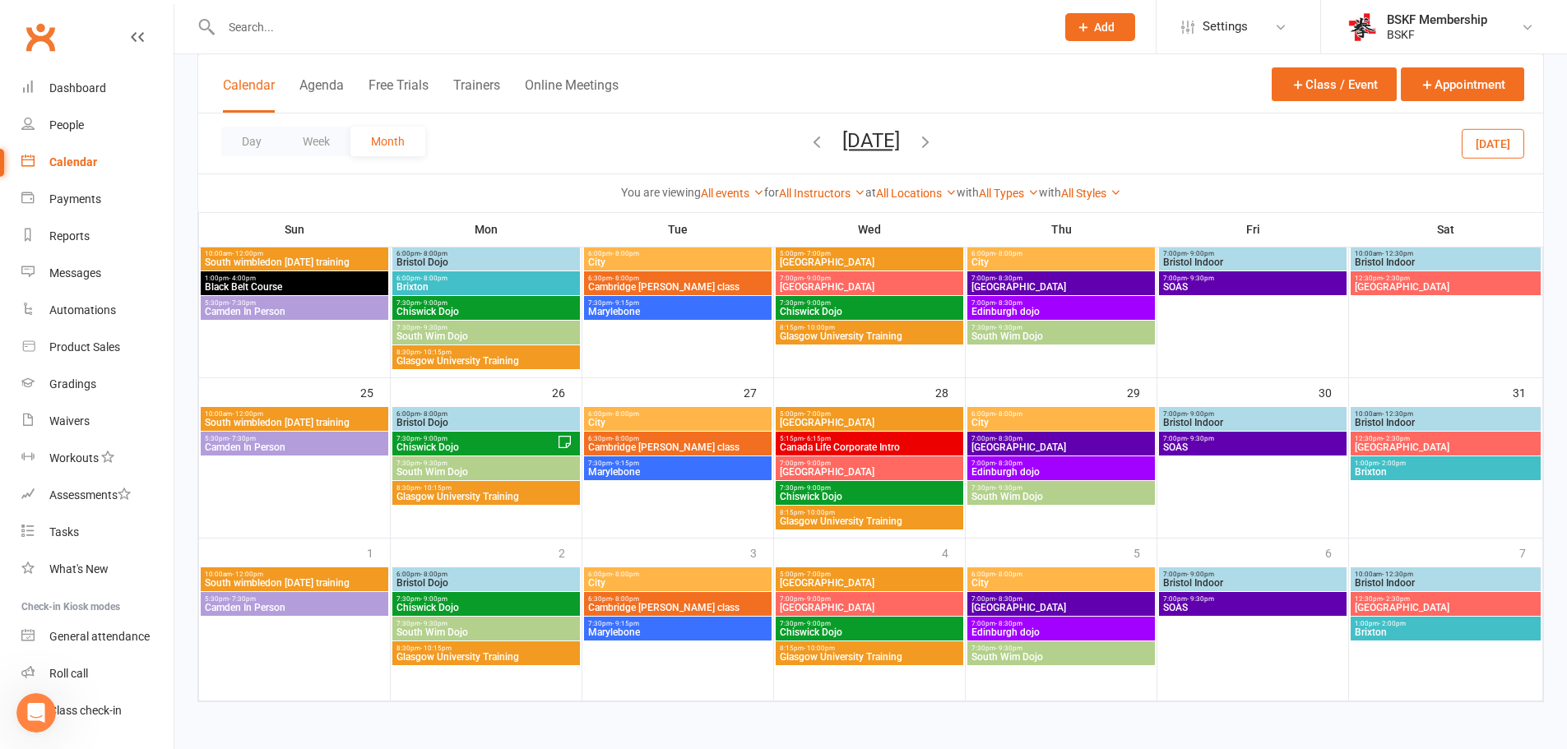
click at [1396, 632] on span "Brixton" at bounding box center [1445, 633] width 183 height 10
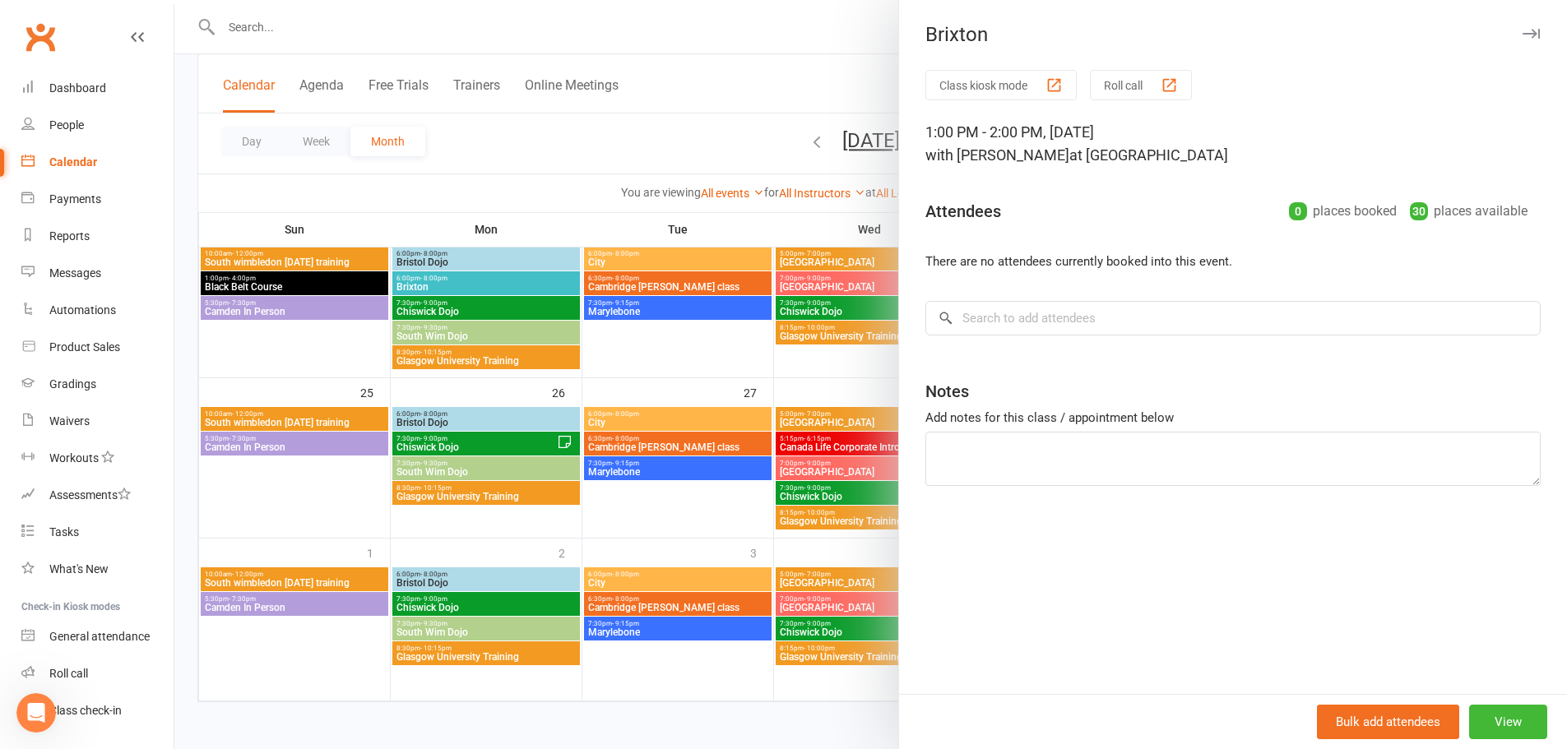
click at [690, 131] on div at bounding box center [870, 374] width 1392 height 749
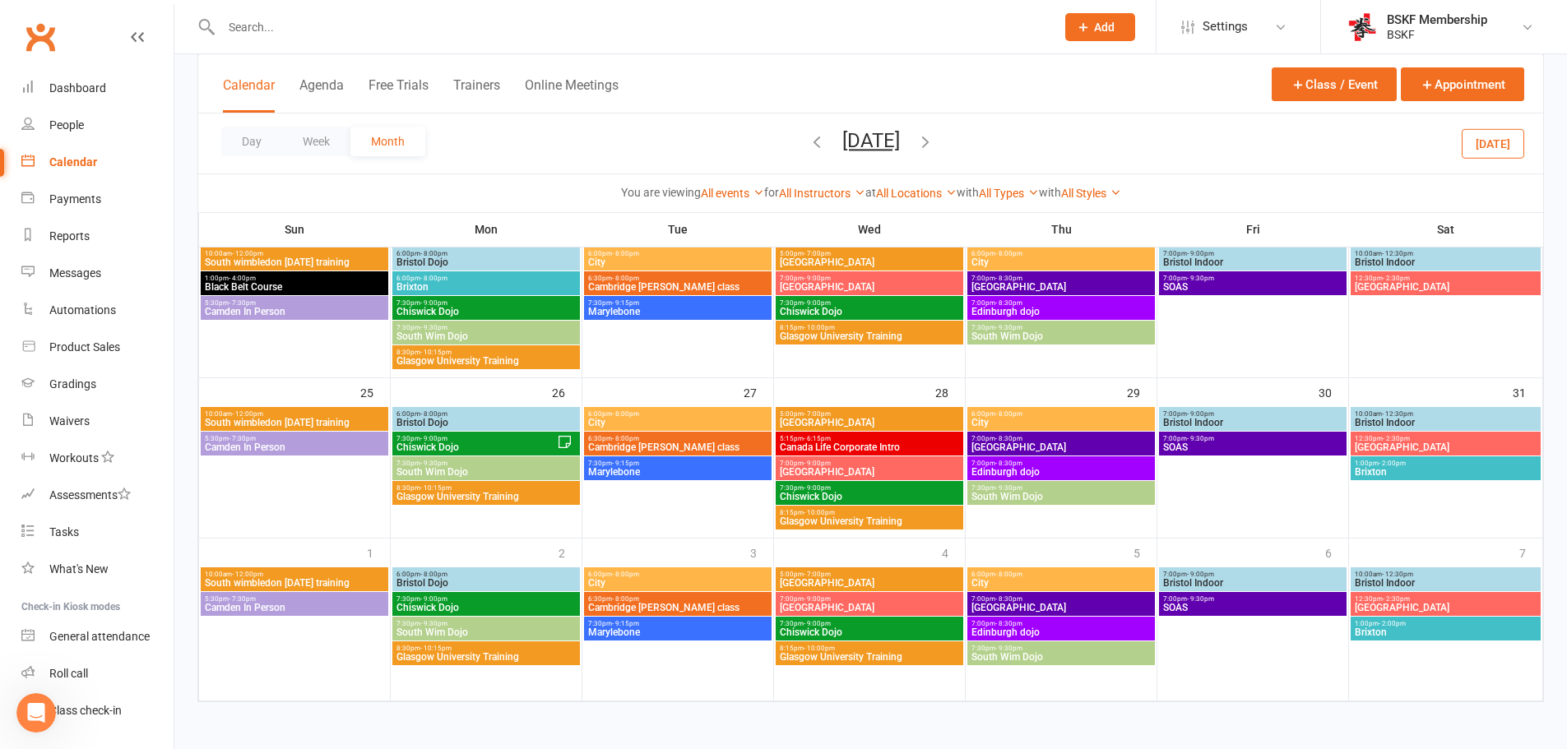
click at [934, 141] on icon "button" at bounding box center [925, 141] width 18 height 18
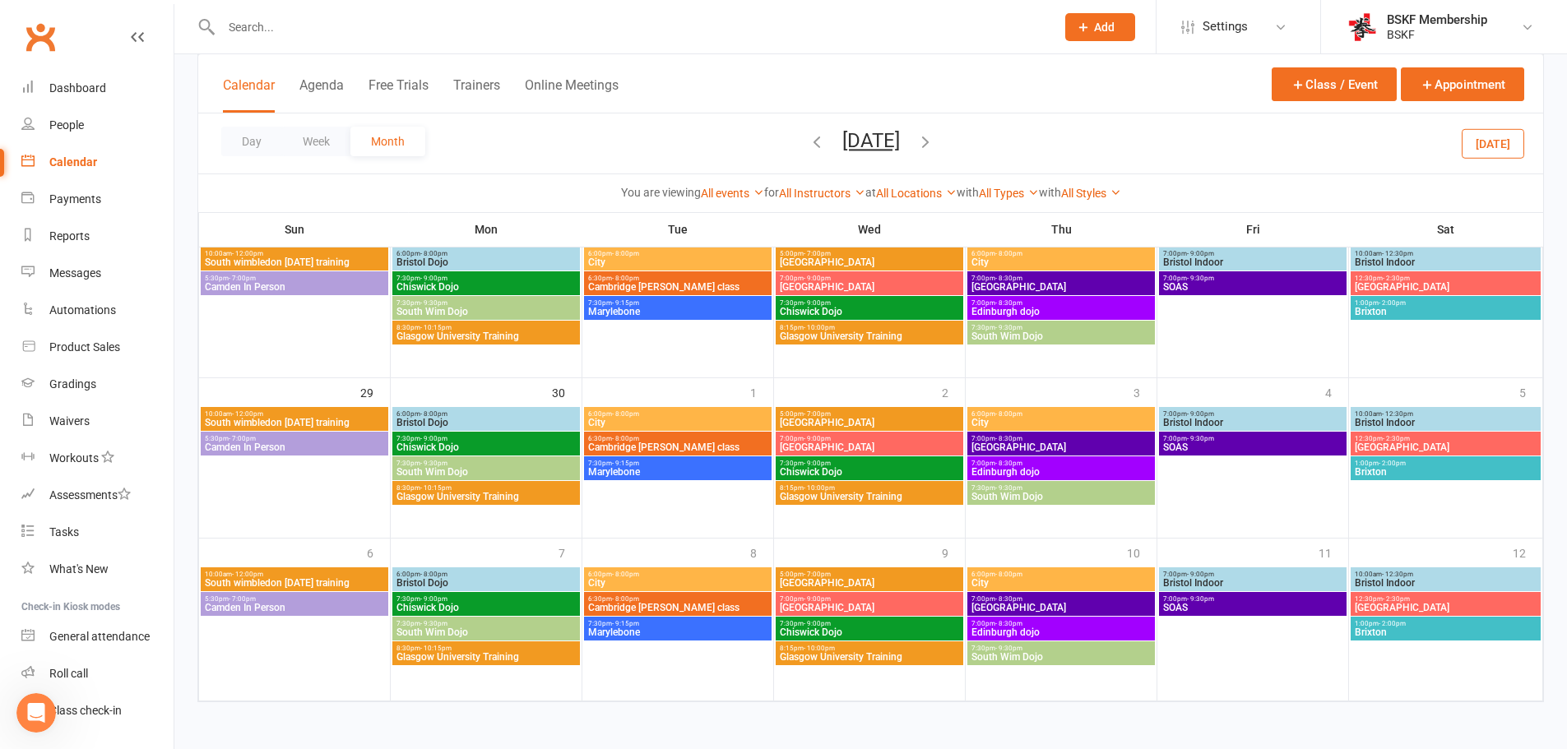
click at [1398, 475] on span "Brixton" at bounding box center [1445, 472] width 183 height 10
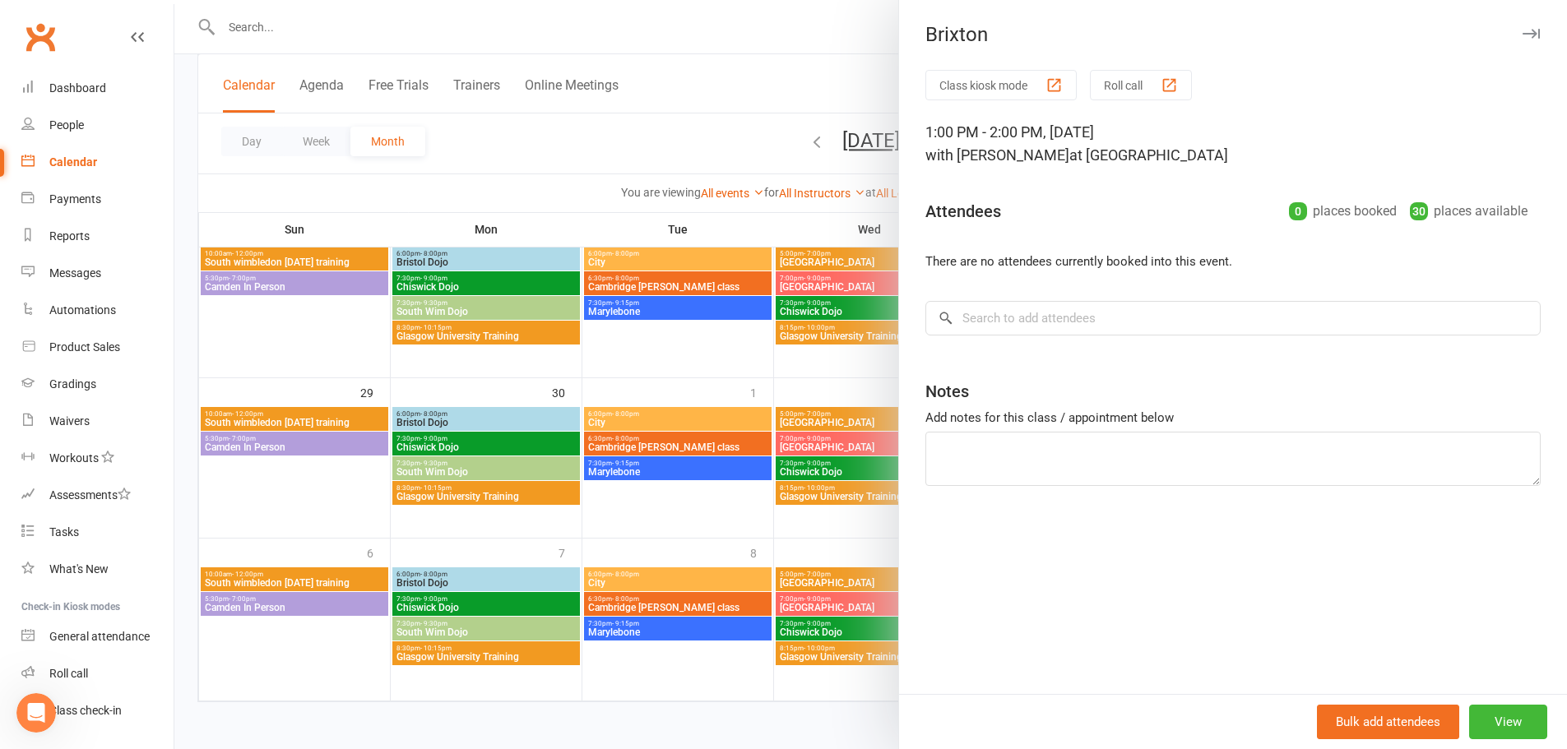
drag, startPoint x: 691, startPoint y: 144, endPoint x: 759, endPoint y: 142, distance: 68.3
click at [691, 143] on div at bounding box center [870, 374] width 1392 height 749
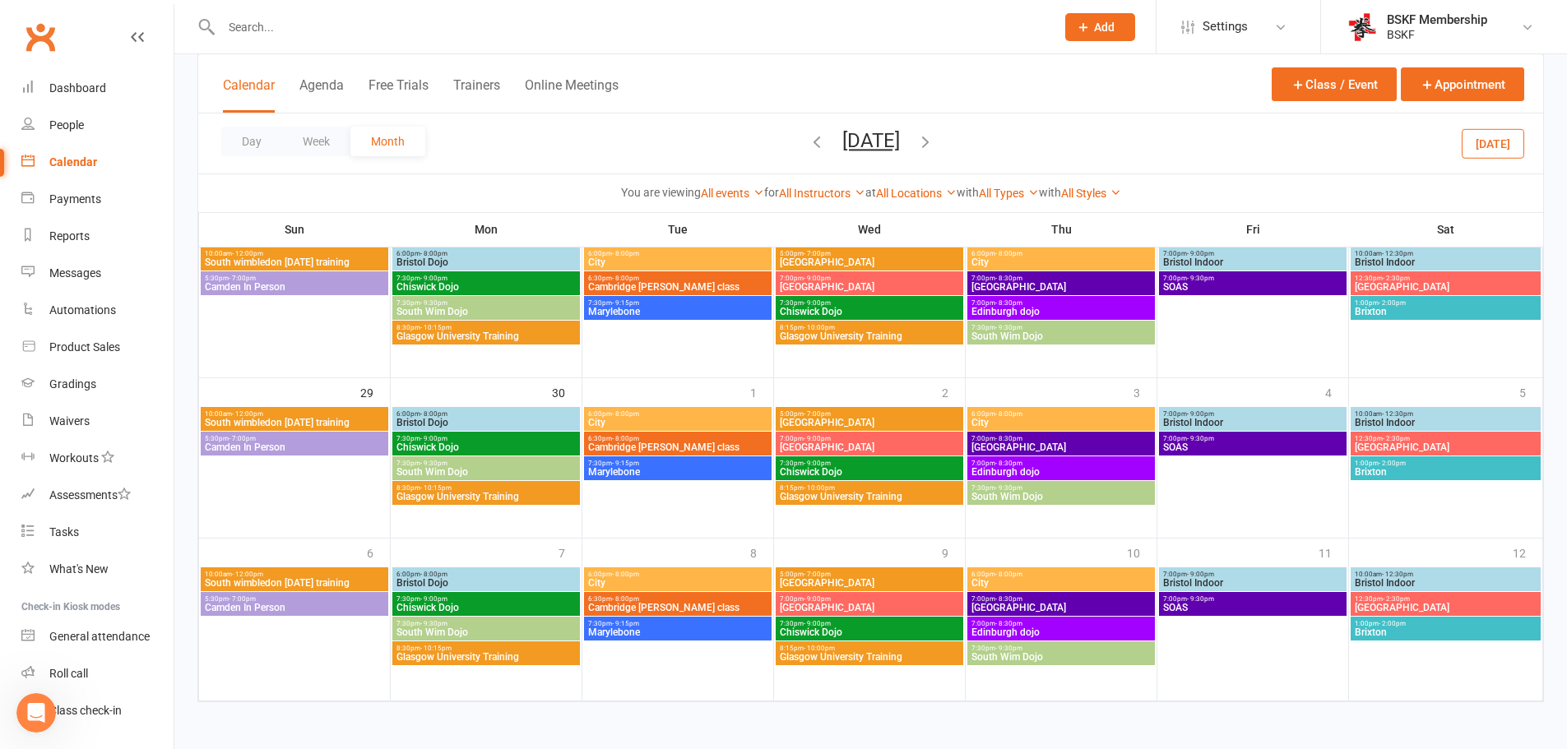
click at [1375, 626] on span "1:00pm - 2:00pm" at bounding box center [1445, 623] width 183 height 7
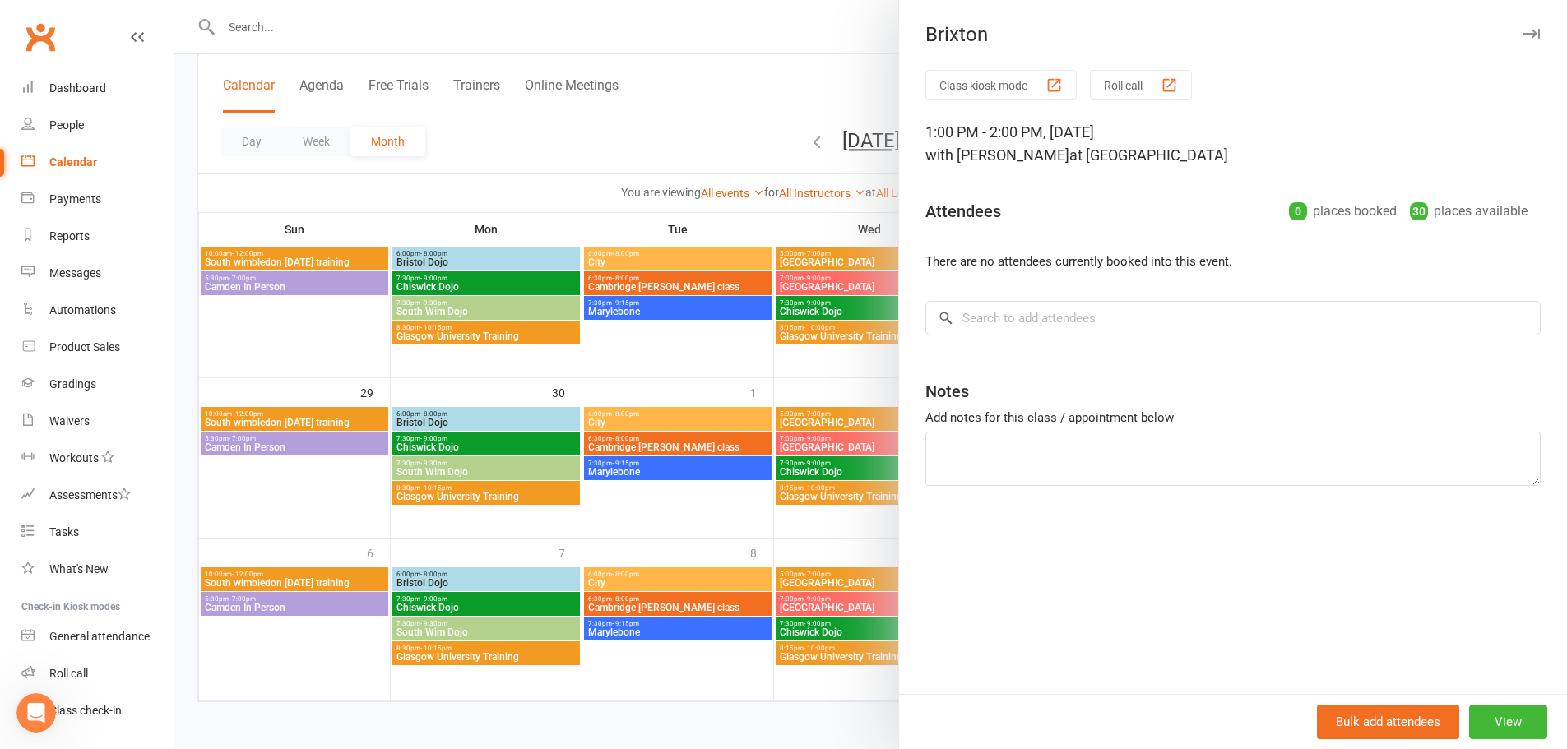
click at [773, 164] on div at bounding box center [870, 374] width 1392 height 749
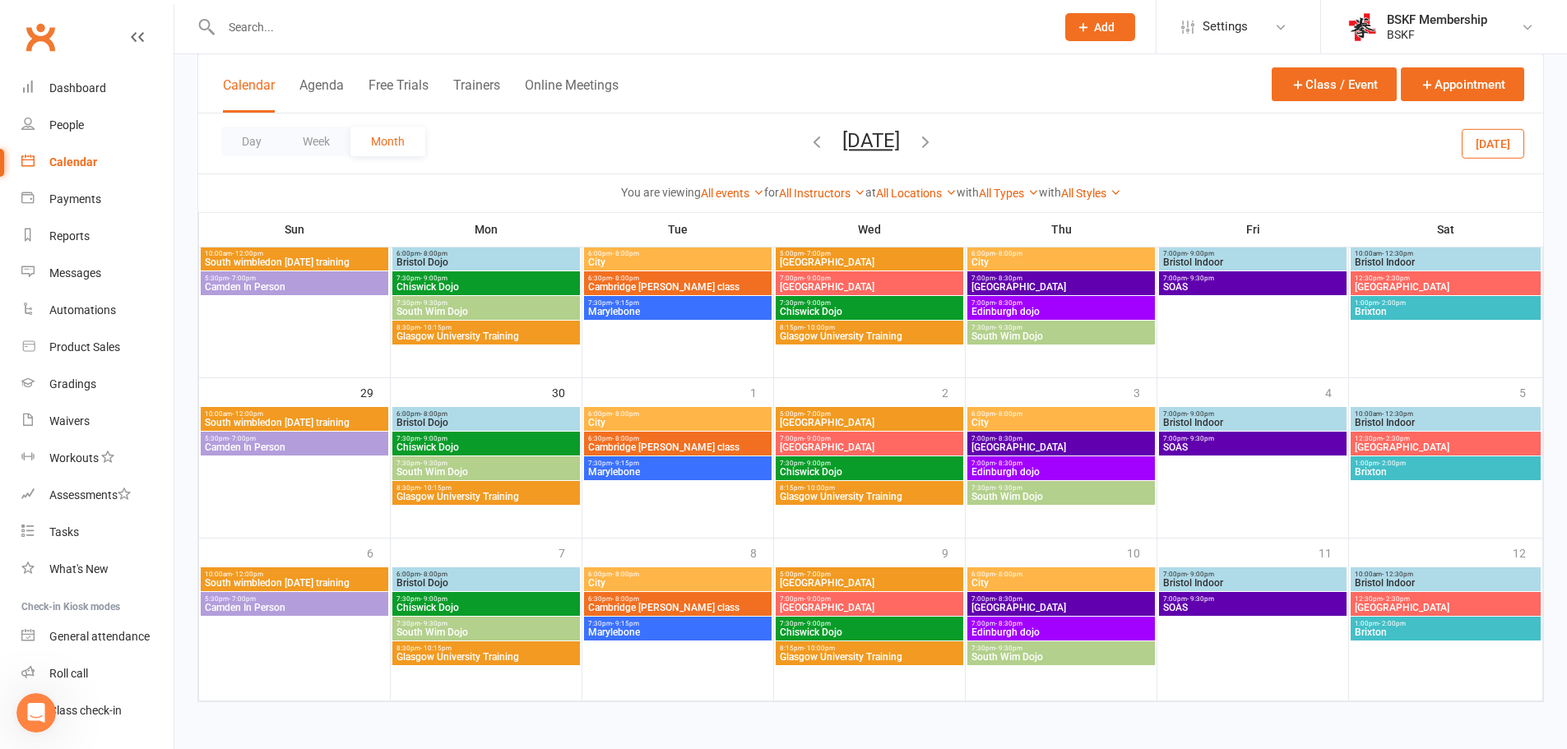
click at [934, 141] on icon "button" at bounding box center [925, 141] width 18 height 18
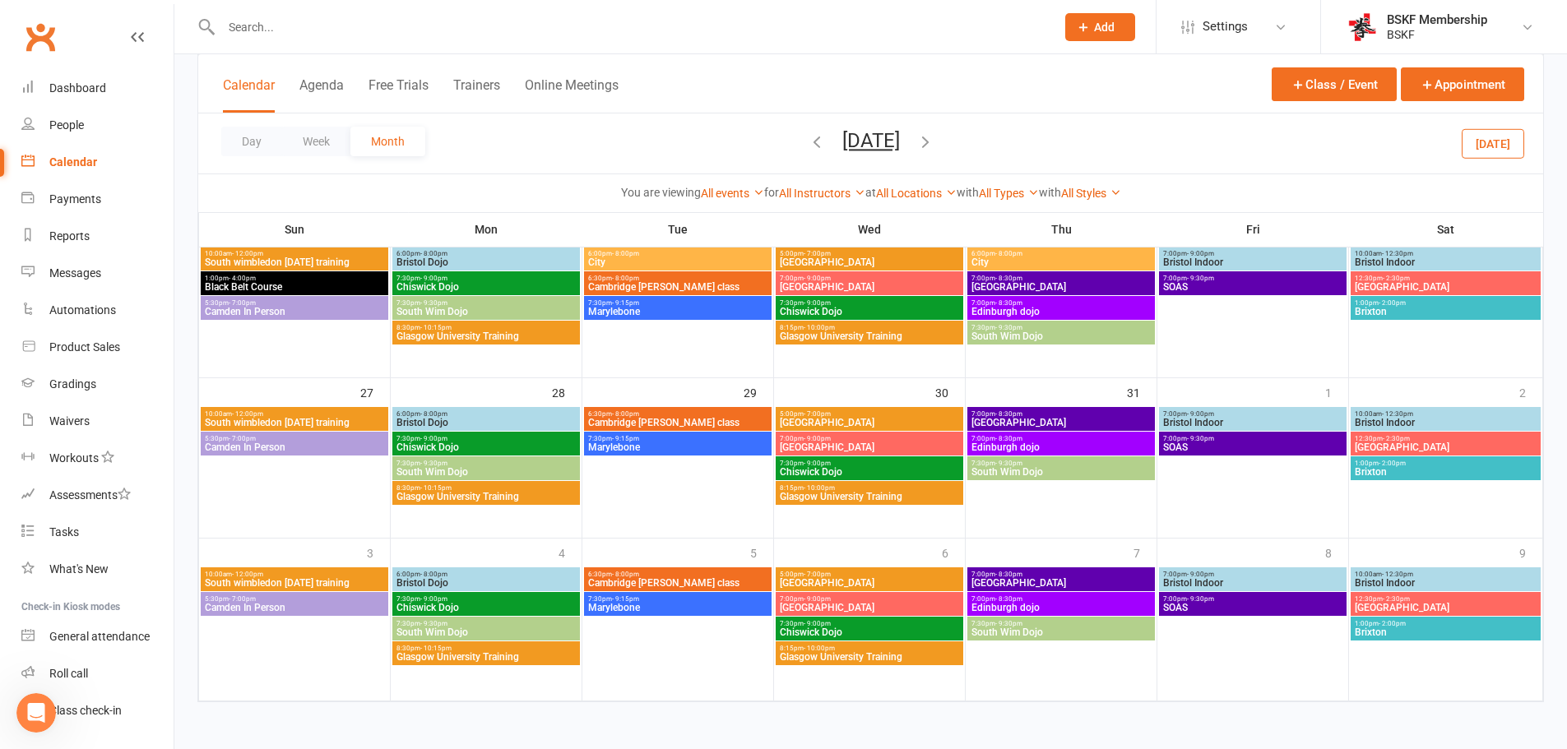
click at [1407, 627] on span "1:00pm - 2:00pm" at bounding box center [1445, 623] width 183 height 7
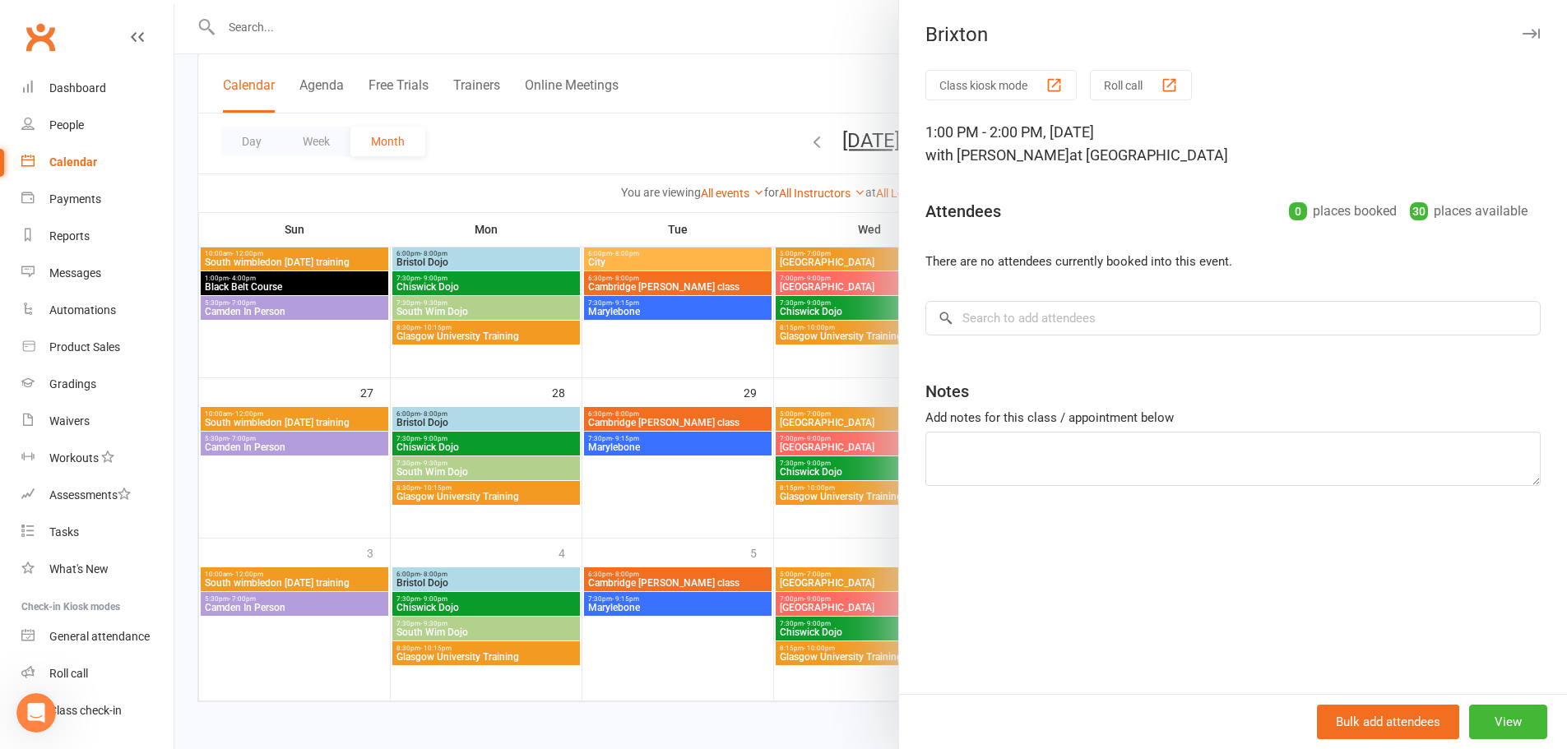
click at [778, 157] on div at bounding box center [870, 374] width 1392 height 749
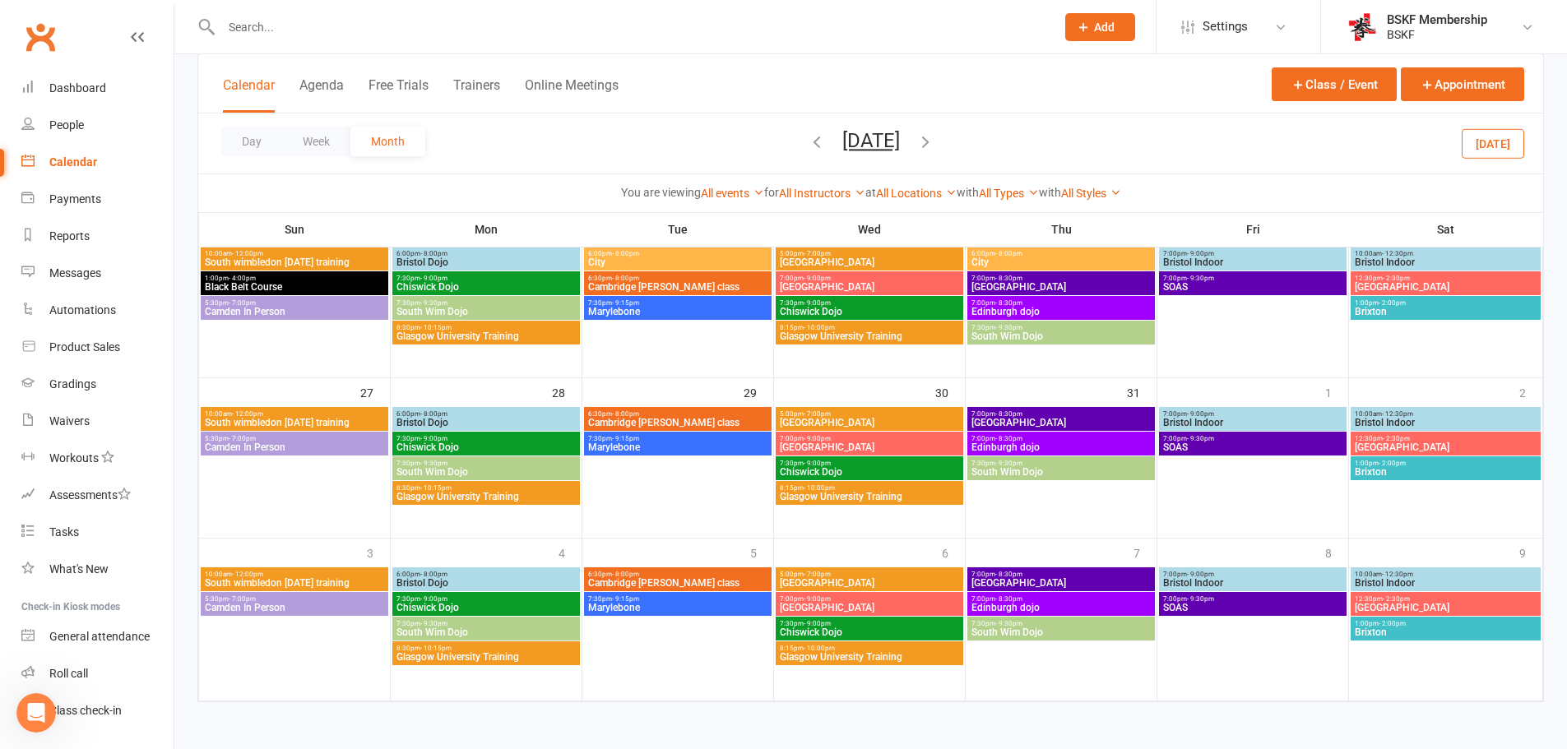
click at [877, 141] on button "[DATE]" at bounding box center [871, 140] width 58 height 23
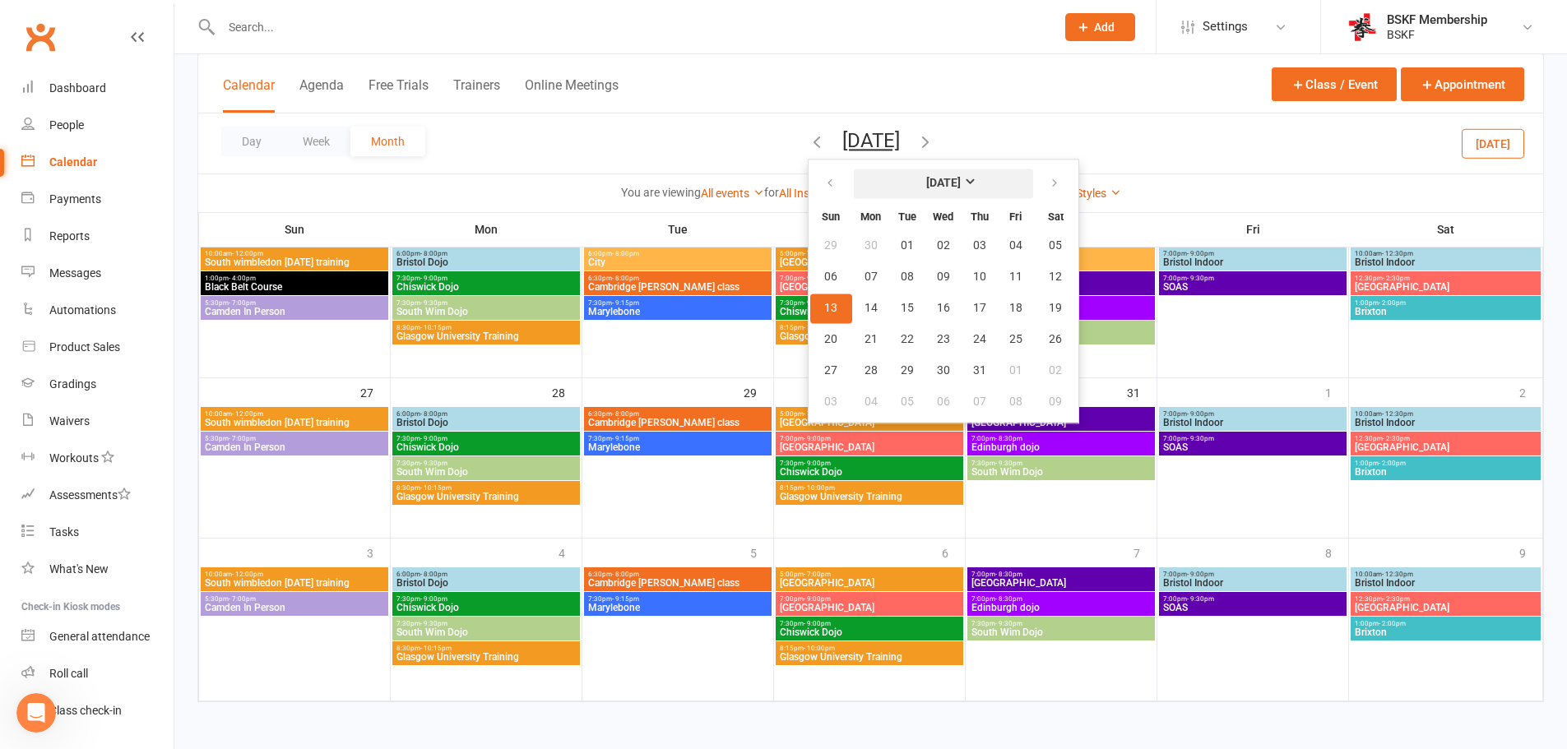
click at [938, 179] on strong "[DATE]" at bounding box center [943, 183] width 35 height 13
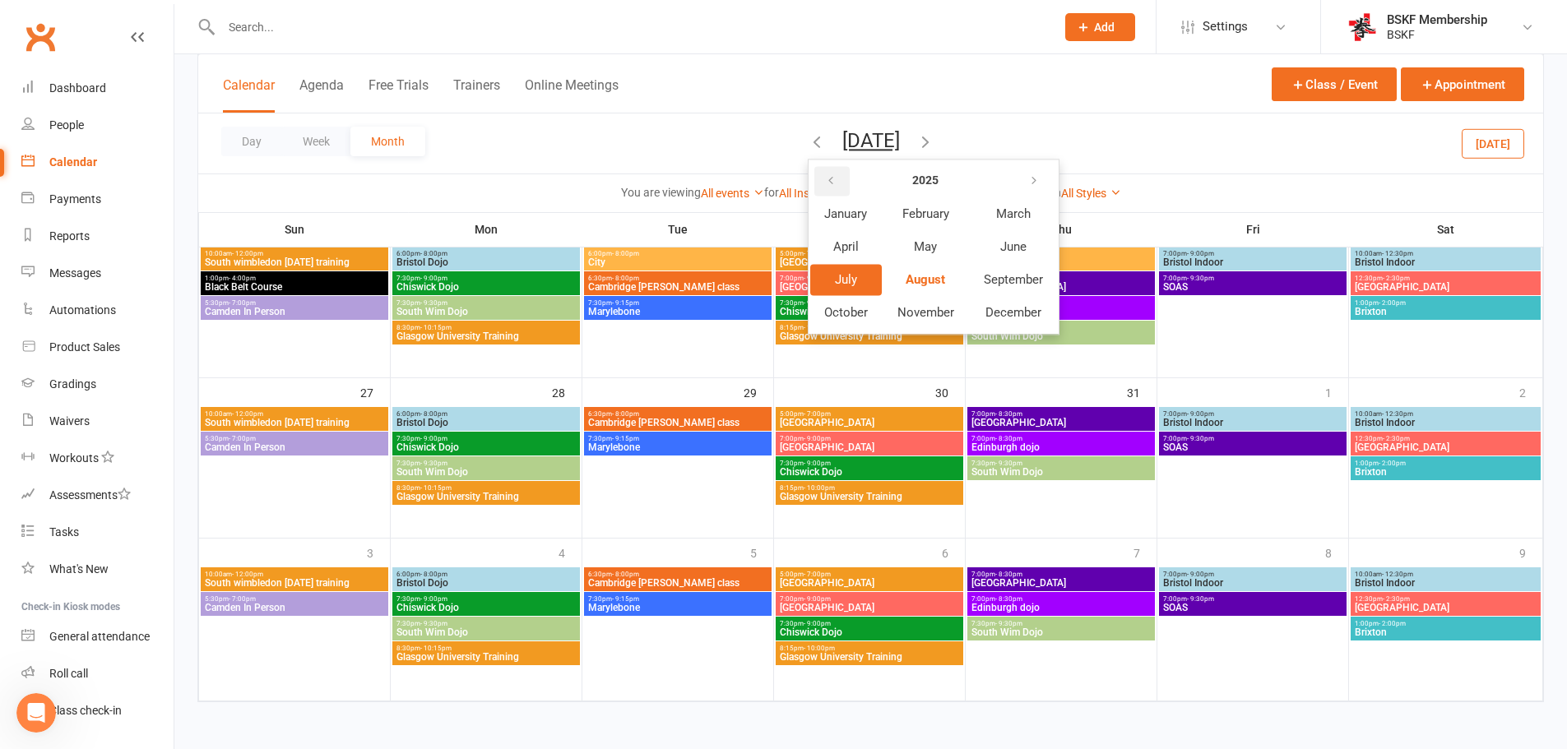
click at [825, 186] on icon "button" at bounding box center [831, 180] width 12 height 13
click at [984, 276] on span "September" at bounding box center [1013, 279] width 59 height 15
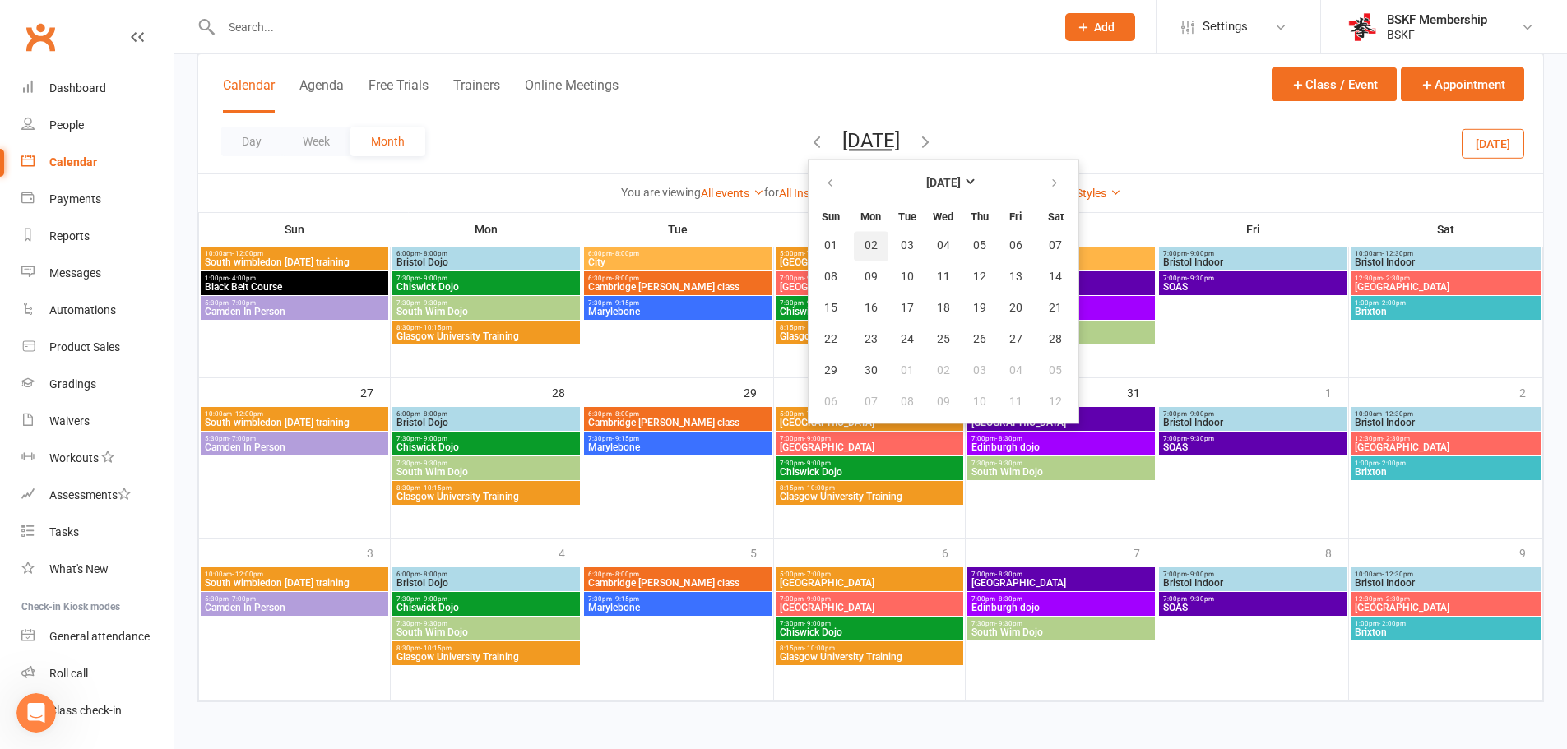
click at [864, 243] on span "02" at bounding box center [870, 245] width 13 height 13
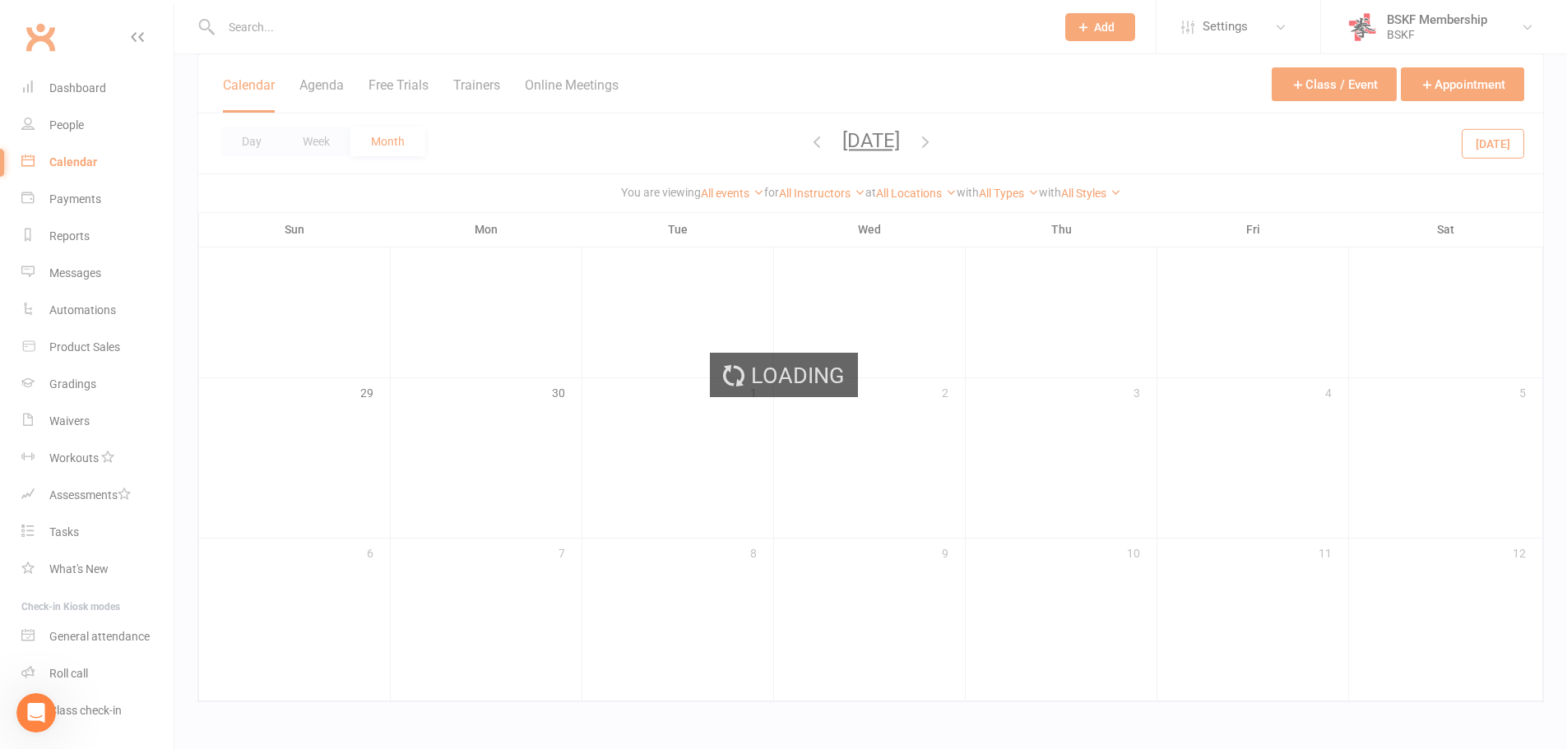
scroll to position [631, 0]
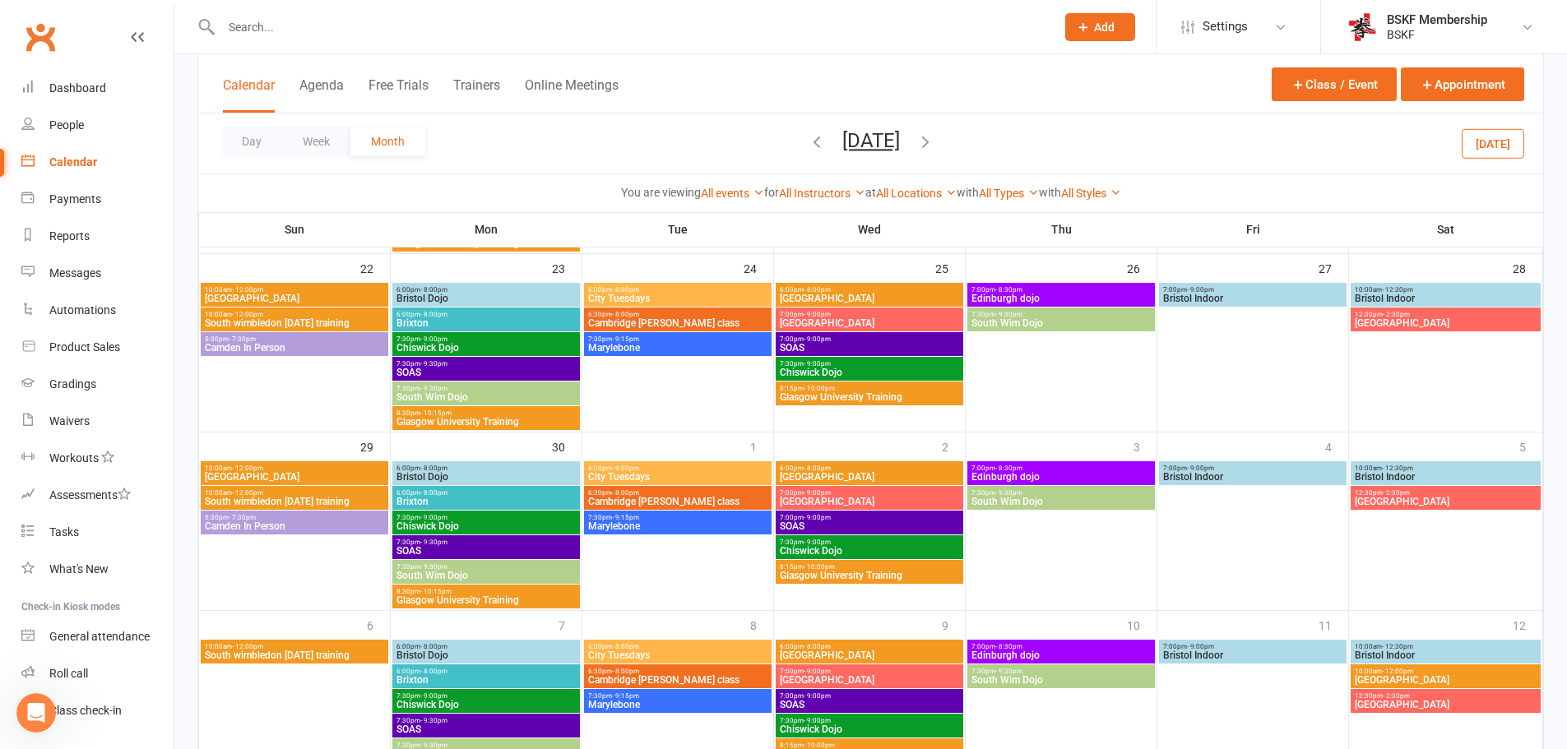
click at [499, 503] on span "Brixton" at bounding box center [486, 502] width 181 height 10
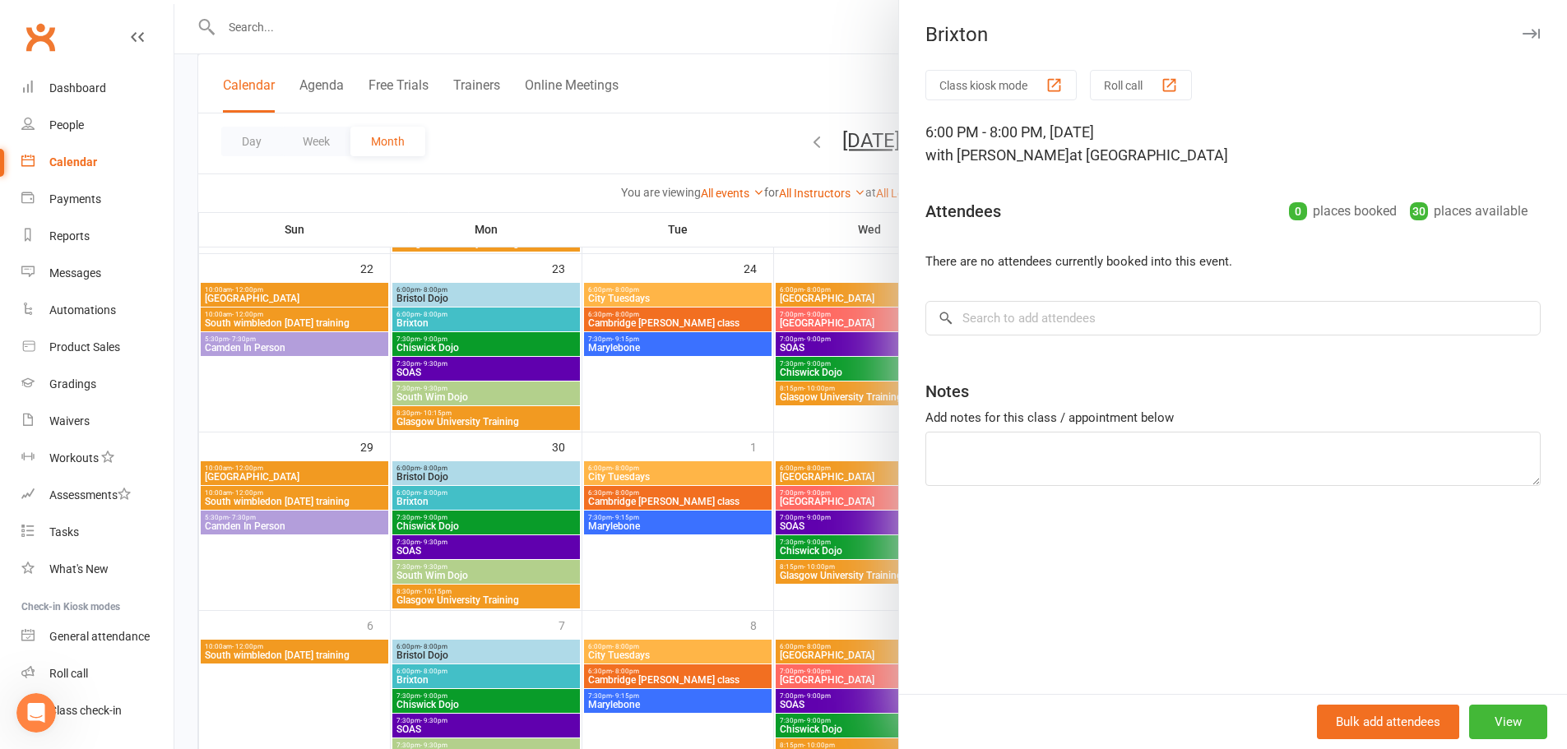
click at [458, 322] on div at bounding box center [870, 374] width 1392 height 749
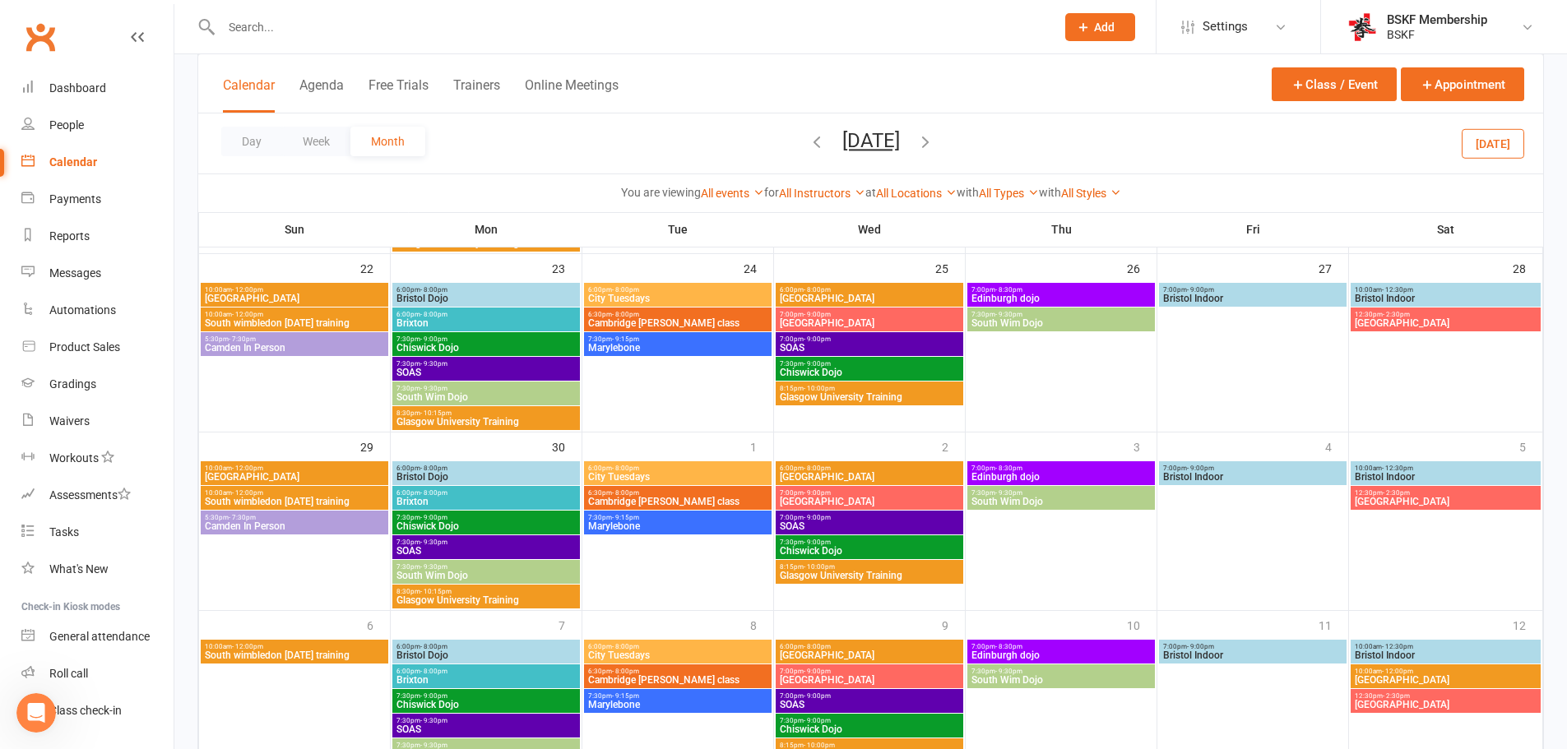
click at [473, 317] on span "6:00pm - 8:00pm" at bounding box center [486, 314] width 181 height 7
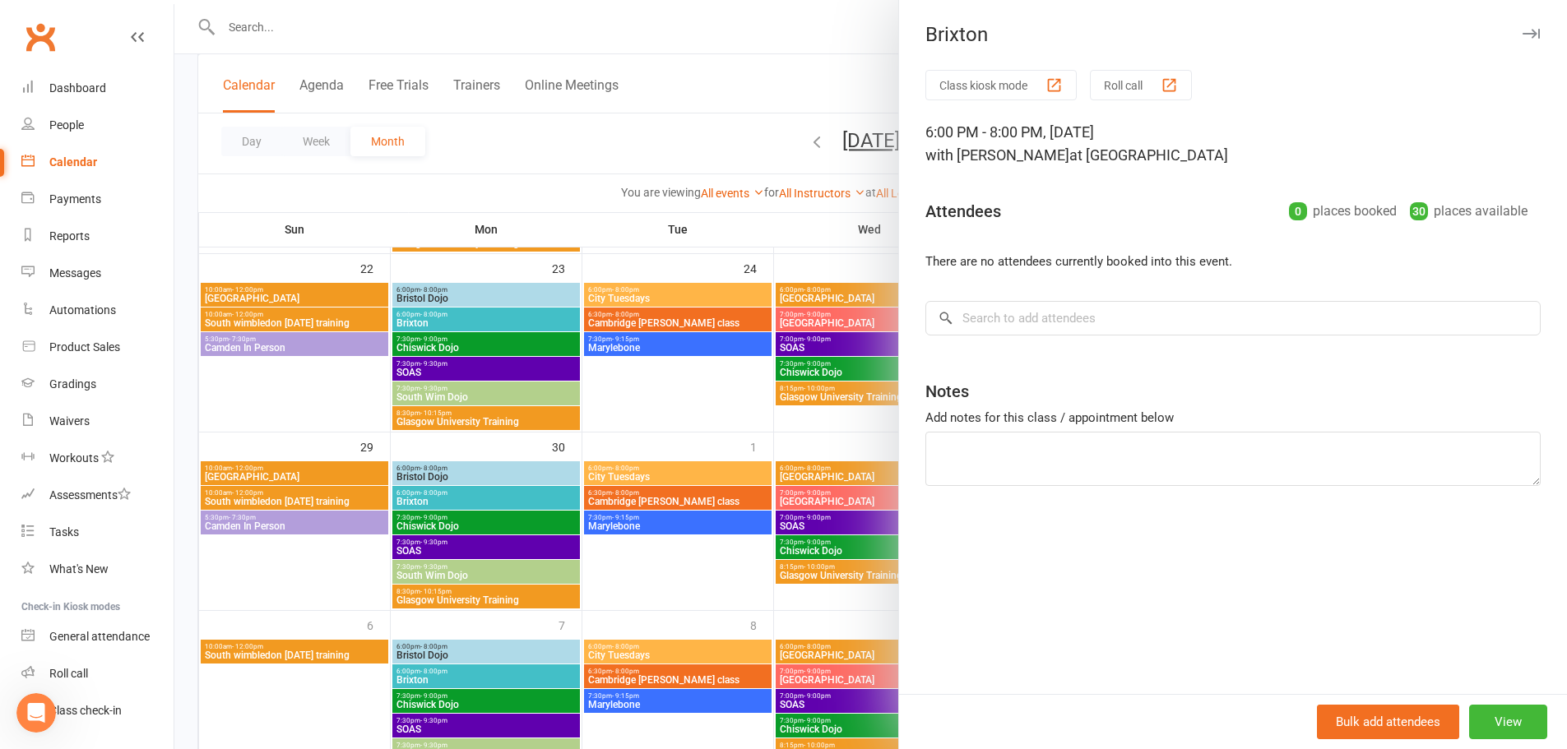
click at [470, 681] on div at bounding box center [870, 374] width 1392 height 749
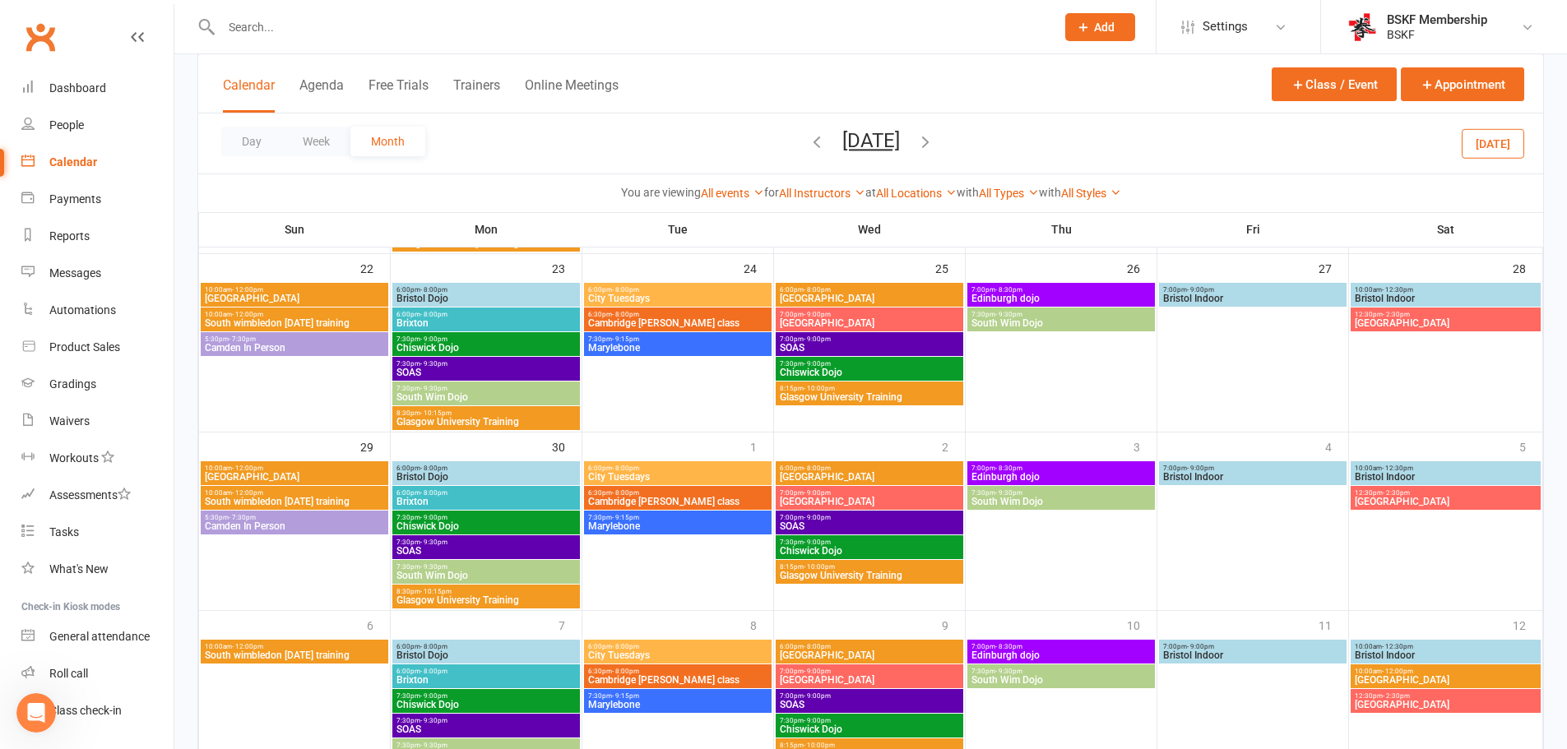
click at [475, 684] on span "Brixton" at bounding box center [486, 680] width 181 height 10
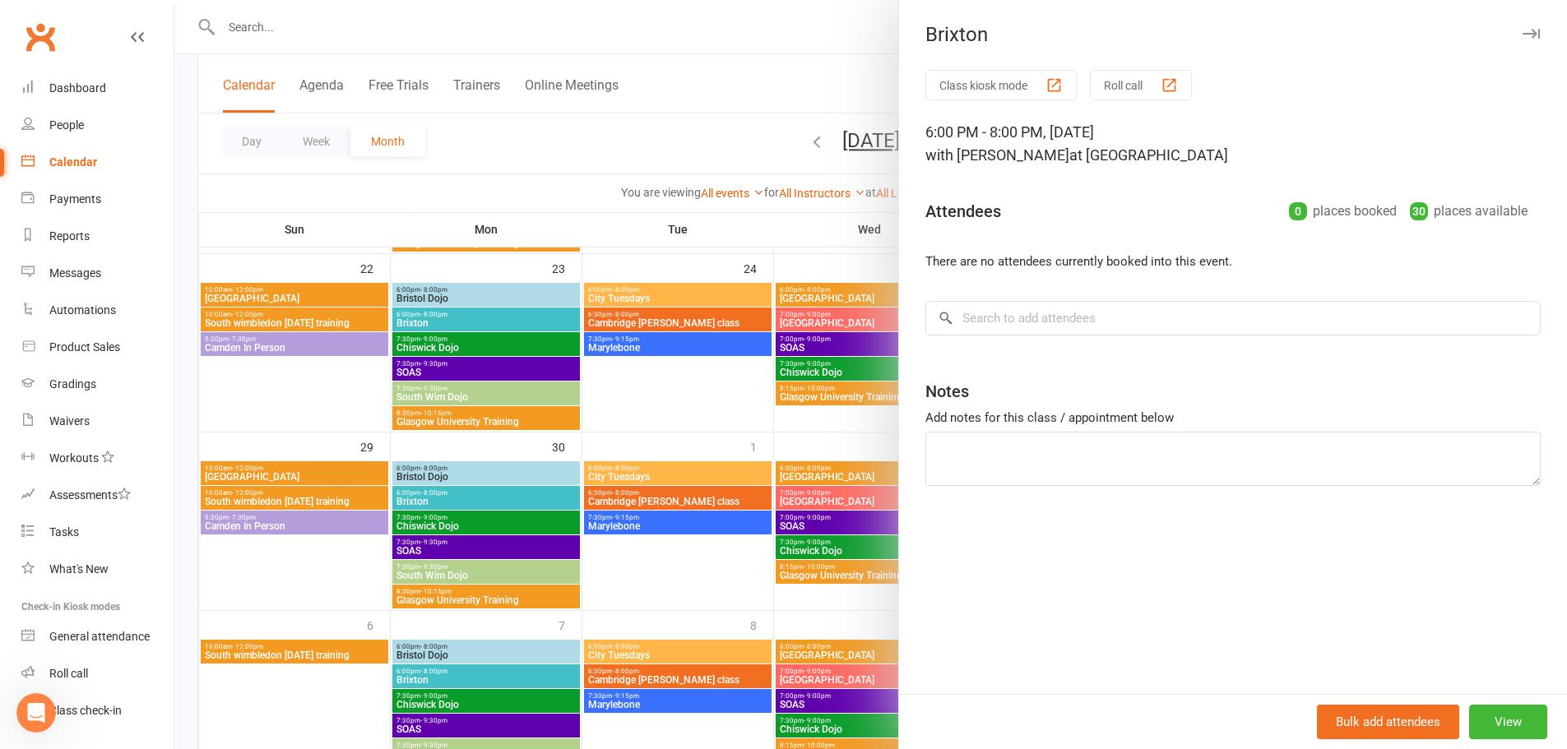
click at [622, 151] on div at bounding box center [870, 374] width 1392 height 749
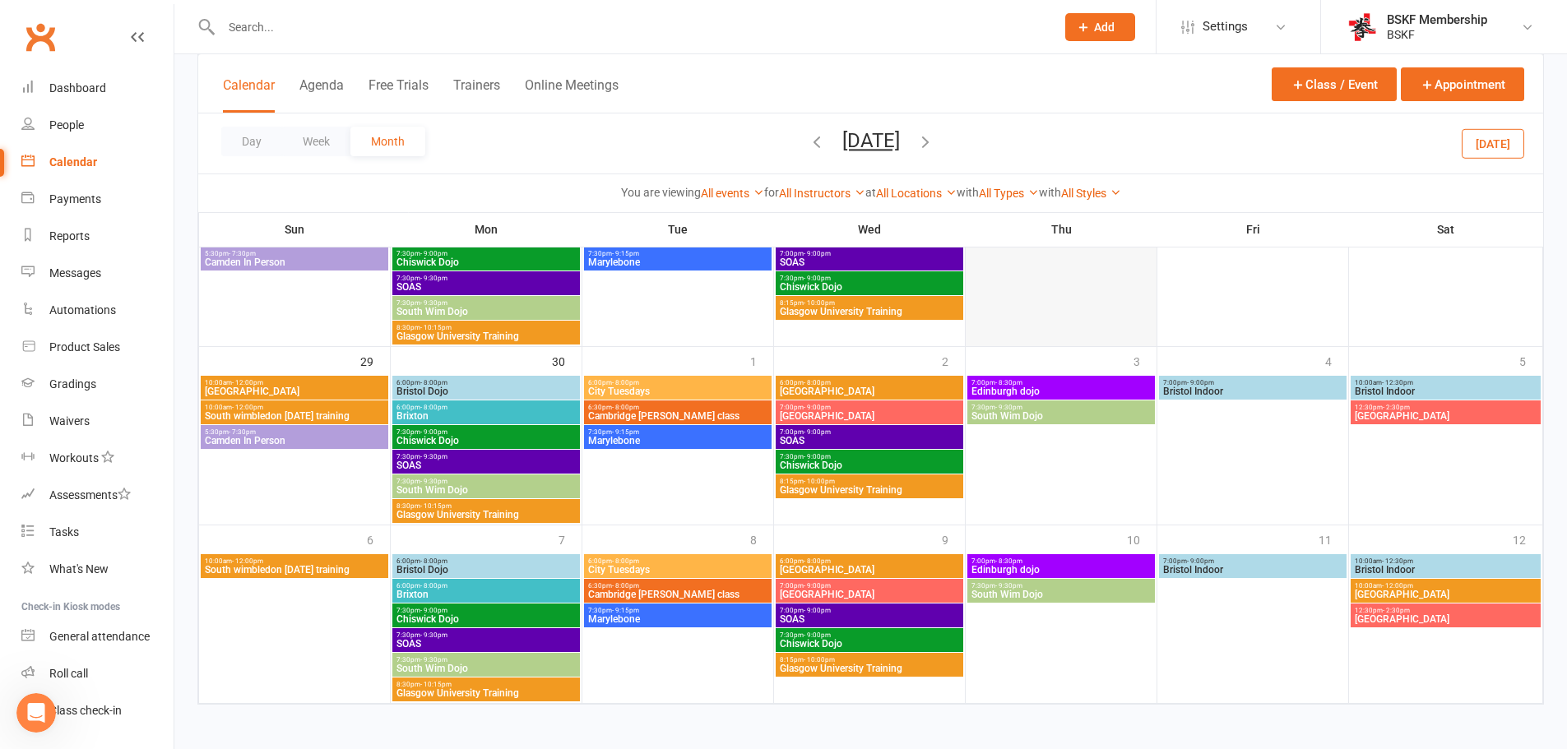
scroll to position [719, 0]
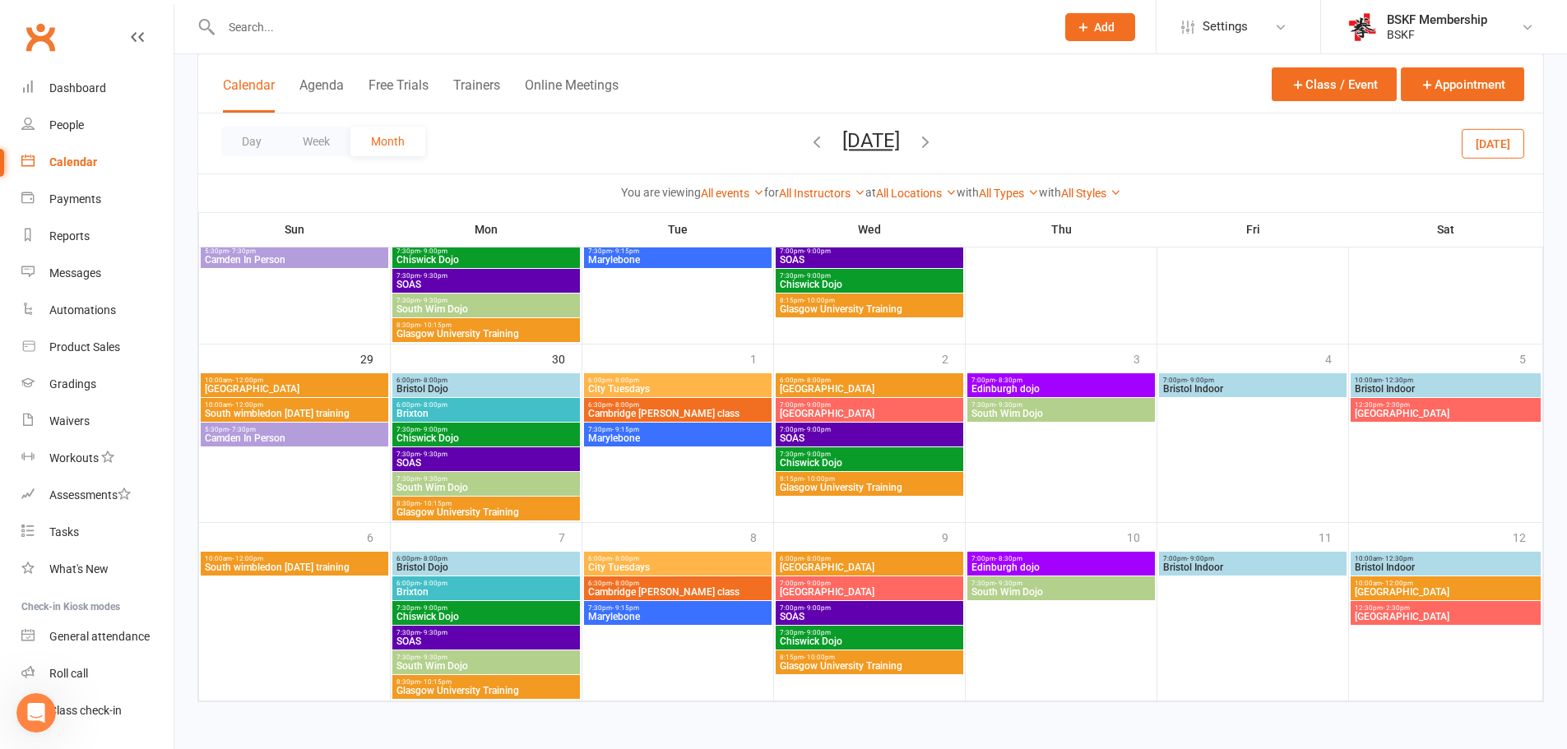
click at [934, 142] on icon "button" at bounding box center [925, 141] width 18 height 18
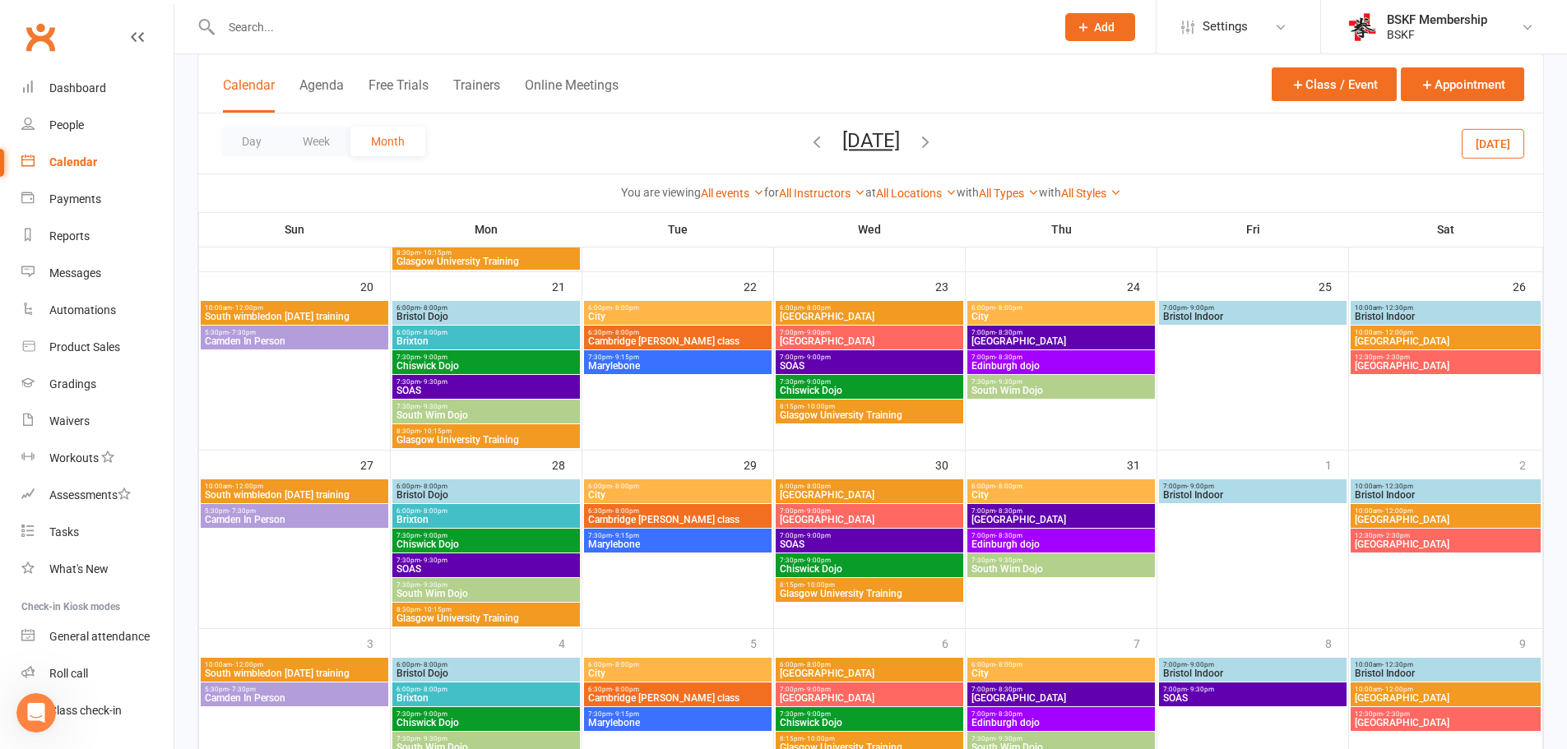
scroll to position [631, 0]
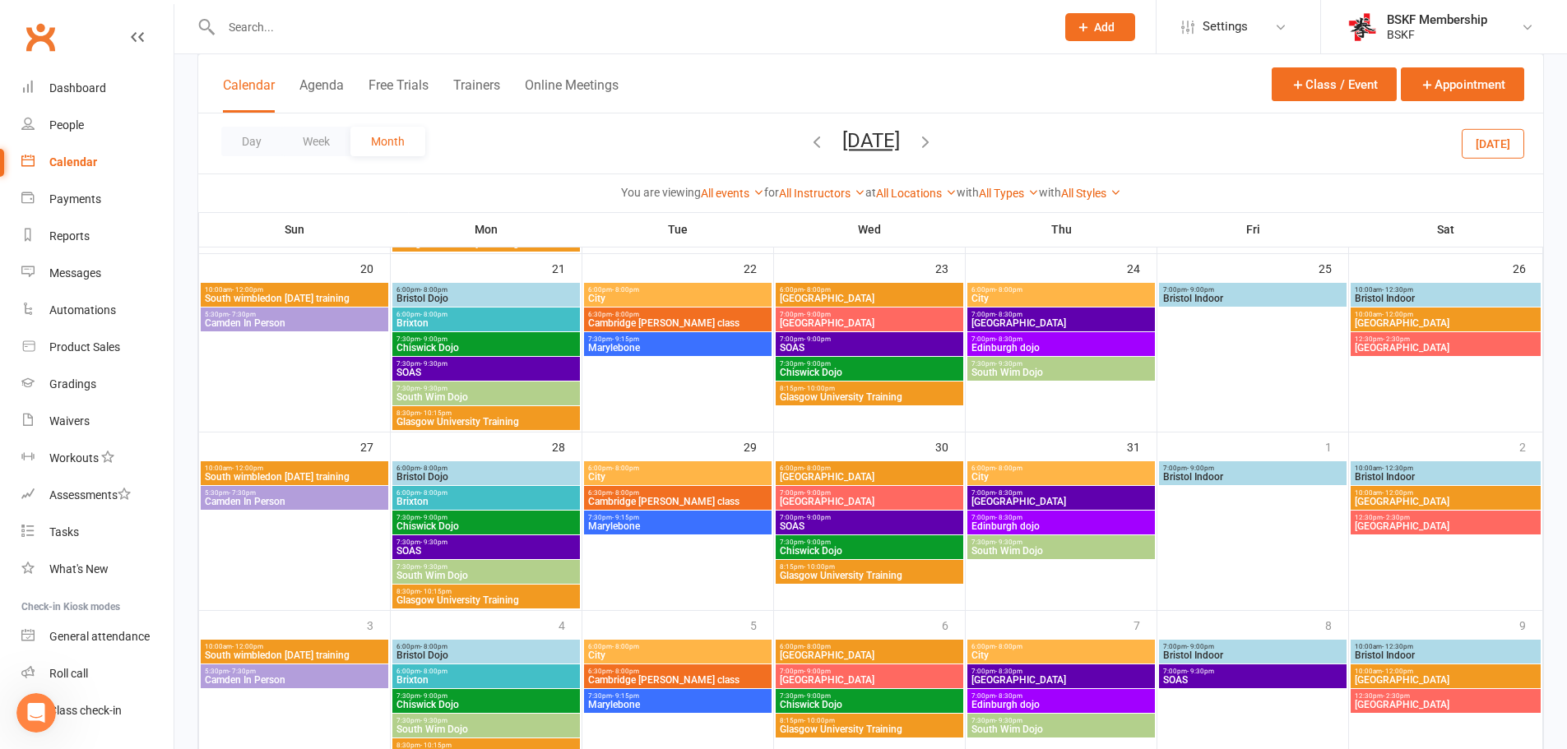
click at [441, 316] on span "- 8:00pm" at bounding box center [433, 314] width 27 height 7
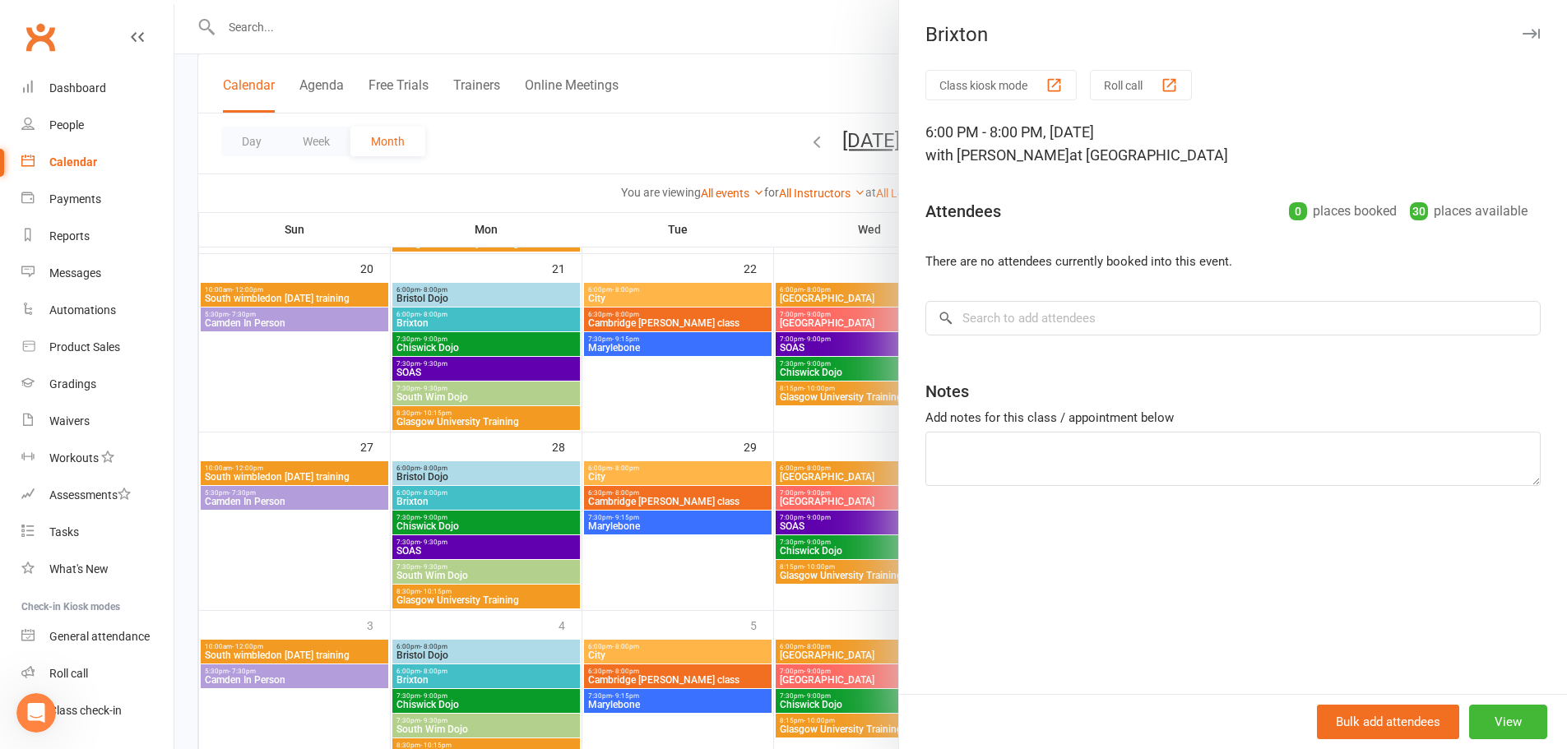
click at [655, 143] on div at bounding box center [870, 374] width 1392 height 749
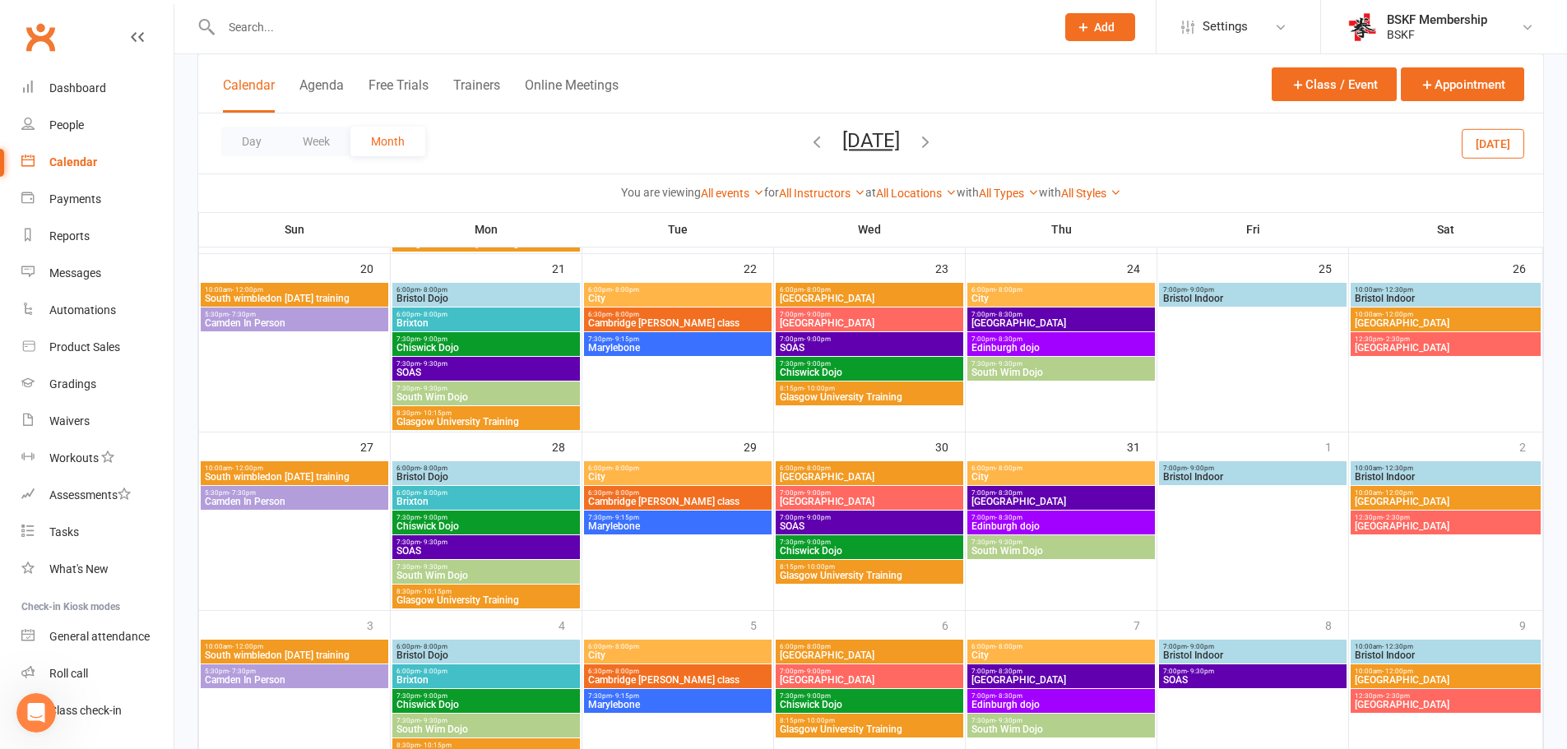
click at [473, 676] on span "Brixton" at bounding box center [486, 680] width 181 height 10
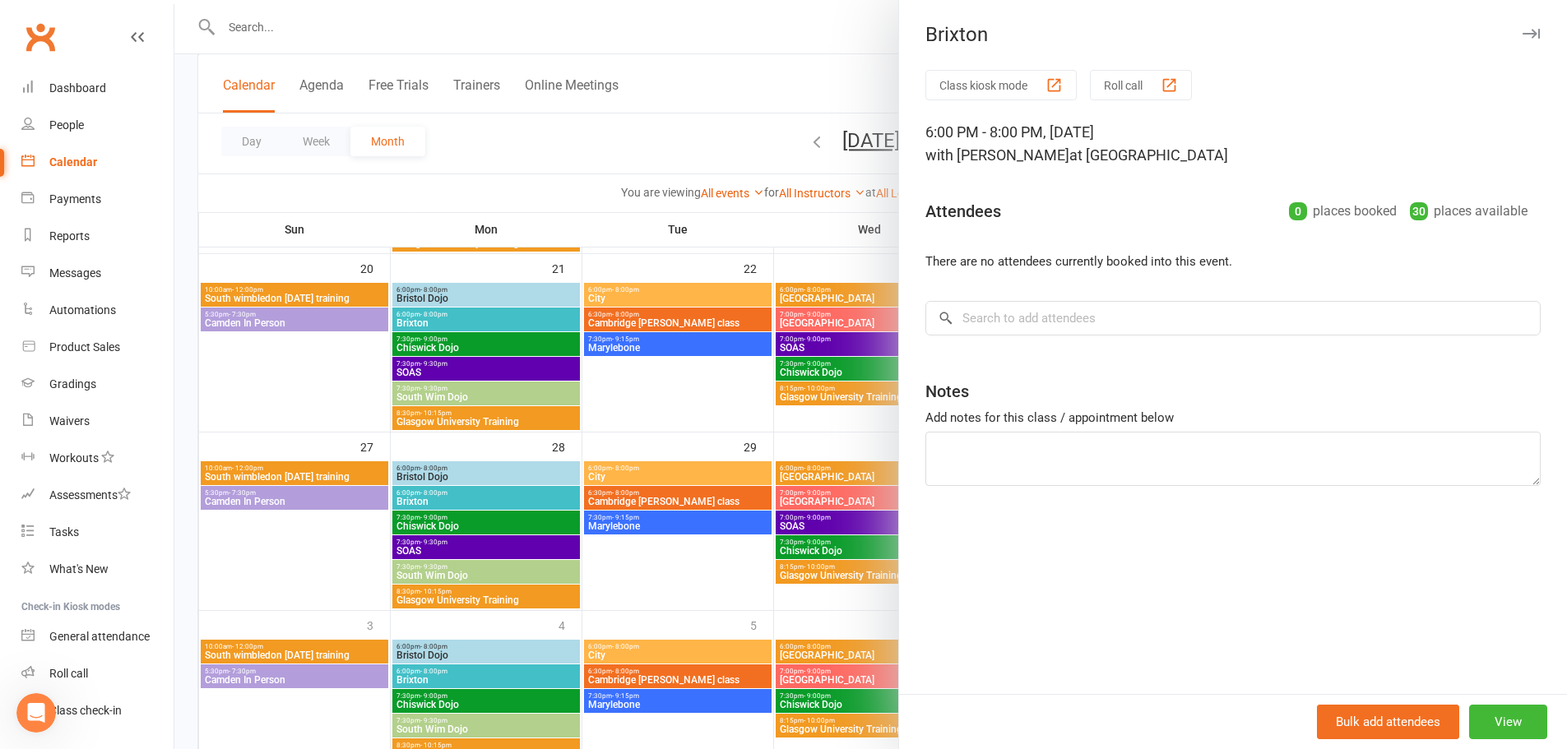
click at [836, 80] on div at bounding box center [870, 374] width 1392 height 749
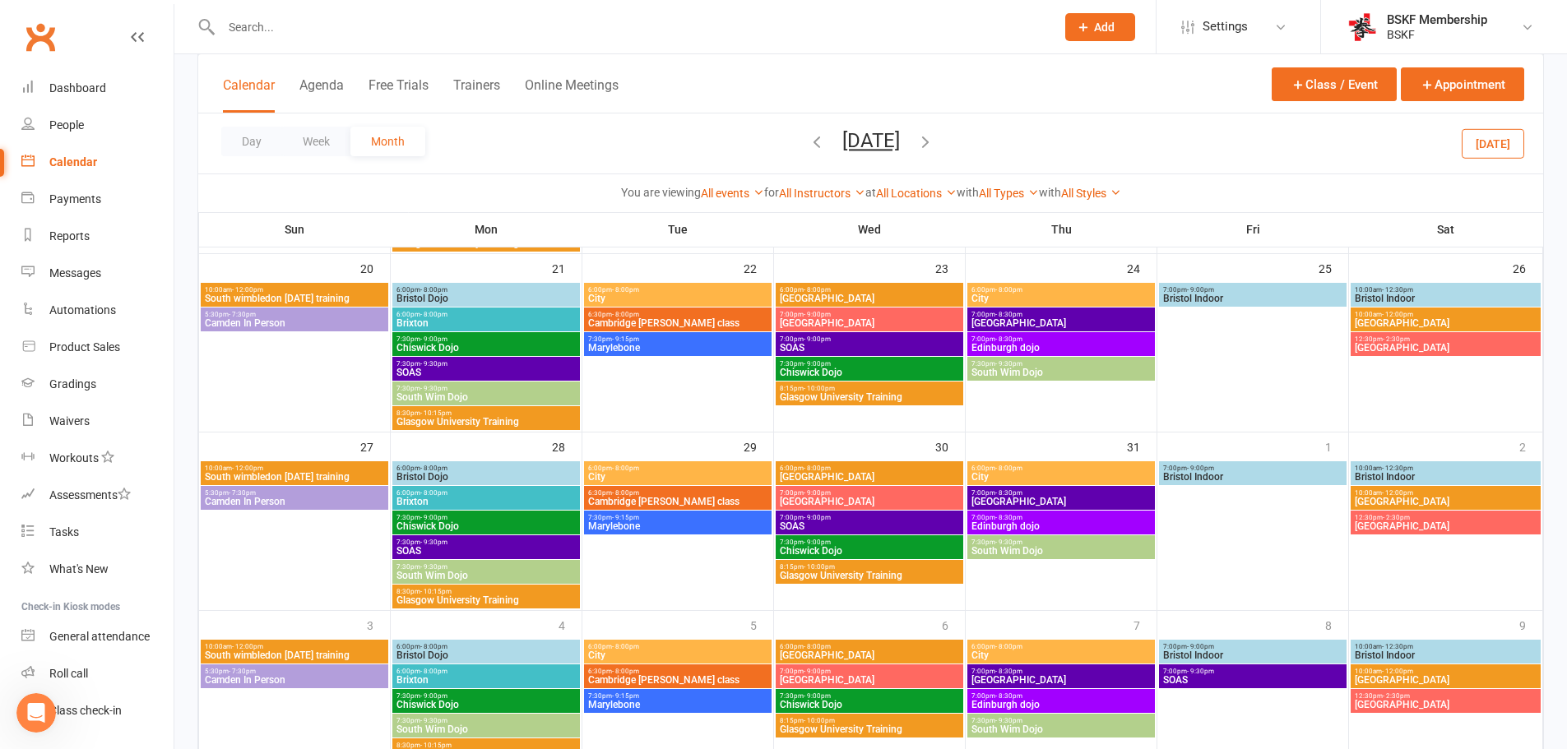
click at [934, 137] on icon "button" at bounding box center [925, 141] width 18 height 18
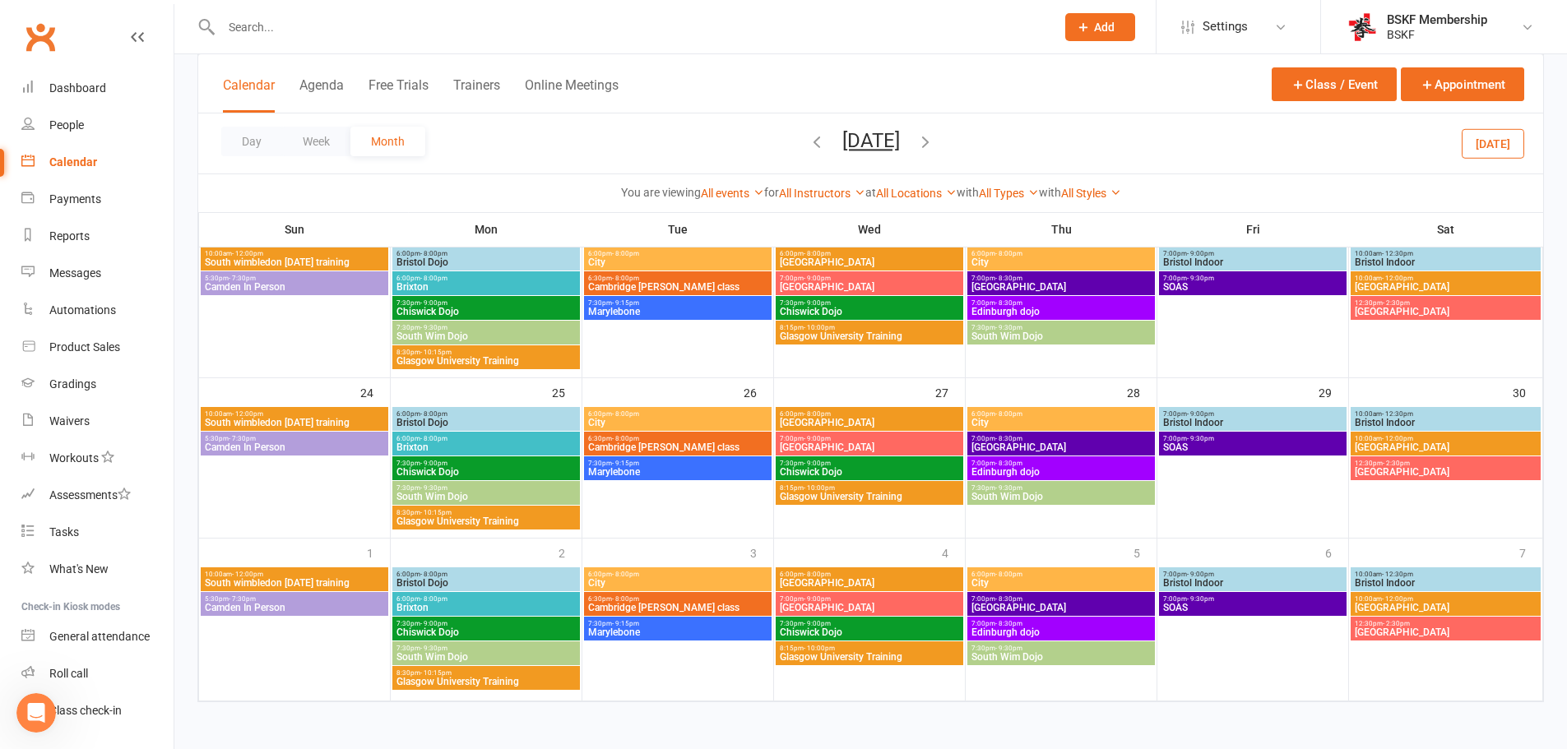
click at [440, 441] on span "- 8:00pm" at bounding box center [433, 438] width 27 height 7
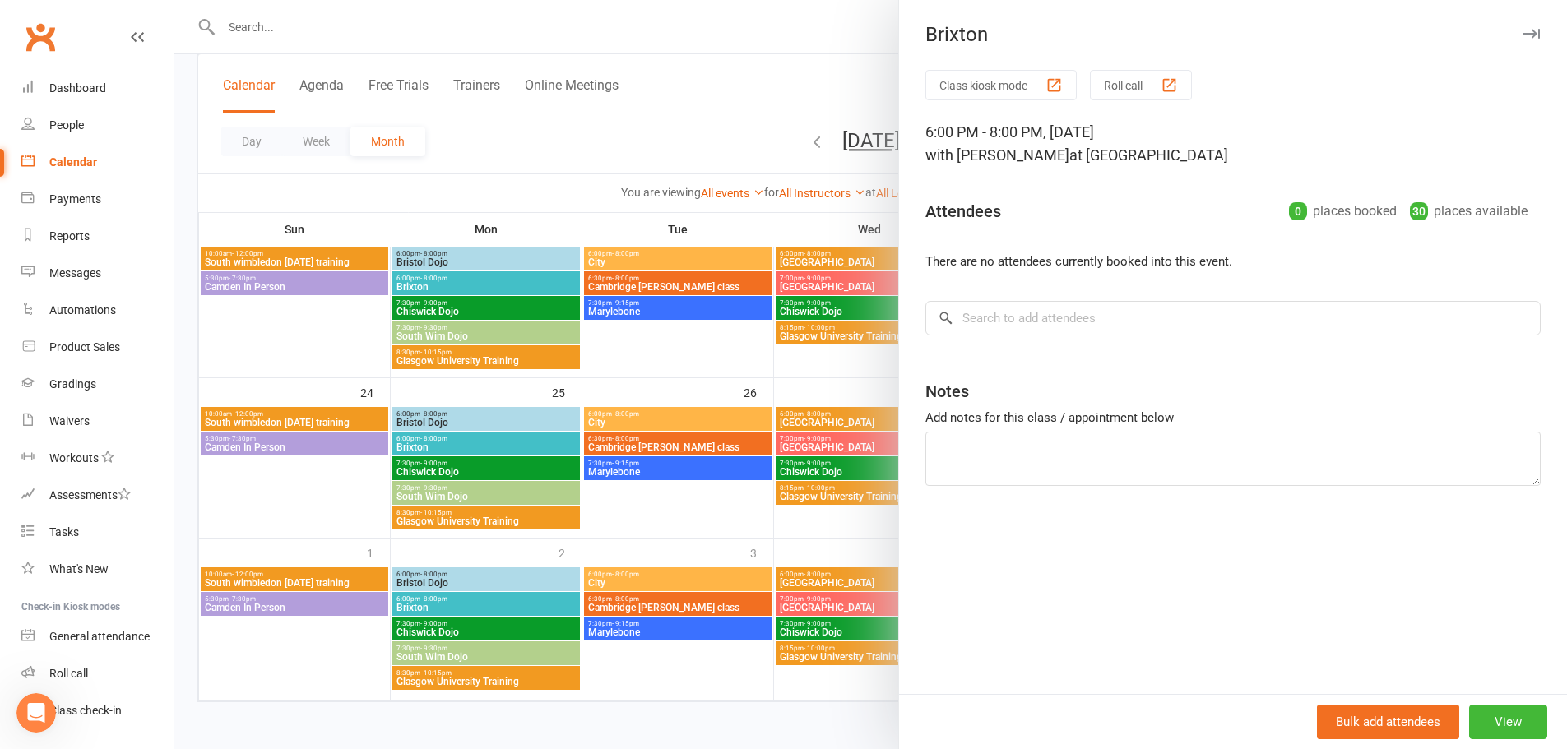
click at [505, 159] on div at bounding box center [870, 374] width 1392 height 749
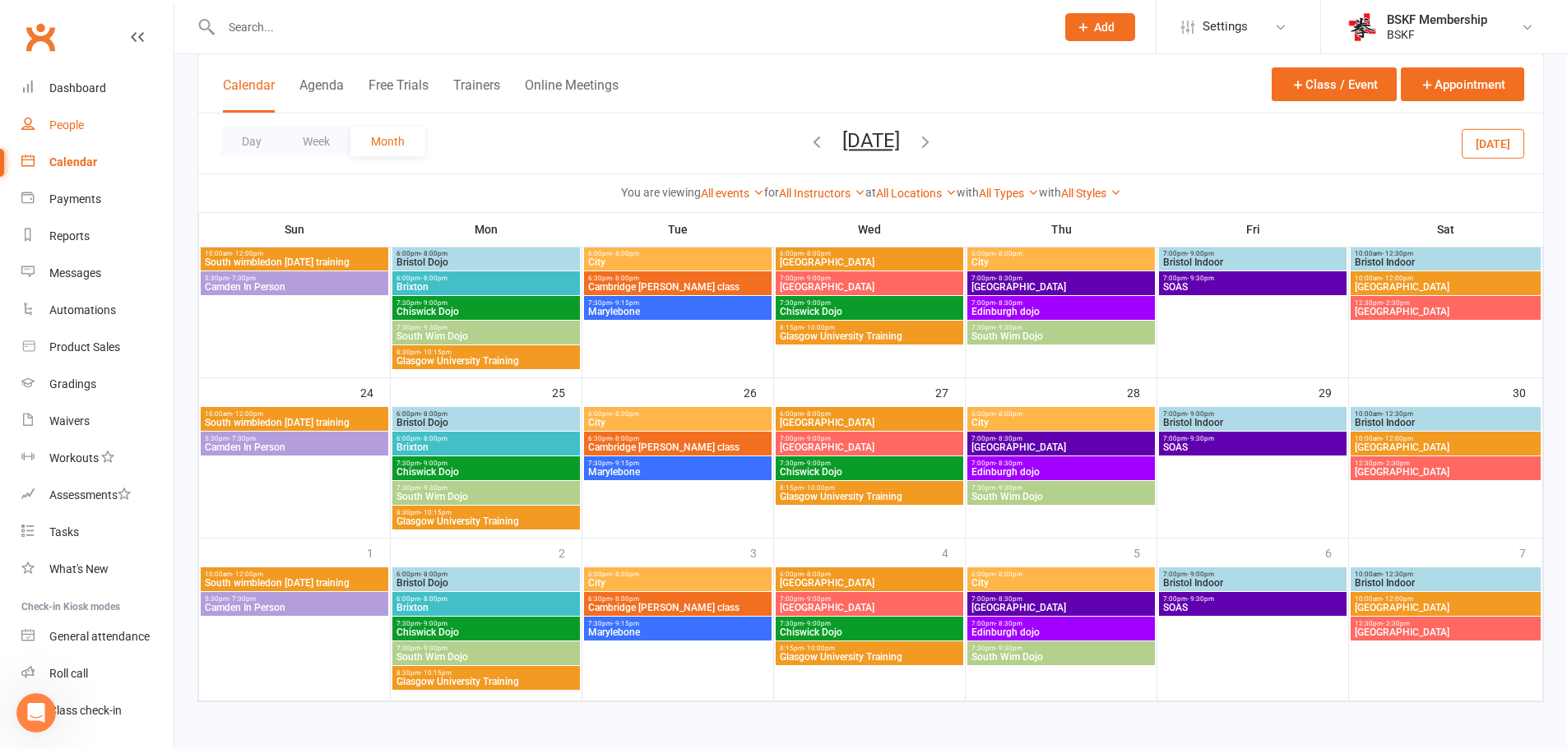
drag, startPoint x: 75, startPoint y: 163, endPoint x: 93, endPoint y: 118, distance: 48.7
click at [75, 163] on div "Calendar" at bounding box center [73, 161] width 48 height 13
